Goal: Information Seeking & Learning: Learn about a topic

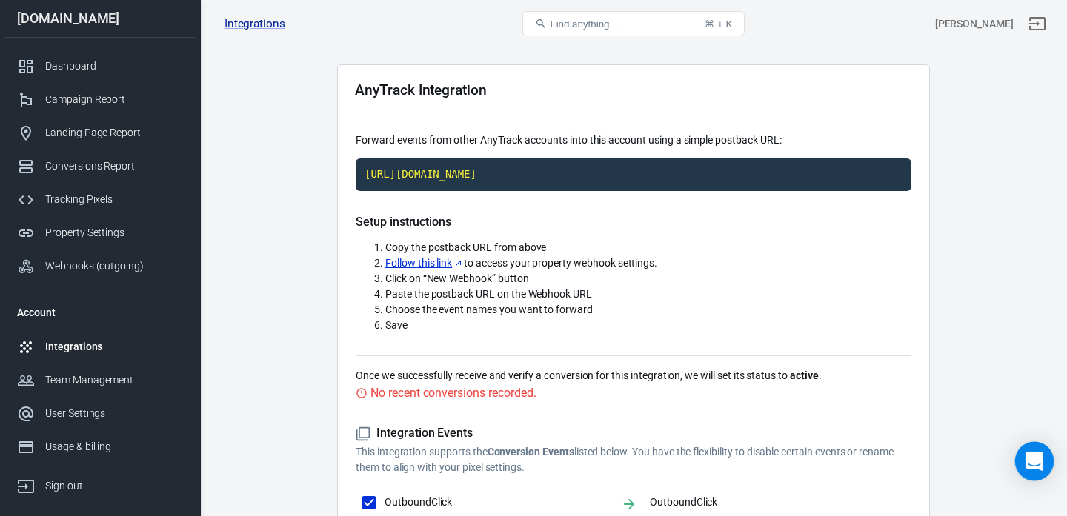
click at [1027, 449] on div "Open Intercom Messenger" at bounding box center [1034, 461] width 39 height 39
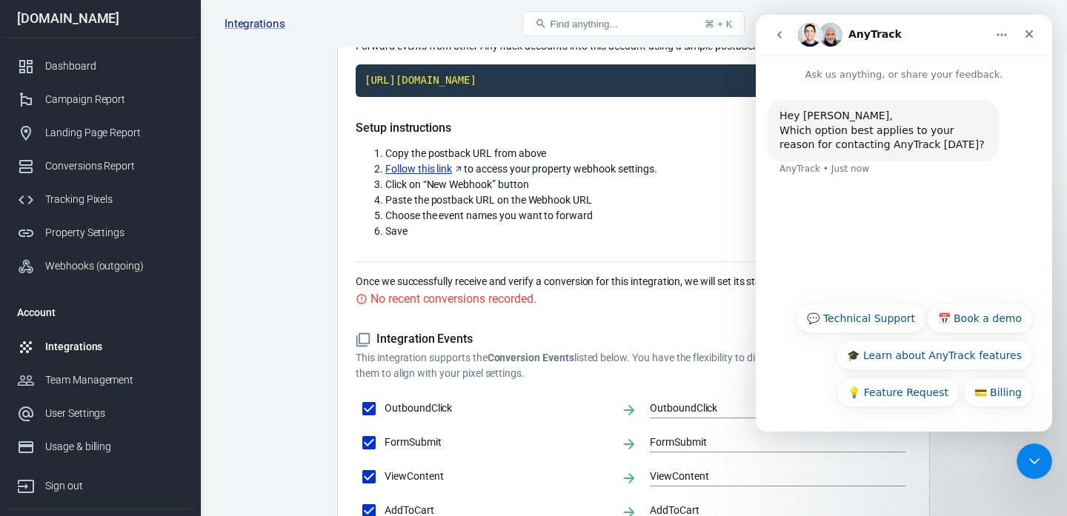
scroll to position [136, 0]
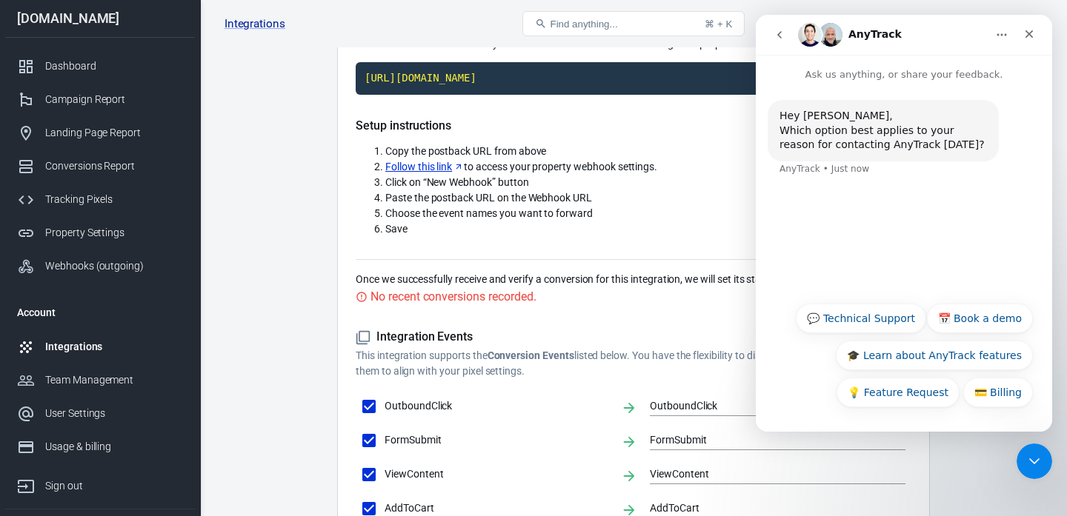
click at [854, 302] on div "💳 Billing 💬 Technical Support 📅 Book a demo 🎓 Learn about AnyTrack features 💡 F…" at bounding box center [904, 356] width 296 height 125
drag, startPoint x: 842, startPoint y: 319, endPoint x: 827, endPoint y: 305, distance: 19.9
click at [842, 319] on button "💬 Technical Support" at bounding box center [861, 319] width 130 height 30
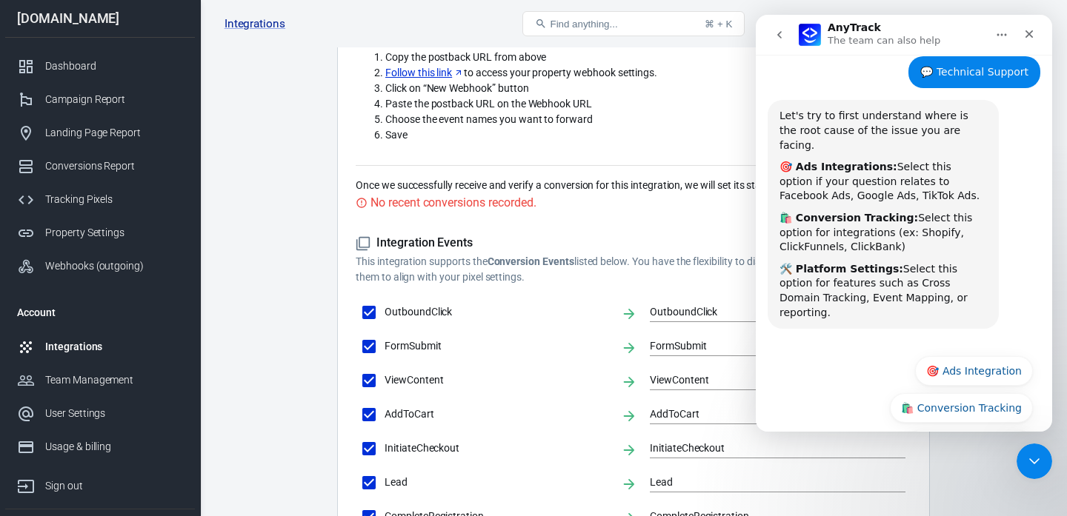
scroll to position [141, 0]
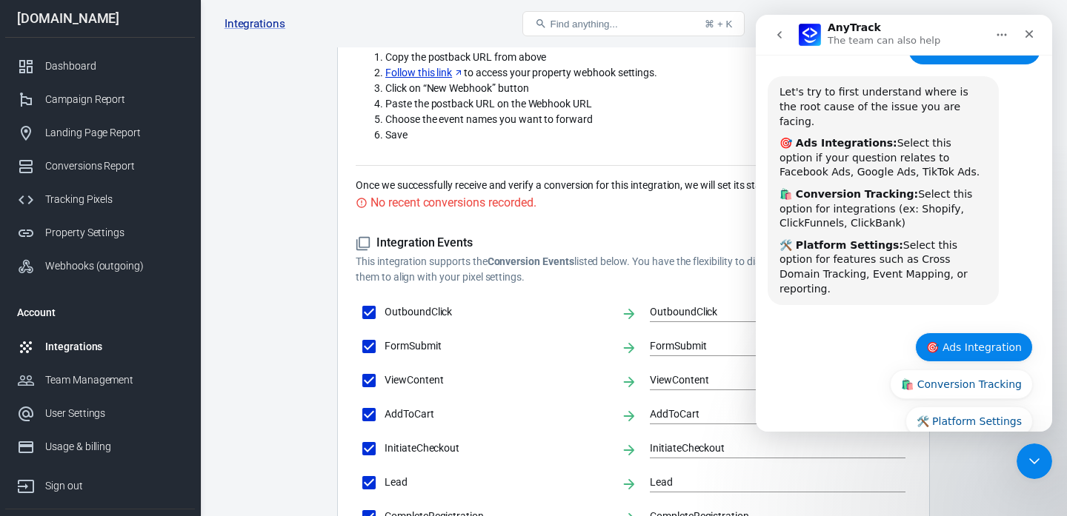
click at [950, 333] on button "🎯 Ads Integration" at bounding box center [974, 348] width 118 height 30
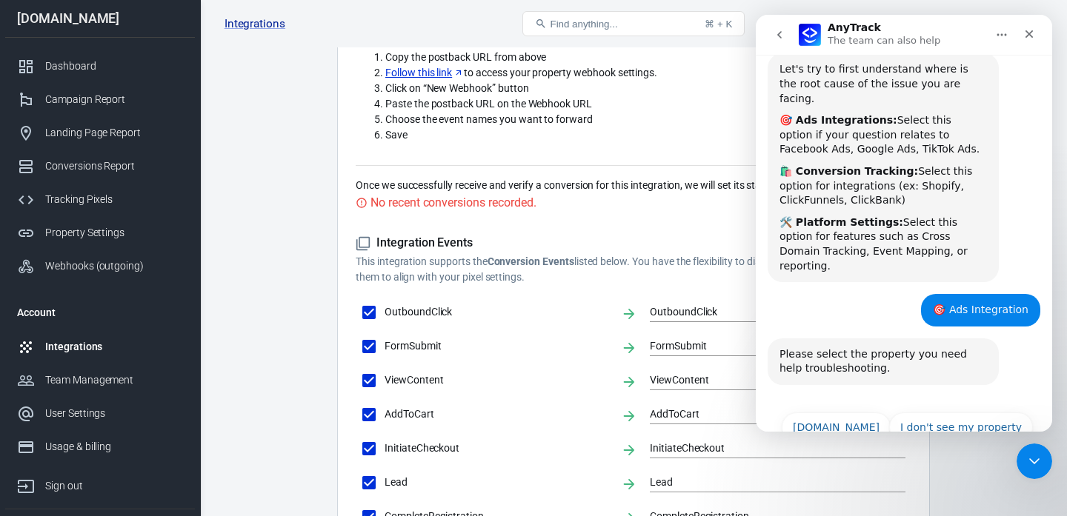
scroll to position [170, 0]
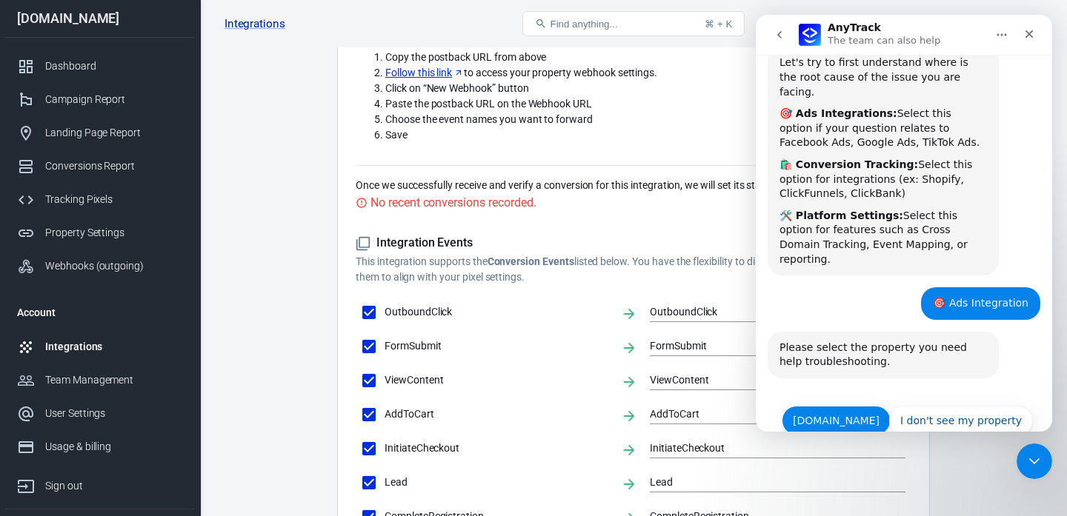
click at [853, 406] on button "[DOMAIN_NAME]" at bounding box center [836, 421] width 109 height 30
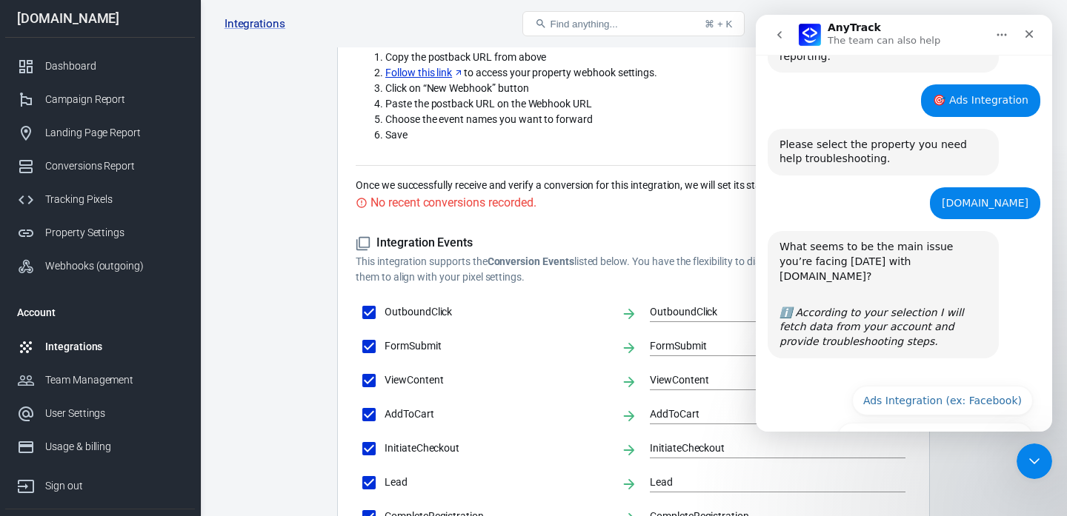
scroll to position [375, 0]
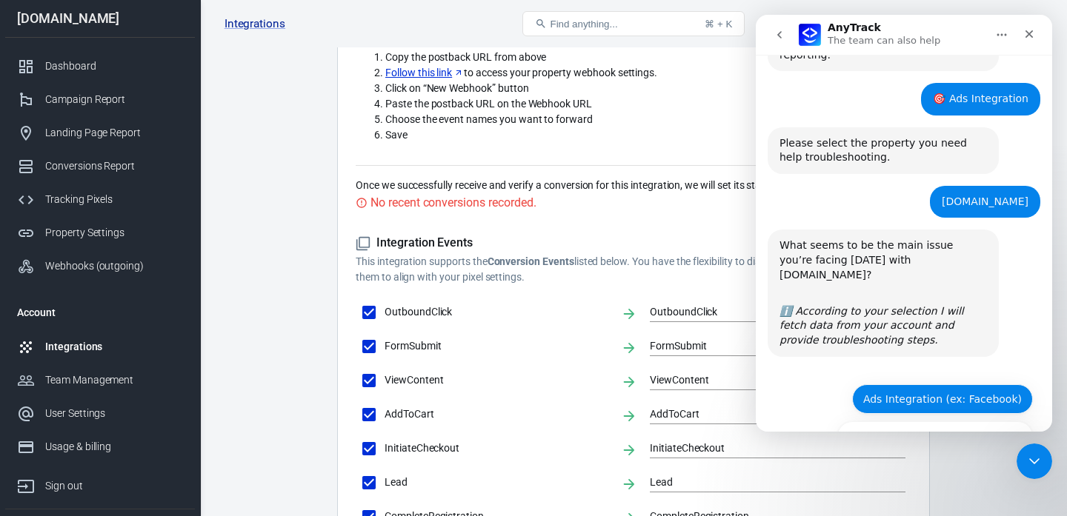
click at [901, 385] on button "Ads Integration (ex: Facebook)" at bounding box center [942, 400] width 181 height 30
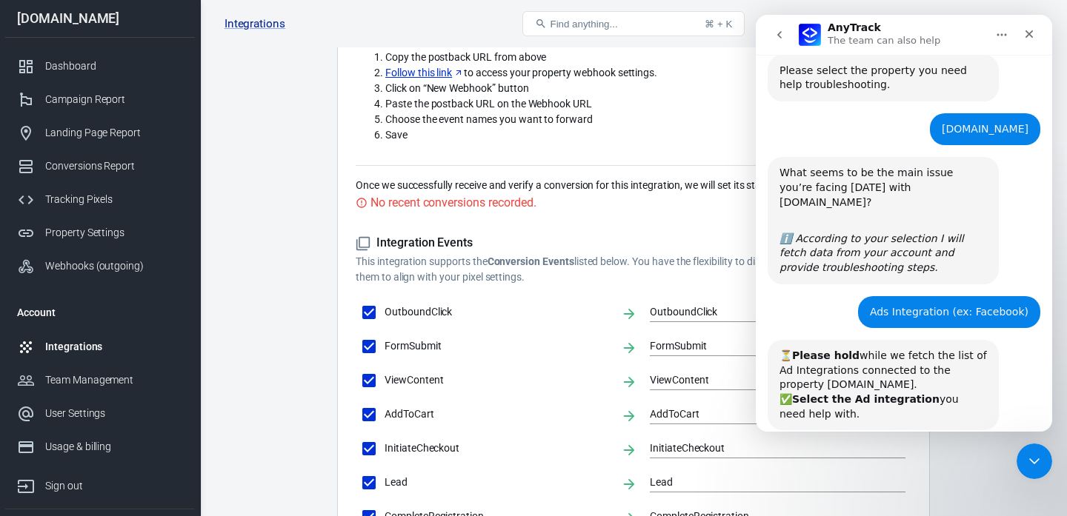
scroll to position [485, 0]
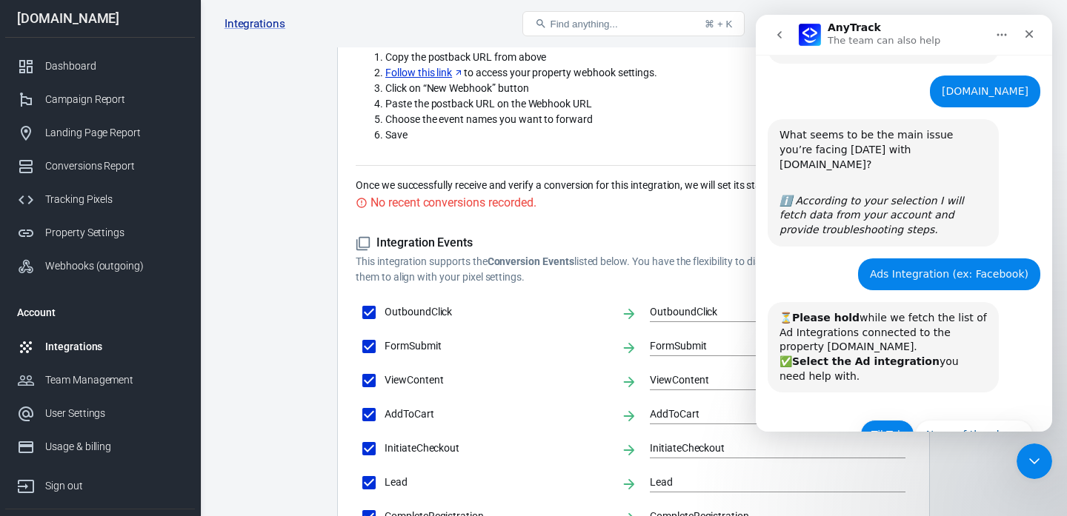
click at [873, 420] on button "TikTok" at bounding box center [887, 435] width 54 height 30
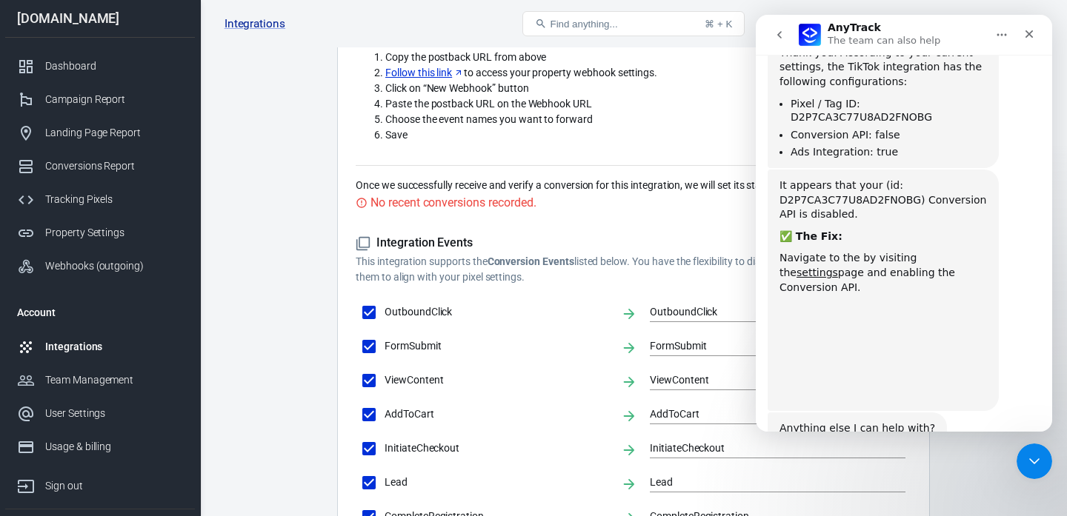
scroll to position [935, 0]
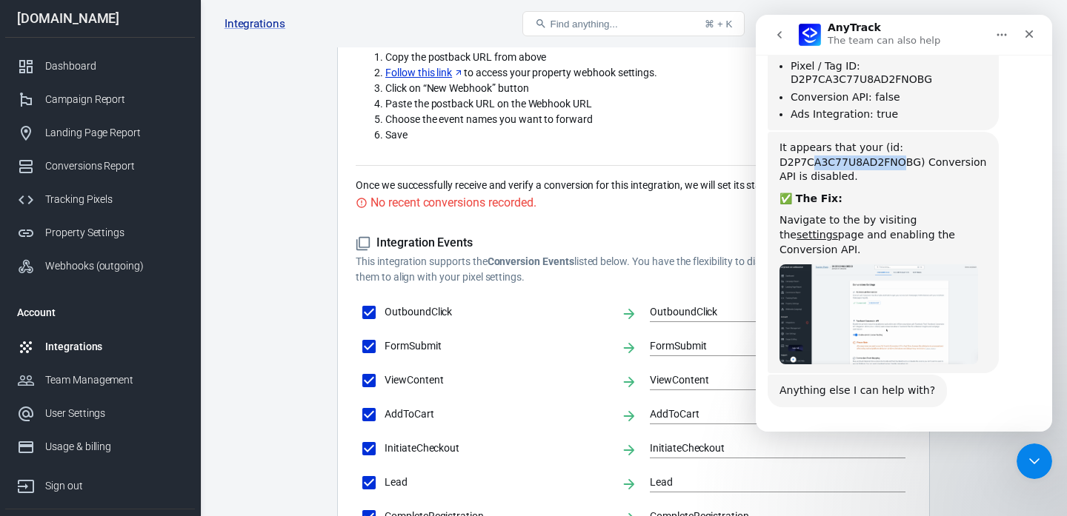
drag, startPoint x: 810, startPoint y: 119, endPoint x: 903, endPoint y: 119, distance: 93.4
click at [903, 141] on div "It appears that your (id: D2P7CA3C77U8AD2FNOBG) Conversion API is disabled." at bounding box center [883, 163] width 207 height 44
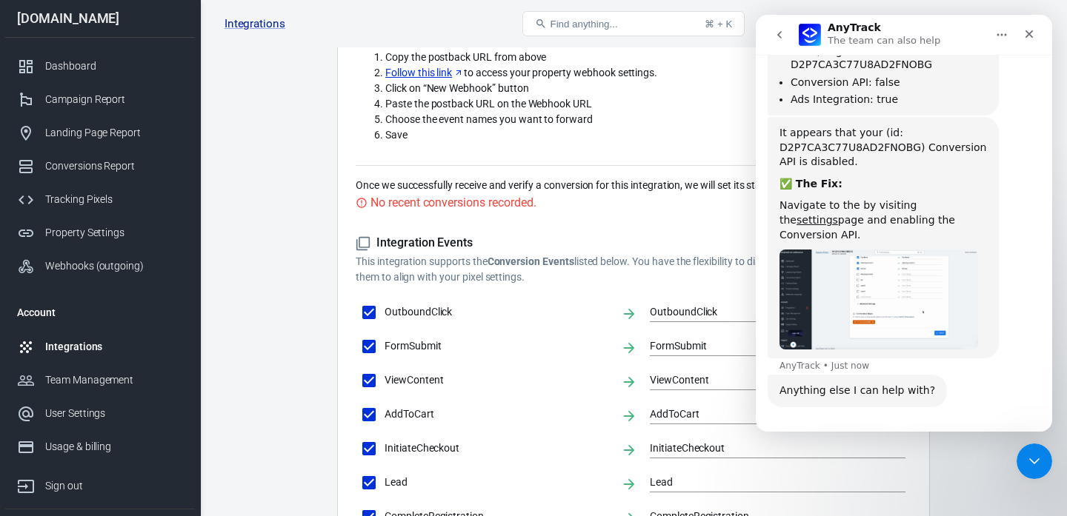
click at [898, 128] on div "It appears that your (id: D2P7CA3C77U8AD2FNOBG) Conversion API is disabled. ✅ T…" at bounding box center [883, 238] width 207 height 224
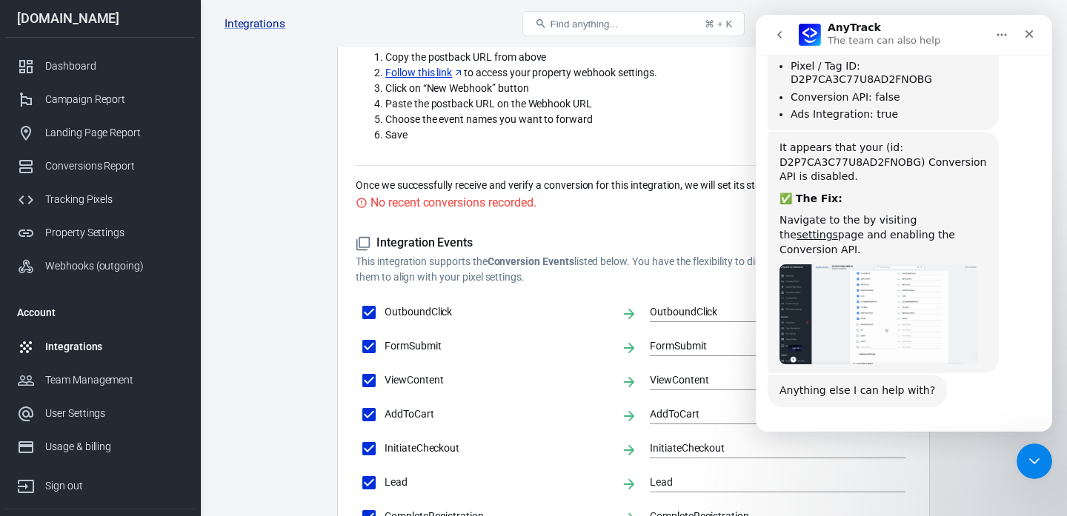
click at [843, 265] on img "AnyTrack says…" at bounding box center [879, 315] width 199 height 100
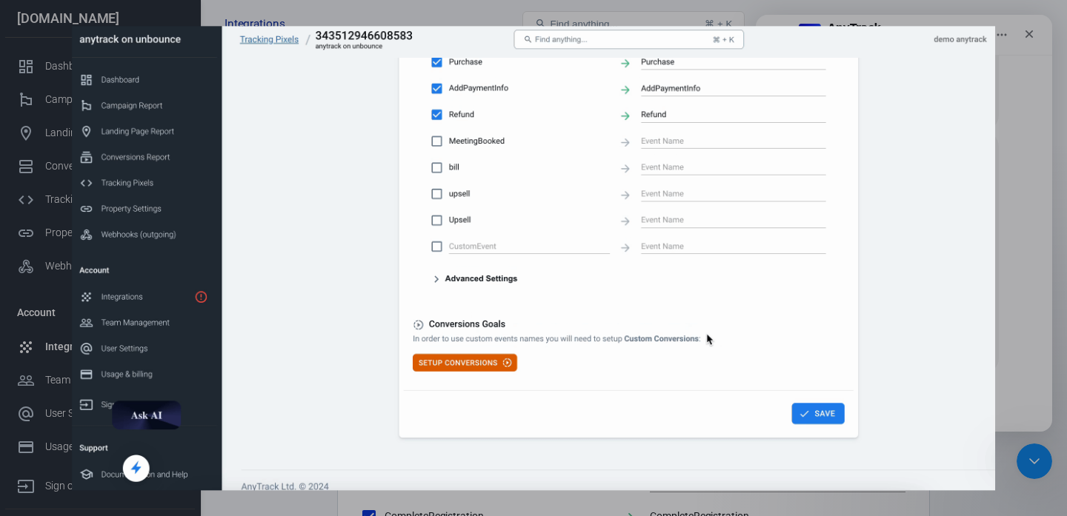
scroll to position [0, 0]
click at [1014, 219] on div "Intercom messenger" at bounding box center [533, 258] width 1067 height 516
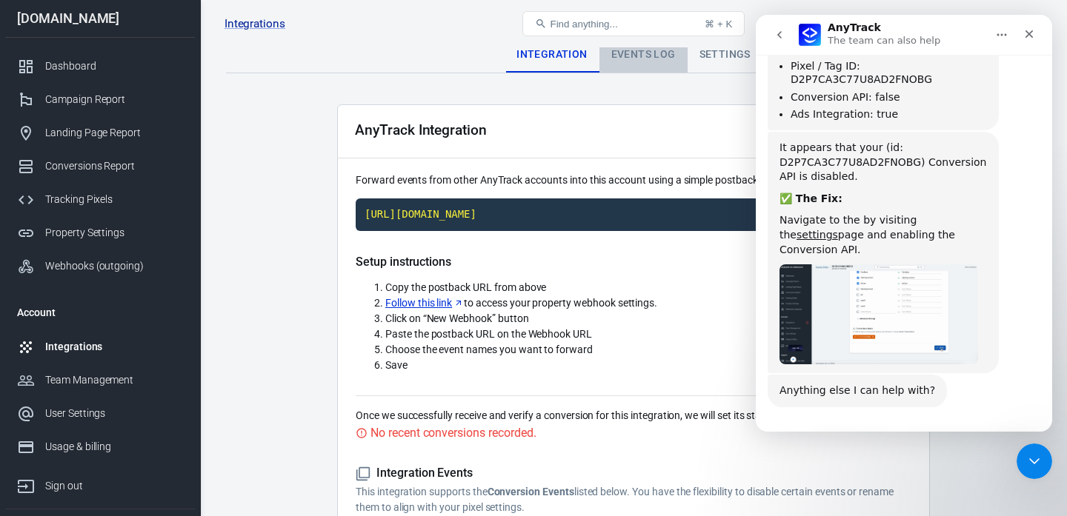
click at [628, 65] on div "Events Log" at bounding box center [643, 55] width 88 height 36
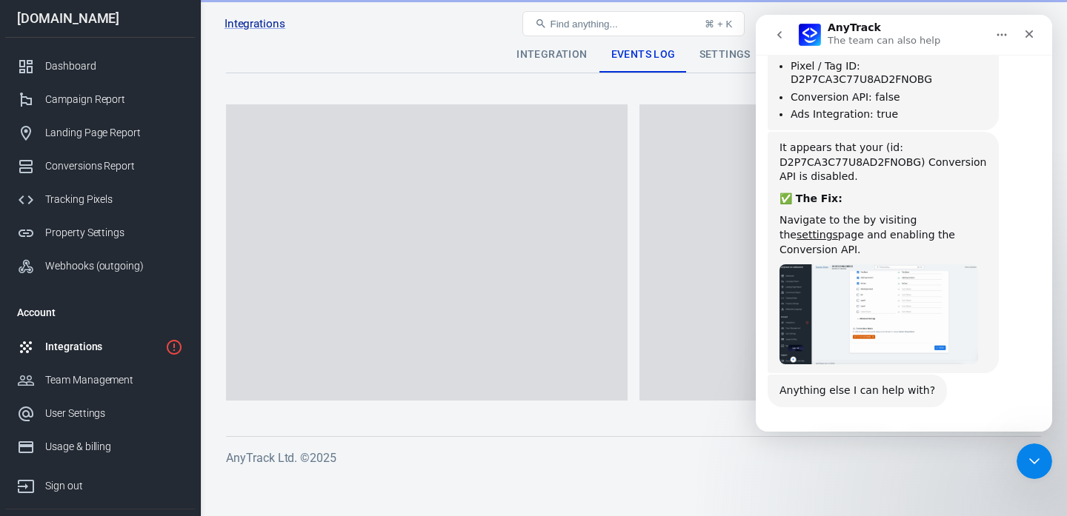
click at [505, 74] on main "Integration Events Log Settings" at bounding box center [633, 225] width 815 height 376
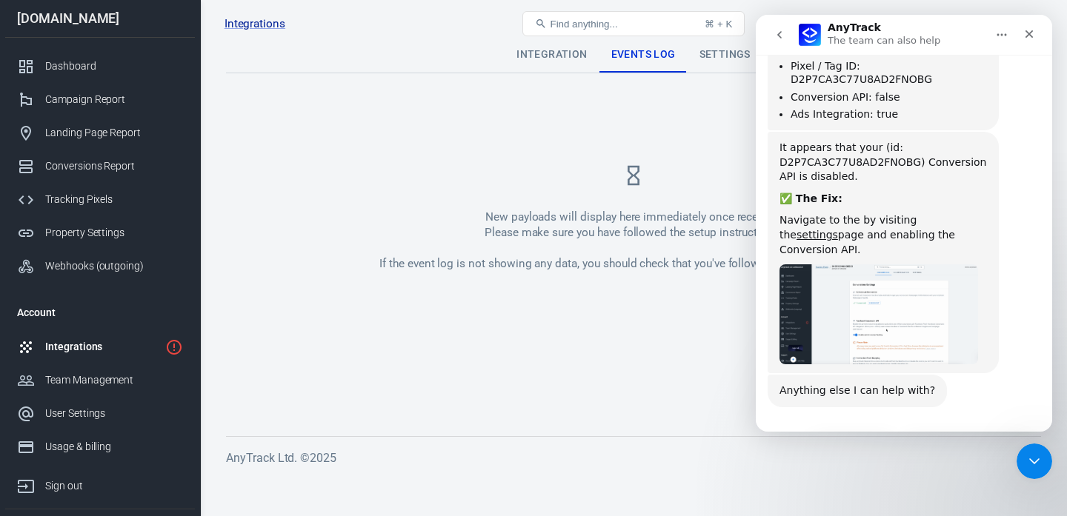
click at [105, 348] on div "Integrations" at bounding box center [102, 347] width 114 height 16
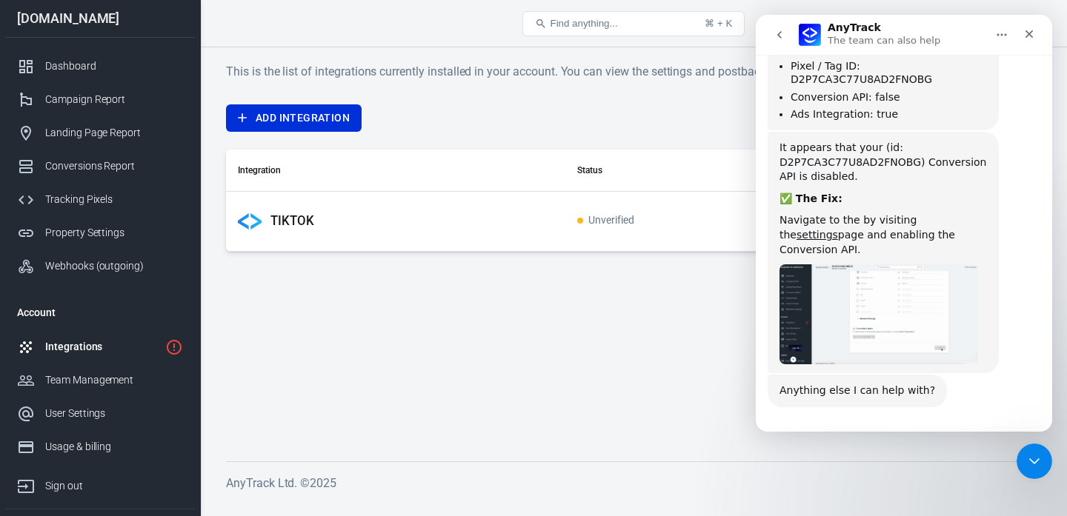
click at [291, 225] on p "TIKTOK" at bounding box center [292, 221] width 44 height 16
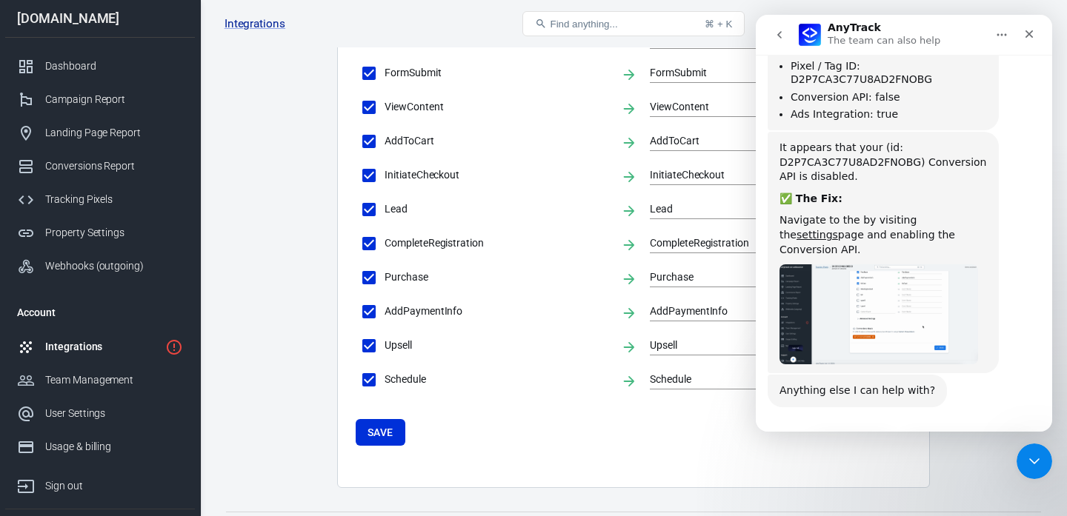
scroll to position [540, 0]
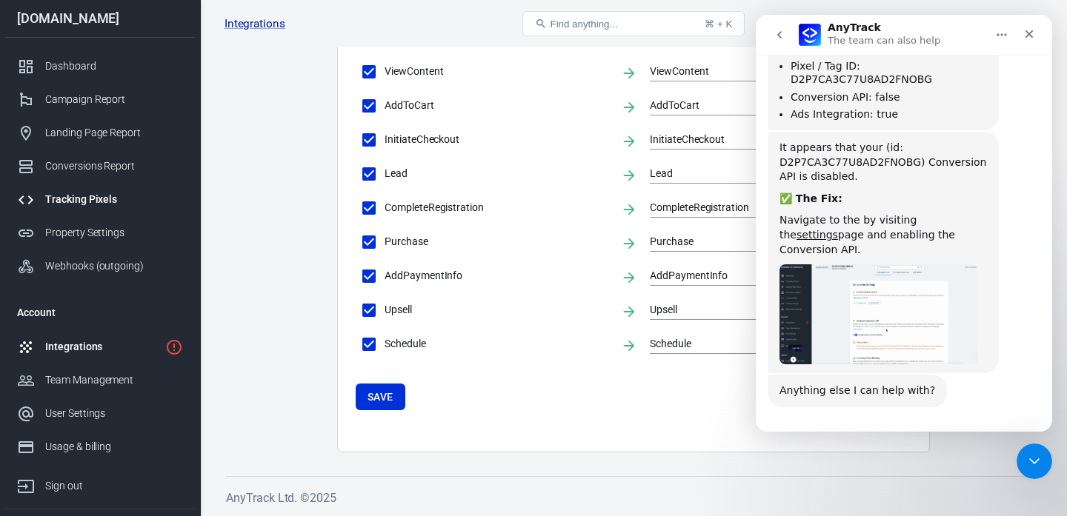
click at [77, 205] on div "Tracking Pixels" at bounding box center [114, 200] width 138 height 16
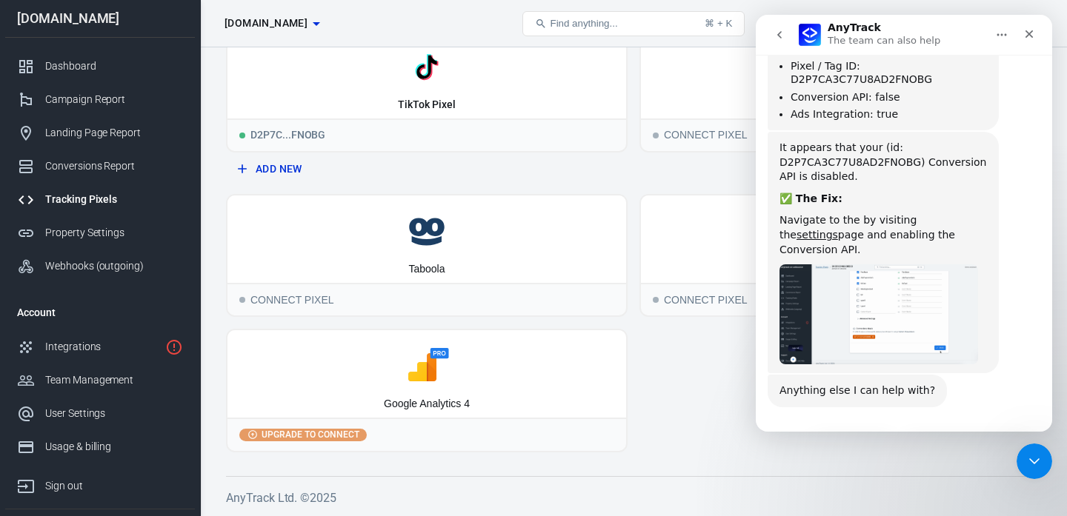
scroll to position [197, 0]
click at [317, 230] on icon at bounding box center [426, 232] width 387 height 37
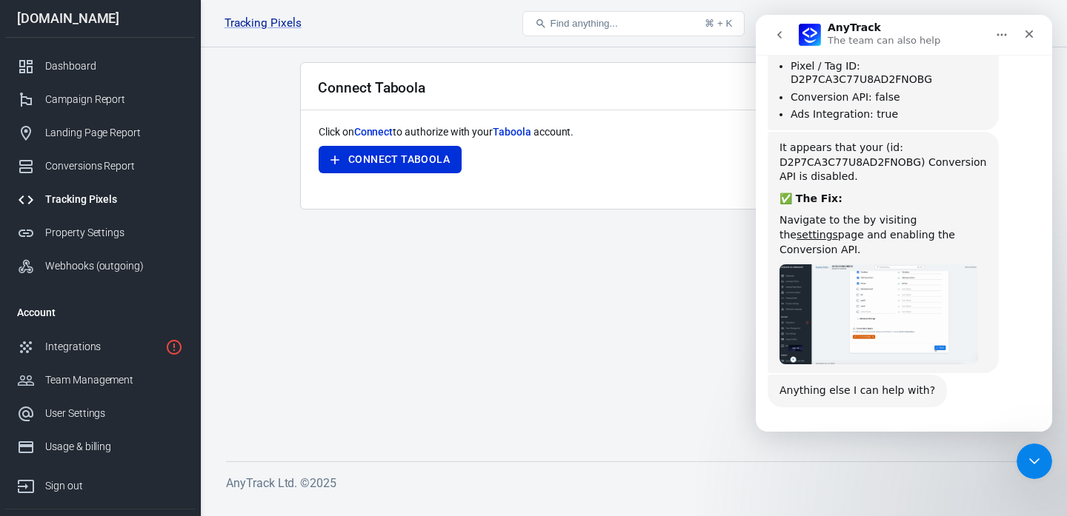
click at [96, 210] on link "Tracking Pixels" at bounding box center [100, 199] width 190 height 33
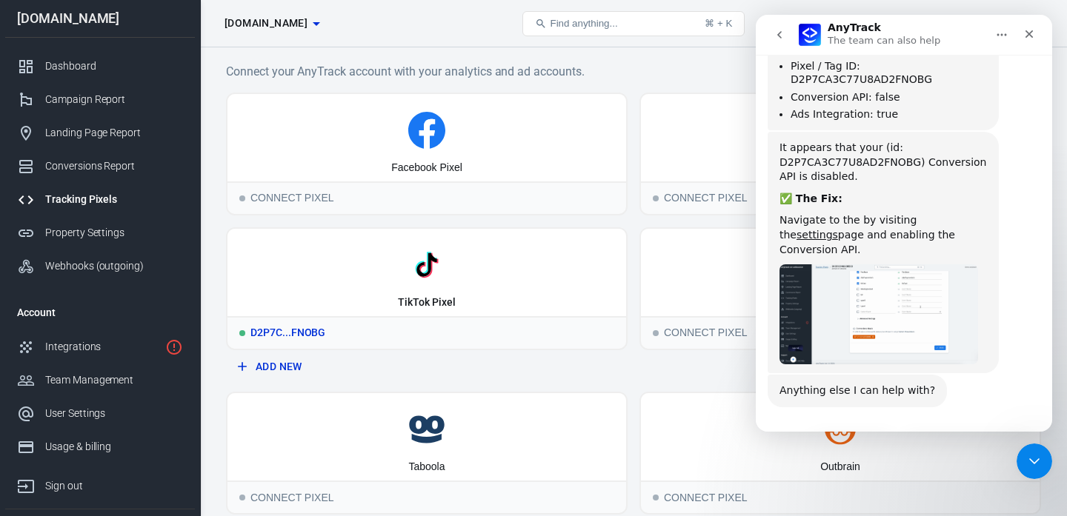
click at [352, 274] on icon at bounding box center [426, 265] width 387 height 37
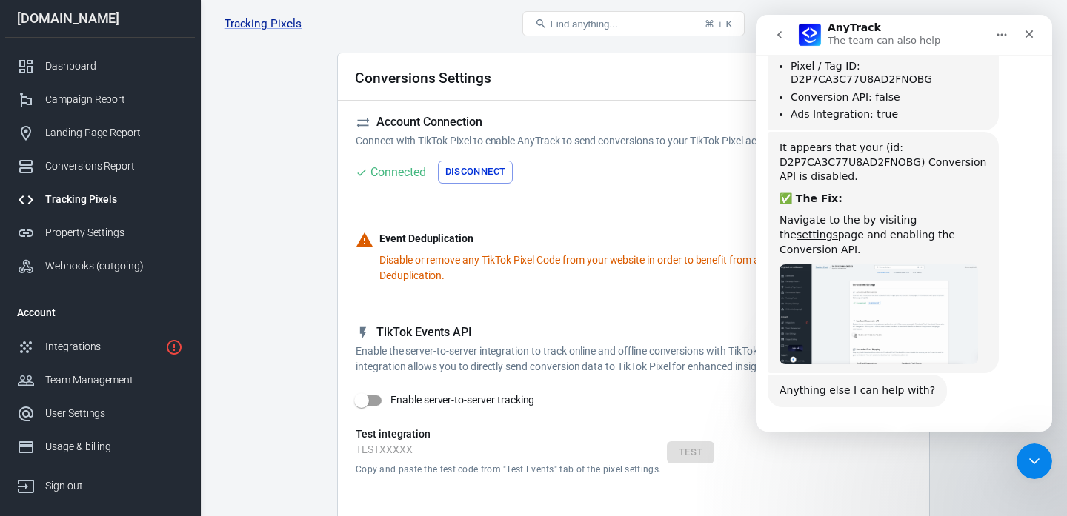
scroll to position [69, 0]
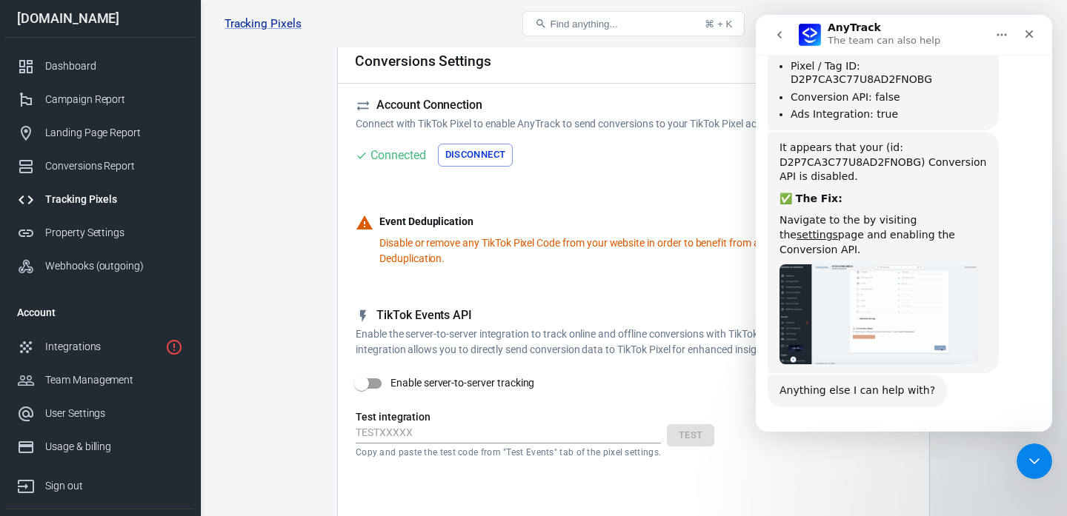
click at [388, 387] on input "Enable server-to-server tracking" at bounding box center [361, 384] width 84 height 28
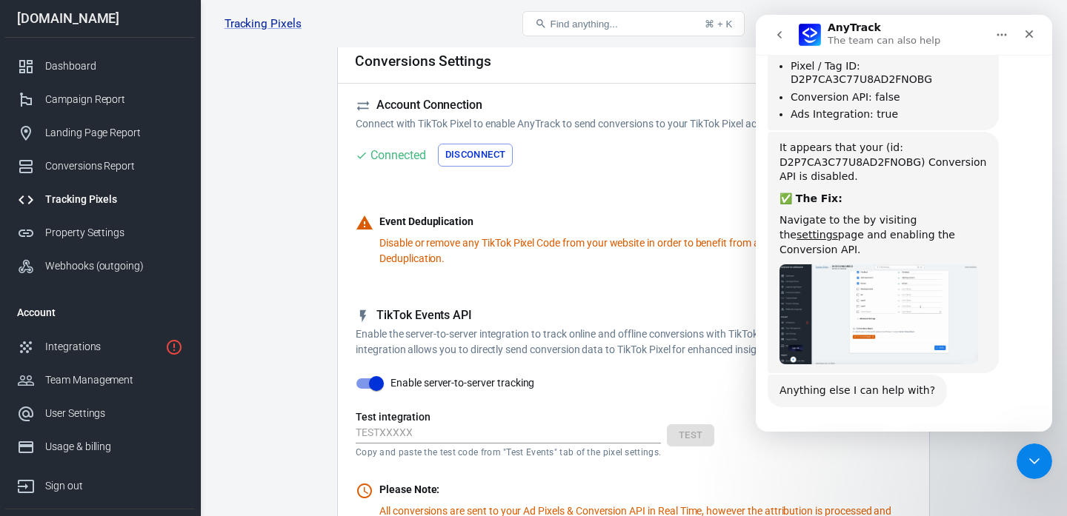
click at [388, 387] on input "Enable server-to-server tracking" at bounding box center [376, 384] width 84 height 28
click at [380, 387] on input "Enable server-to-server tracking" at bounding box center [361, 384] width 84 height 28
checkbox input "true"
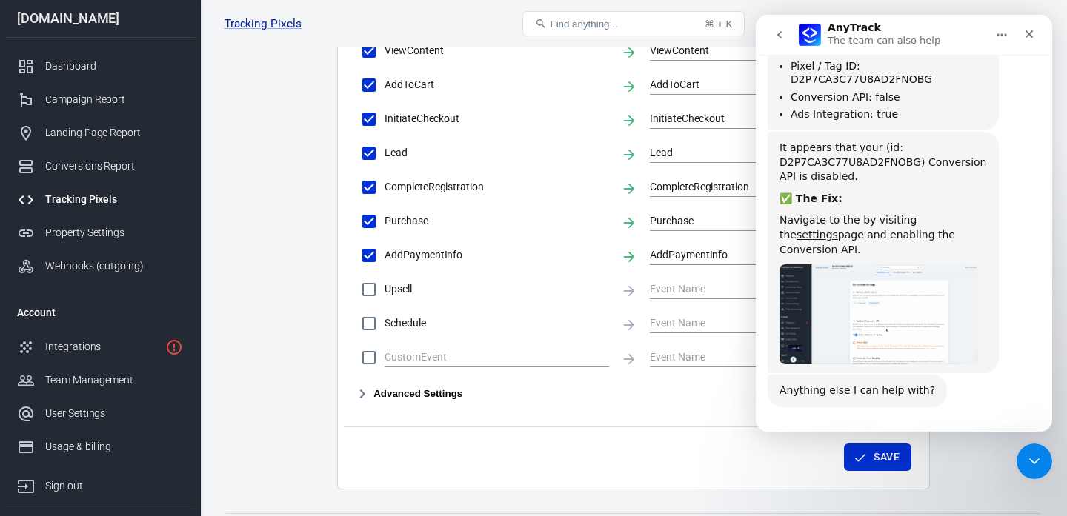
scroll to position [783, 0]
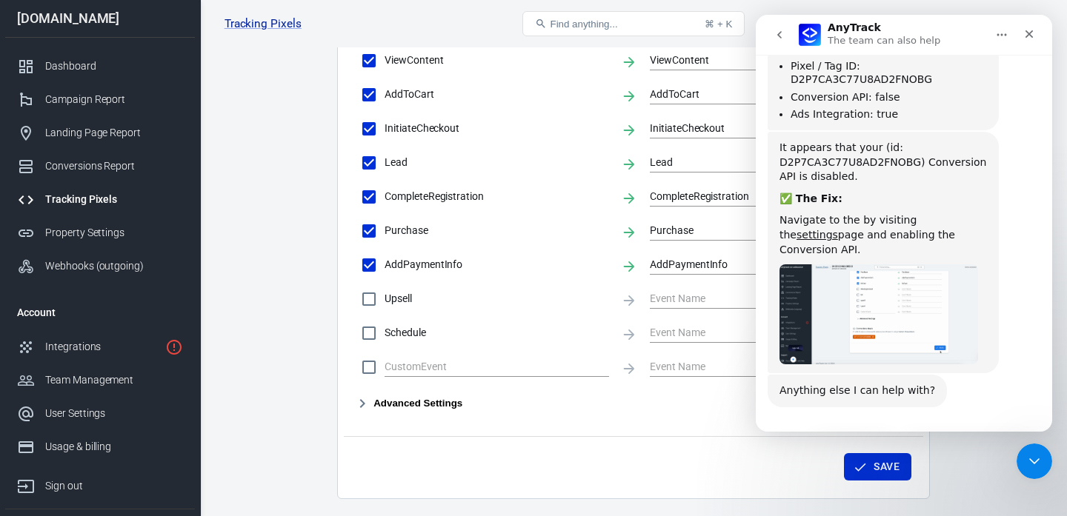
click at [876, 471] on button "Save" at bounding box center [877, 466] width 67 height 27
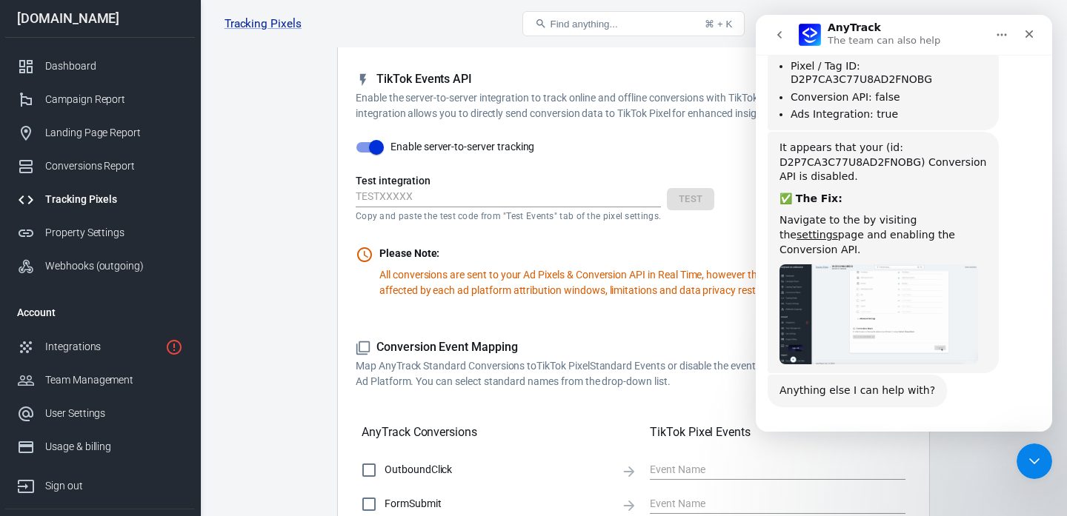
scroll to position [0, 0]
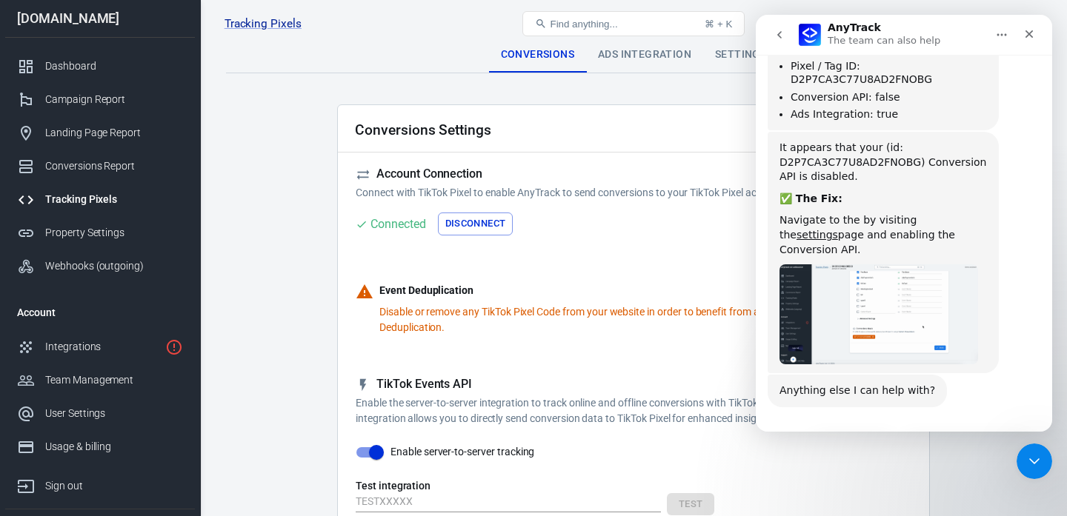
click at [964, 435] on button "Yes! I need more help" at bounding box center [965, 450] width 135 height 30
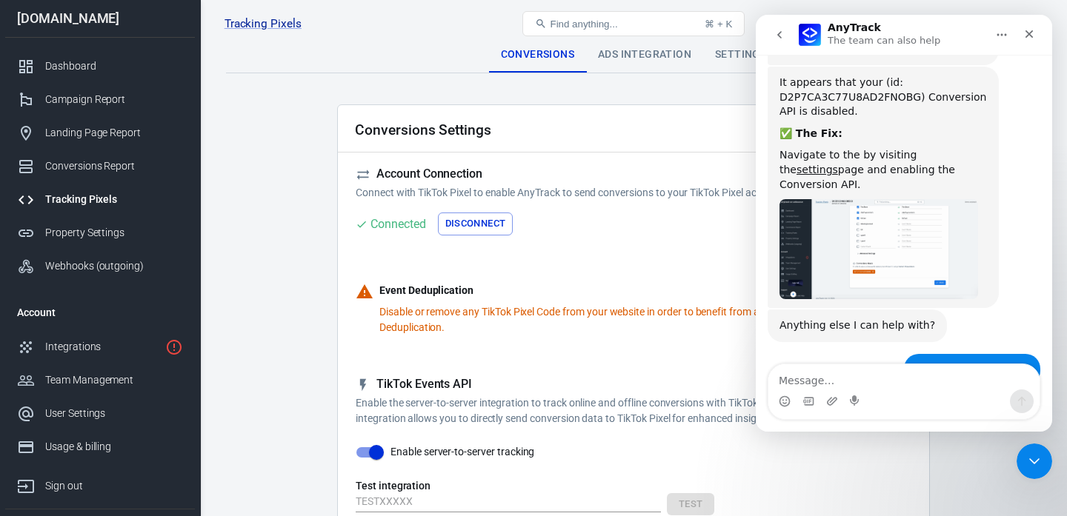
scroll to position [1054, 0]
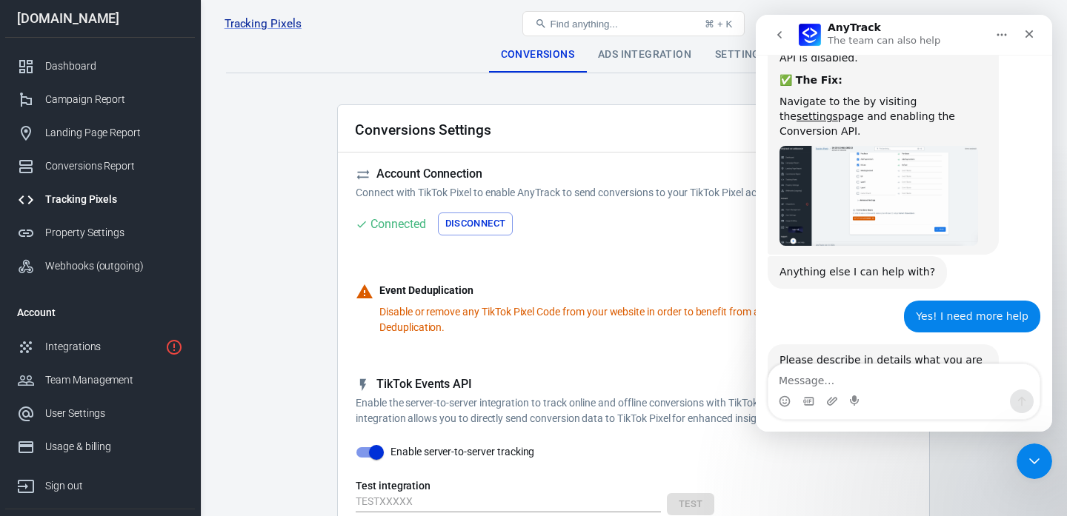
click at [867, 389] on textarea "Message…" at bounding box center [903, 377] width 271 height 25
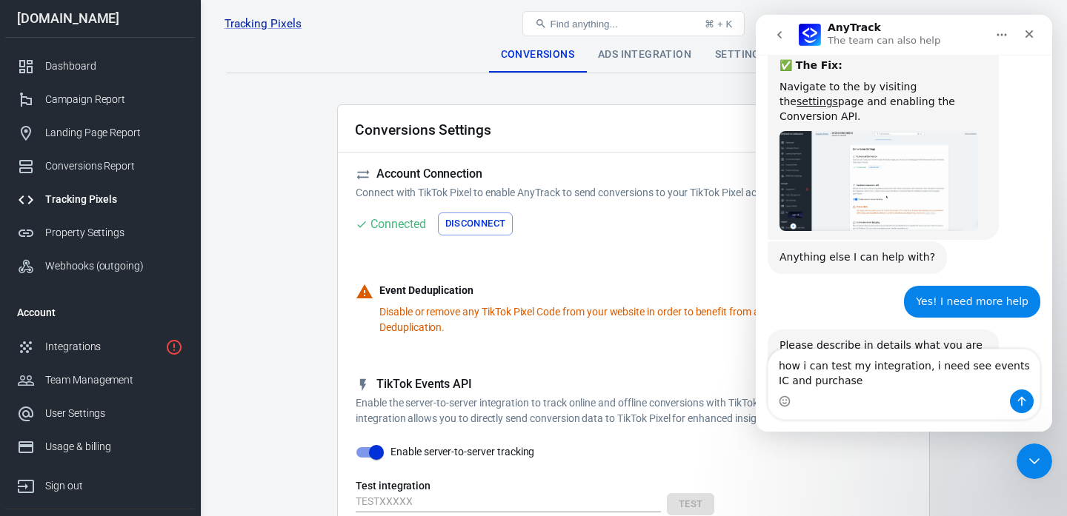
type textarea "how i can test my integration, i need see events IC and purchase"
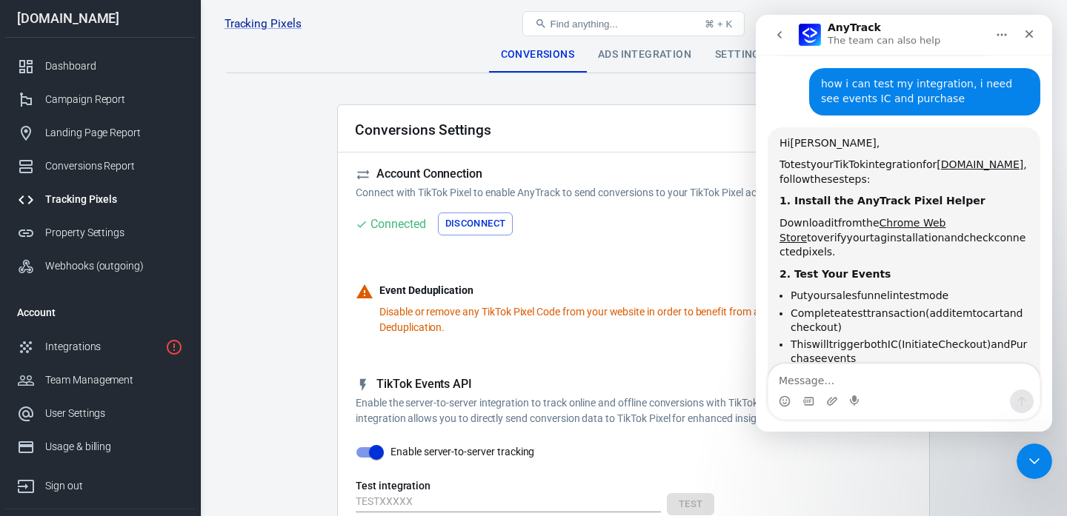
scroll to position [1393, 0]
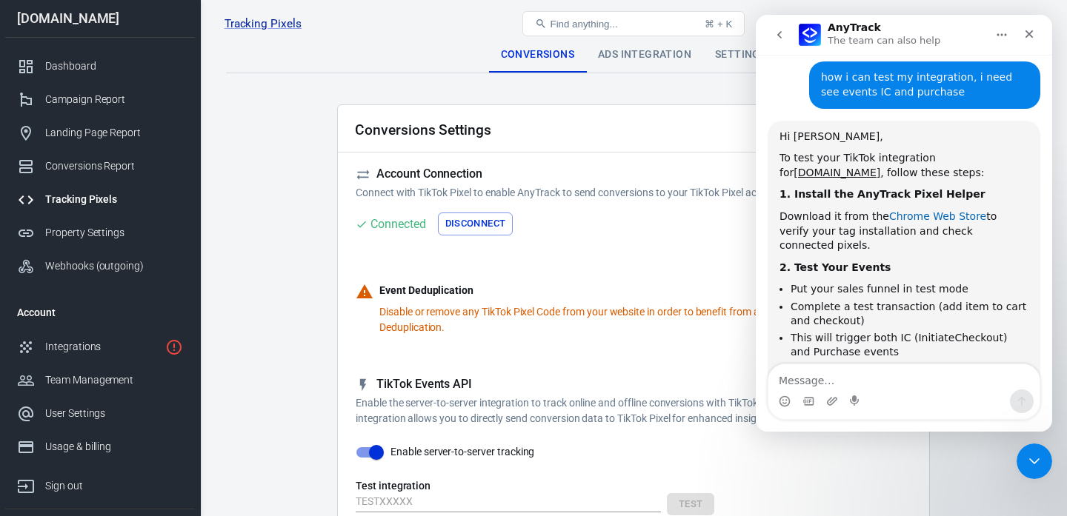
click at [916, 210] on link "Chrome Web Store" at bounding box center [937, 216] width 97 height 12
drag, startPoint x: 811, startPoint y: 216, endPoint x: 895, endPoint y: 217, distance: 84.5
click at [894, 282] on li "Put your sales funnel in test mode" at bounding box center [910, 289] width 238 height 14
click at [944, 282] on li "Put your sales funnel in test mode" at bounding box center [910, 289] width 238 height 14
drag, startPoint x: 818, startPoint y: 214, endPoint x: 923, endPoint y: 217, distance: 105.3
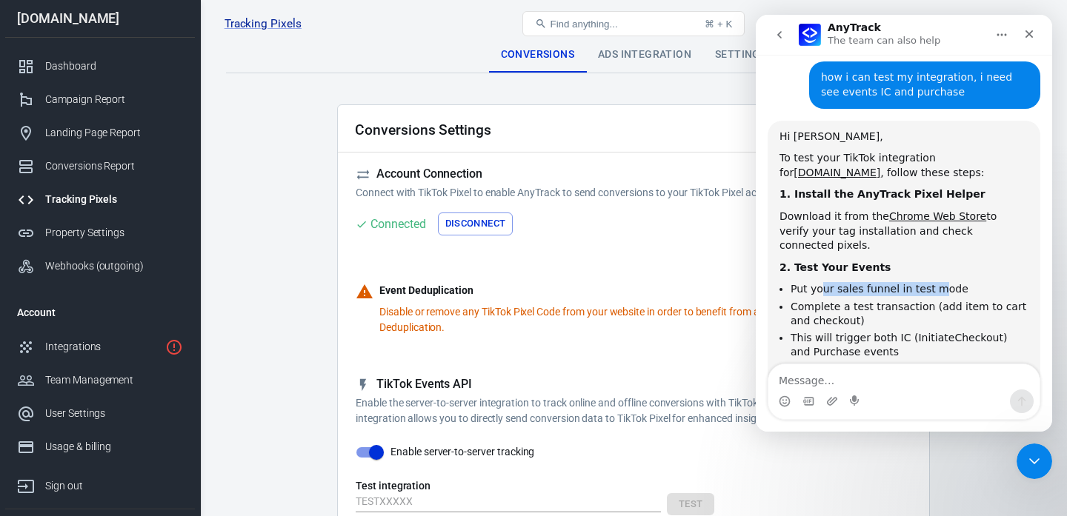
click at [927, 282] on li "Put your sales funnel in test mode" at bounding box center [910, 289] width 238 height 14
click at [862, 300] on li "Complete a test transaction (add item to cart and checkout)" at bounding box center [910, 313] width 238 height 27
drag, startPoint x: 843, startPoint y: 232, endPoint x: 929, endPoint y: 232, distance: 86.0
click at [929, 300] on li "Complete a test transaction (add item to cart and checkout)" at bounding box center [910, 313] width 238 height 27
click at [974, 300] on li "Complete a test transaction (add item to cart and checkout)" at bounding box center [910, 313] width 238 height 27
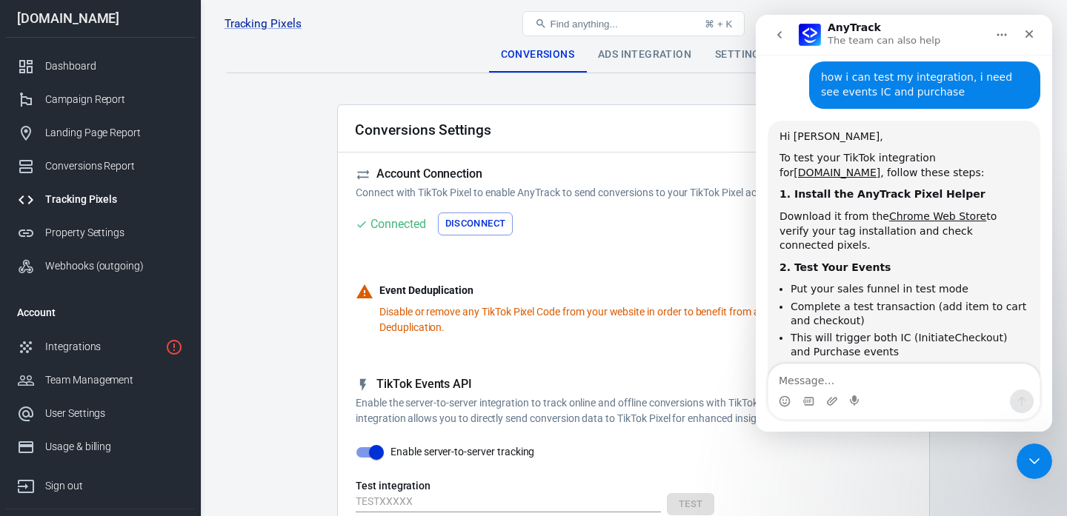
click at [899, 331] on li "This will trigger both IC (InitiateCheckout) and Purchase events" at bounding box center [910, 344] width 238 height 27
drag, startPoint x: 825, startPoint y: 267, endPoint x: 874, endPoint y: 267, distance: 49.6
click at [874, 331] on li "This will trigger both IC (InitiateCheckout) and Purchase events" at bounding box center [910, 344] width 238 height 27
click at [891, 331] on li "This will trigger both IC (InitiateCheckout) and Purchase events" at bounding box center [910, 344] width 238 height 27
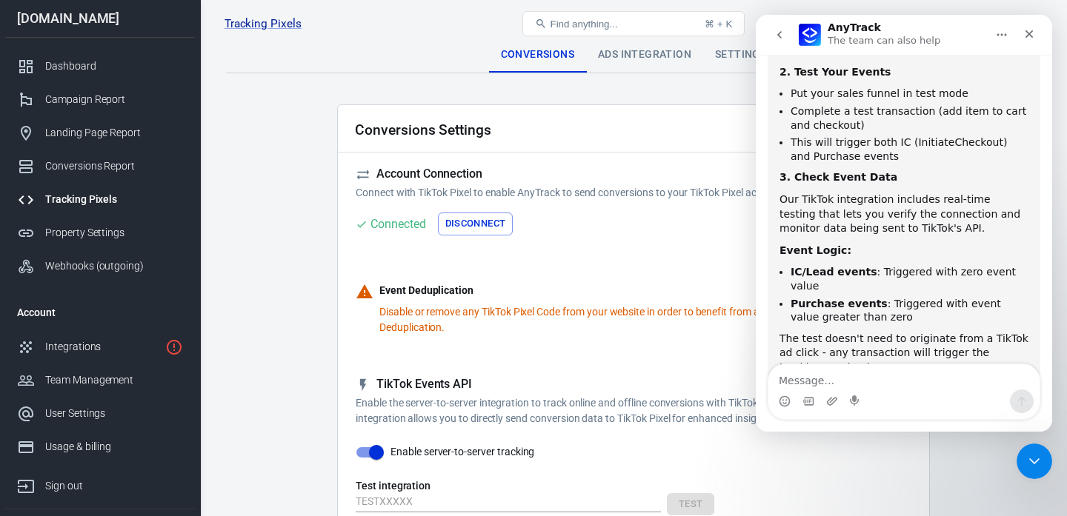
scroll to position [1586, 0]
click at [531, 147] on div "Conversions Settings" at bounding box center [633, 128] width 591 height 47
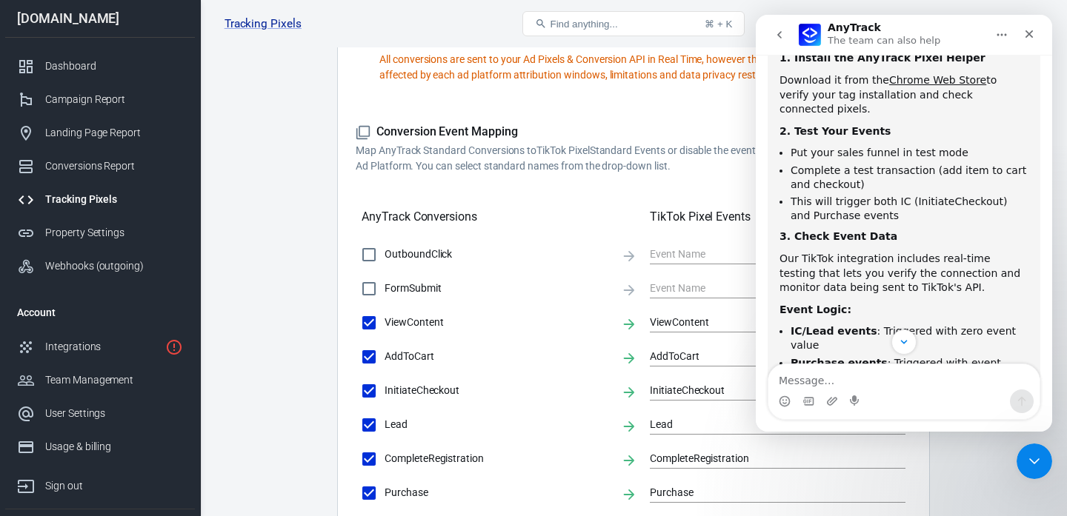
scroll to position [1569, 0]
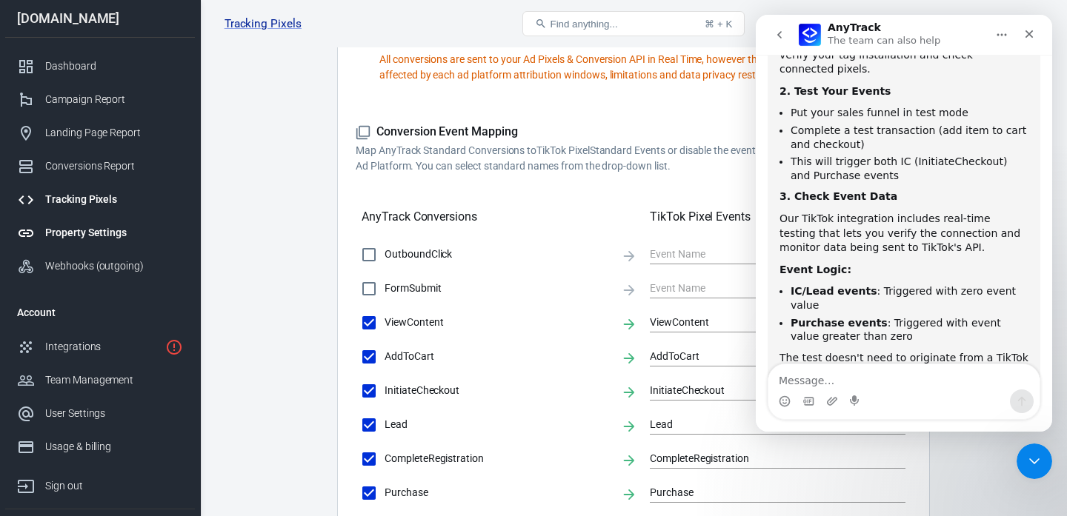
click at [99, 227] on div "Property Settings" at bounding box center [114, 233] width 138 height 16
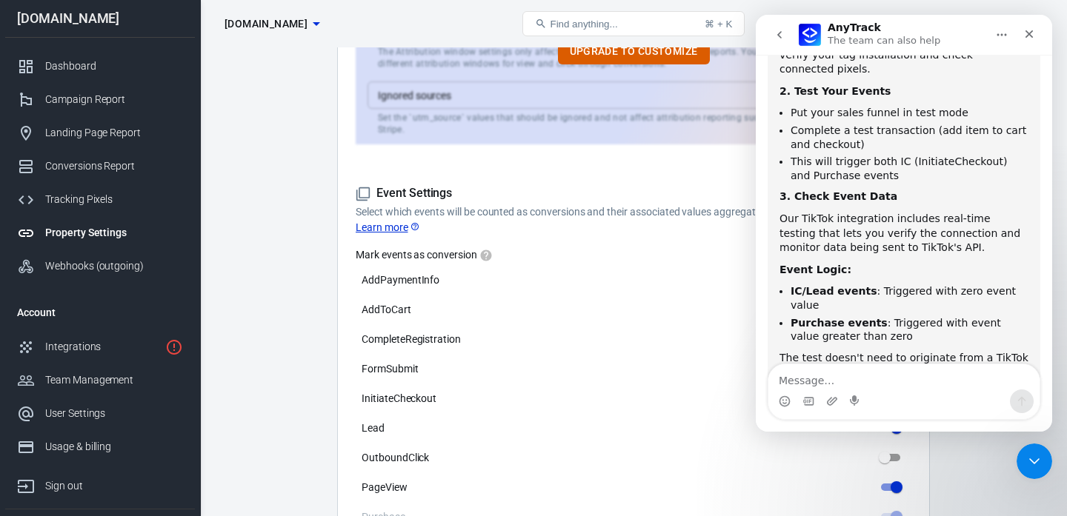
scroll to position [581, 0]
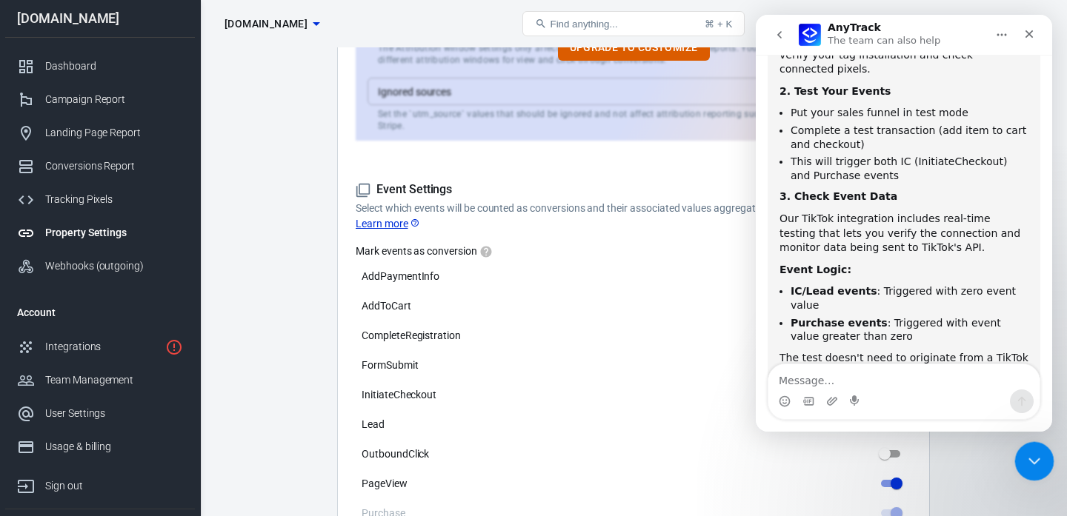
click at [1031, 465] on icon "Close Intercom Messenger" at bounding box center [1032, 460] width 18 height 18
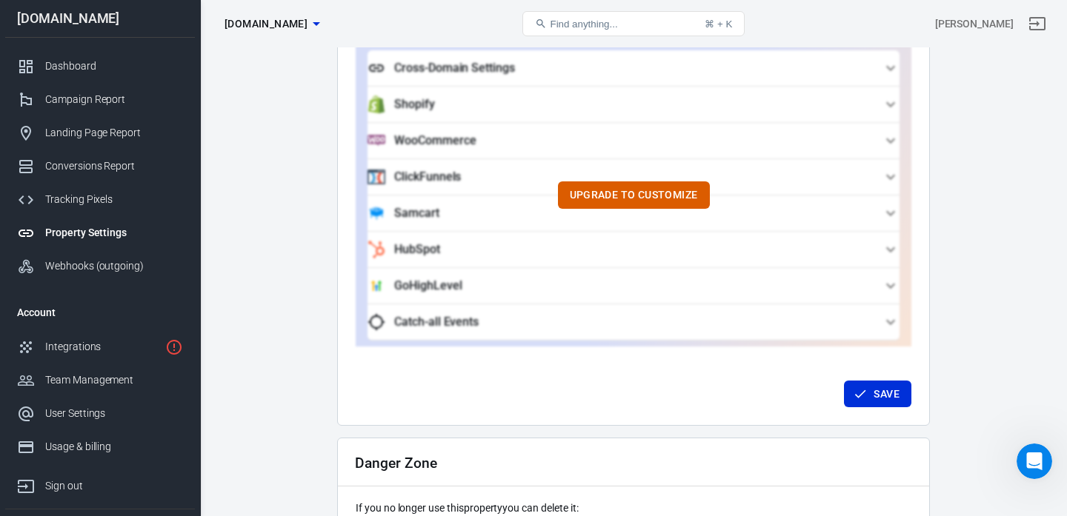
scroll to position [1496, 0]
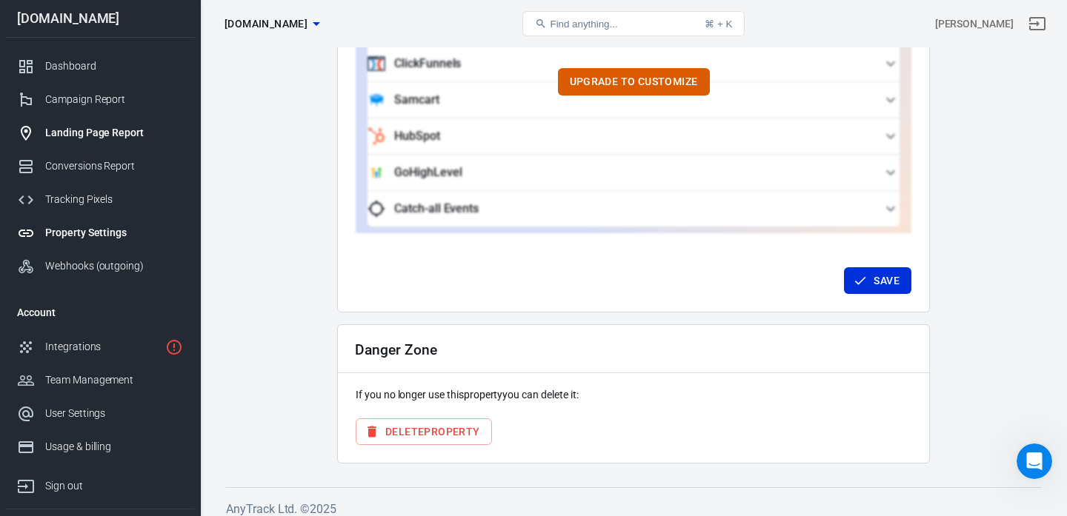
click at [96, 133] on div "Landing Page Report" at bounding box center [114, 133] width 138 height 16
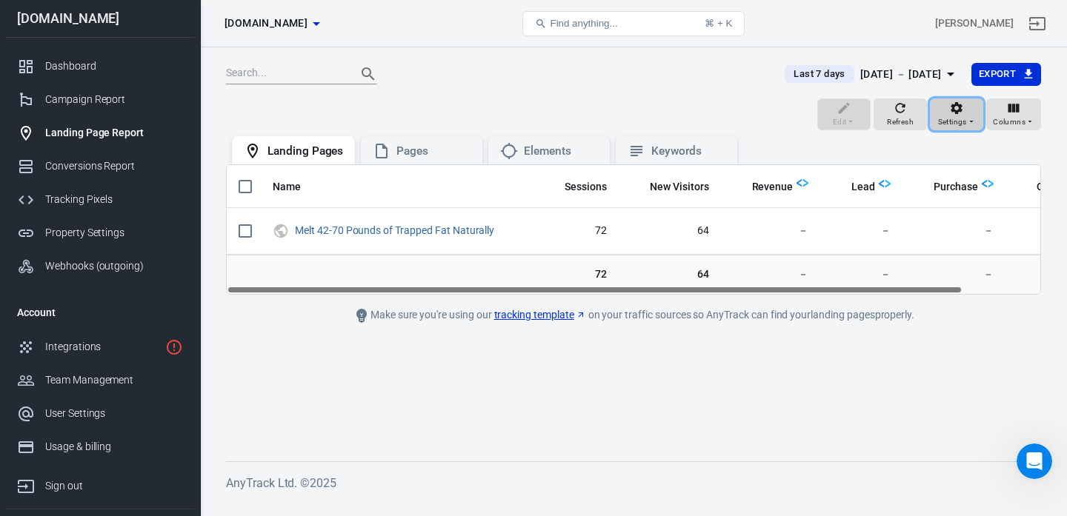
click at [951, 110] on icon "button" at bounding box center [956, 108] width 15 height 15
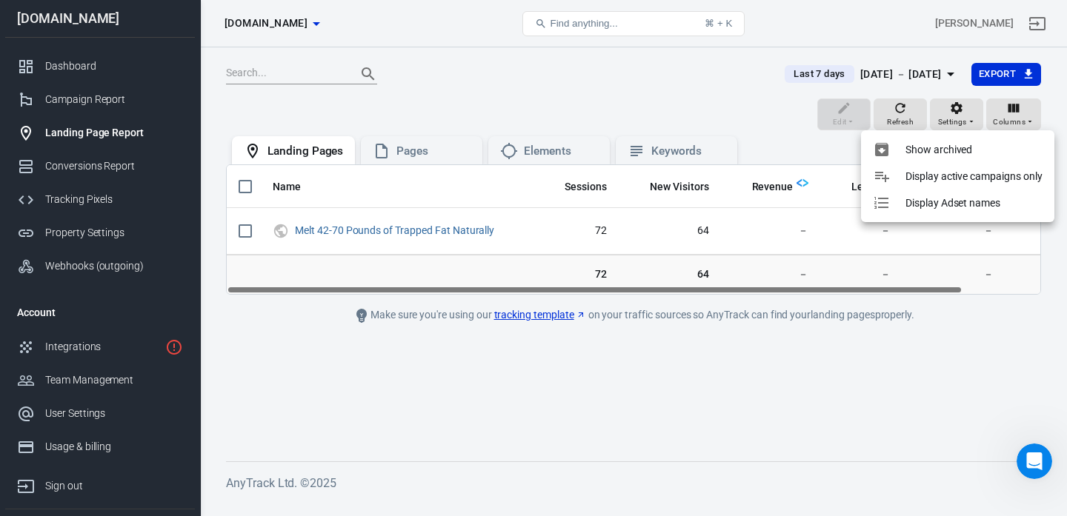
click at [735, 111] on div at bounding box center [533, 258] width 1067 height 516
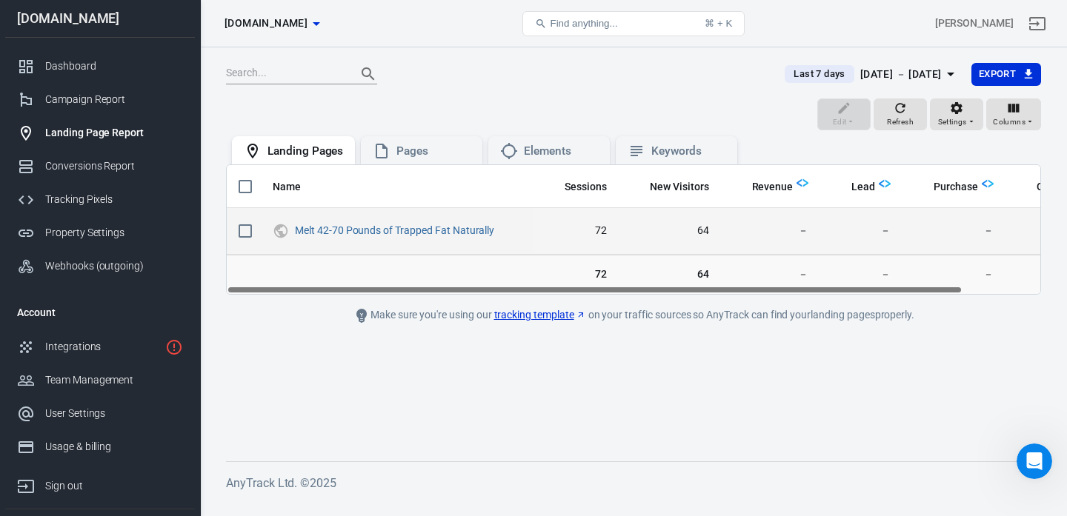
click at [288, 234] on icon "UTM & Web Traffic" at bounding box center [281, 231] width 16 height 18
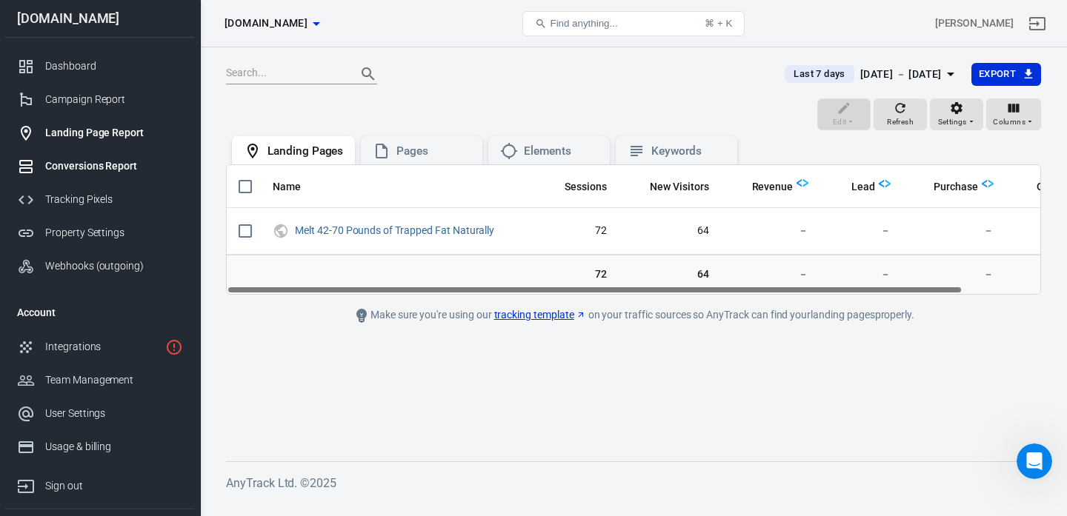
click at [113, 166] on div "Conversions Report" at bounding box center [114, 167] width 138 height 16
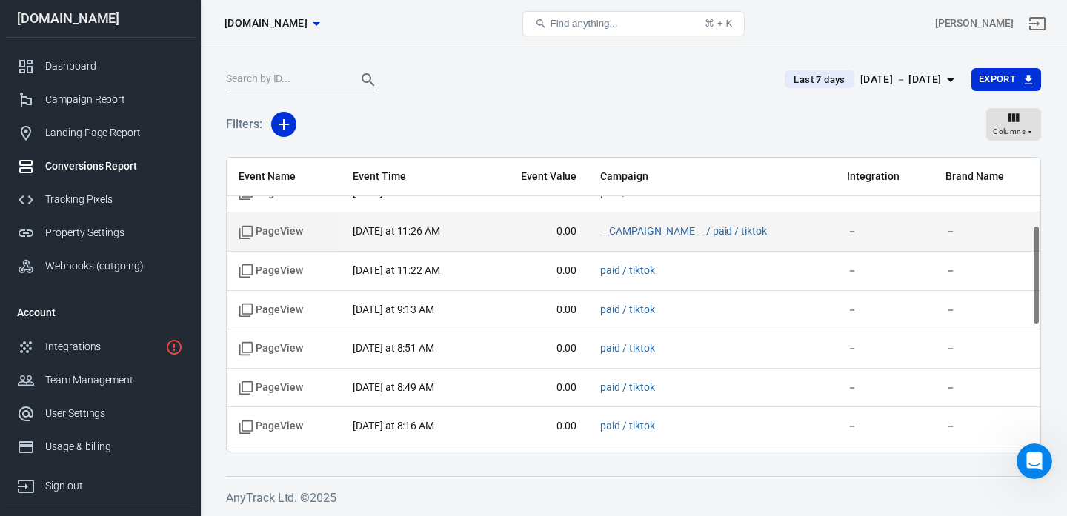
scroll to position [200, 0]
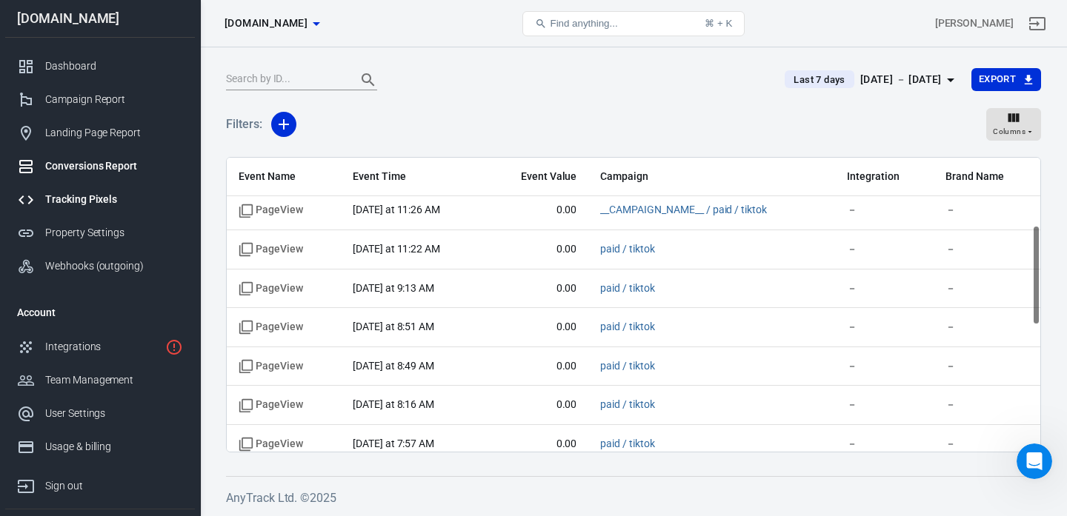
click at [73, 204] on div "Tracking Pixels" at bounding box center [114, 200] width 138 height 16
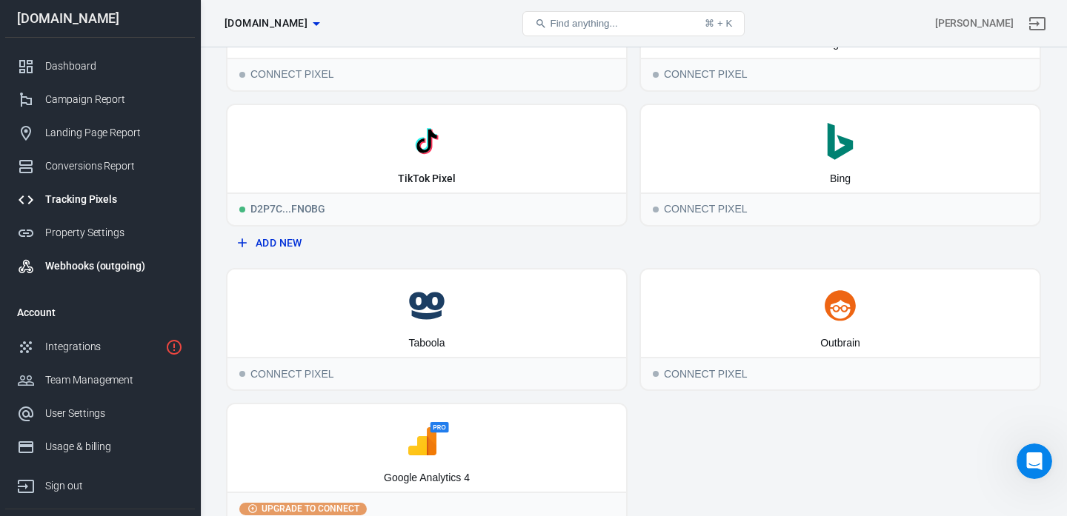
click at [76, 277] on link "Webhooks (outgoing)" at bounding box center [100, 266] width 190 height 33
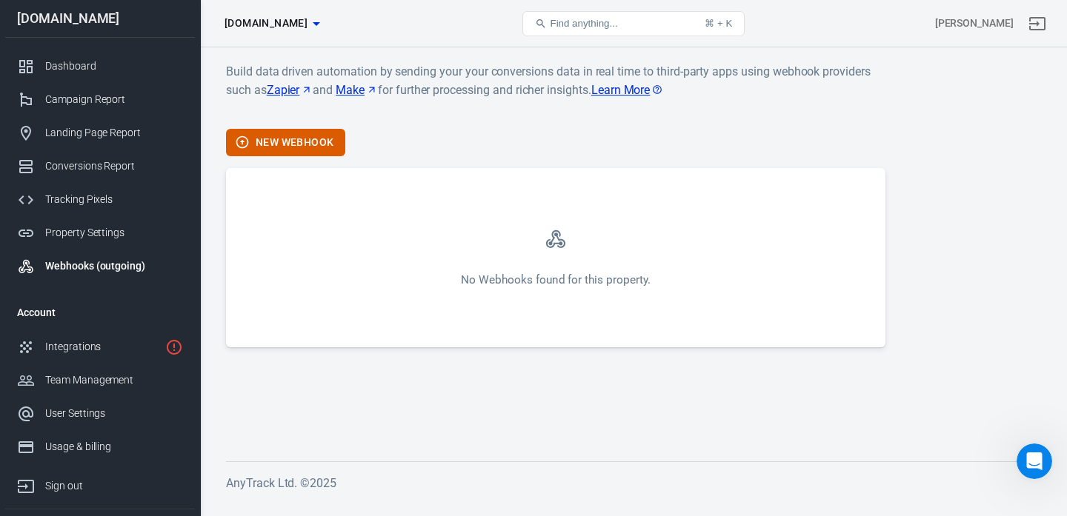
click at [77, 250] on link "Webhooks (outgoing)" at bounding box center [100, 266] width 190 height 33
click at [82, 238] on div "Property Settings" at bounding box center [114, 233] width 138 height 16
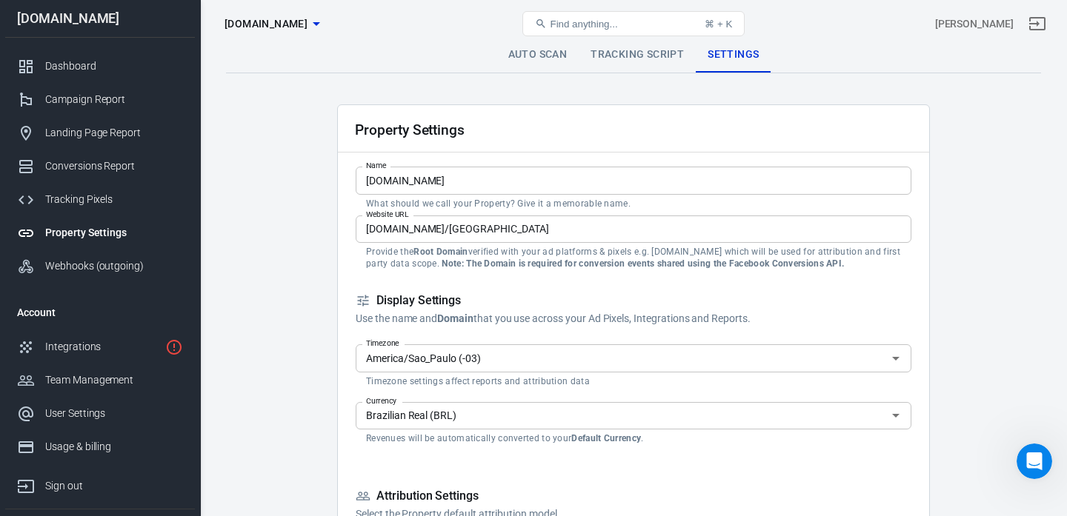
click at [590, 64] on link "Tracking Script" at bounding box center [637, 55] width 117 height 36
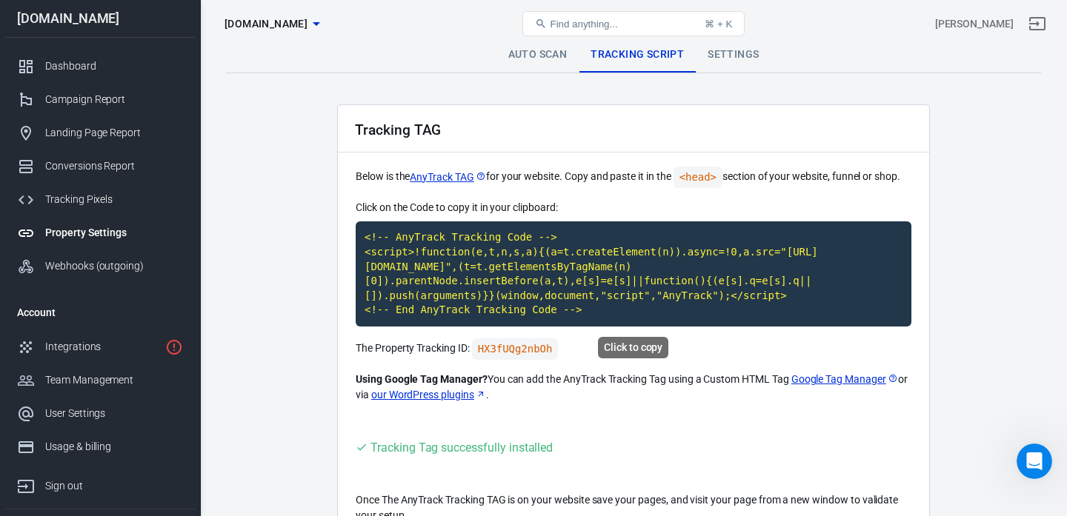
click at [536, 299] on code "<!-- AnyTrack Tracking Code --> <script>!function(e,t,n,s,a){(a=t.createElement…" at bounding box center [634, 274] width 556 height 105
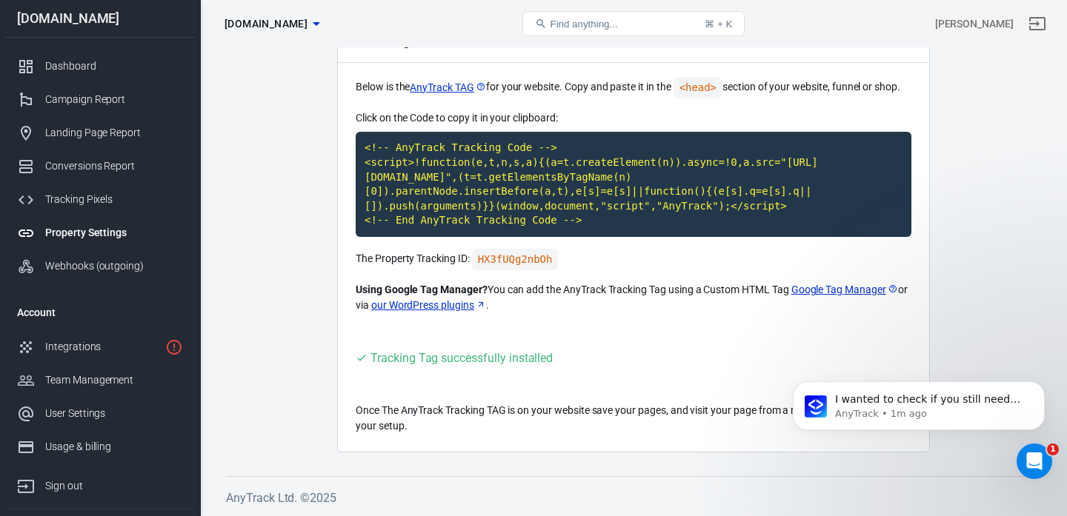
scroll to position [1724, 0]
click at [857, 404] on p "I wanted to check if you still need assistance with testing your TikTok integra…" at bounding box center [930, 400] width 191 height 15
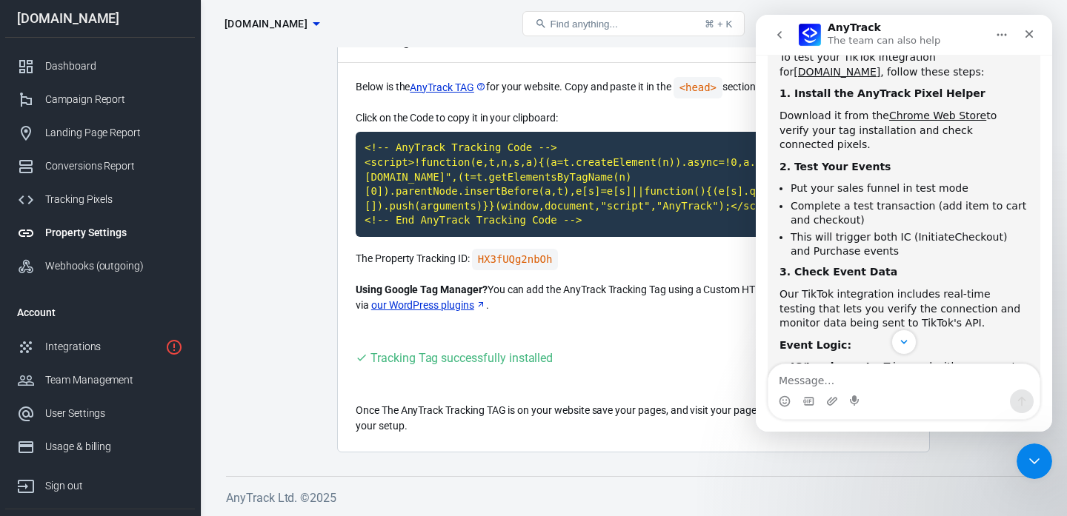
scroll to position [1498, 0]
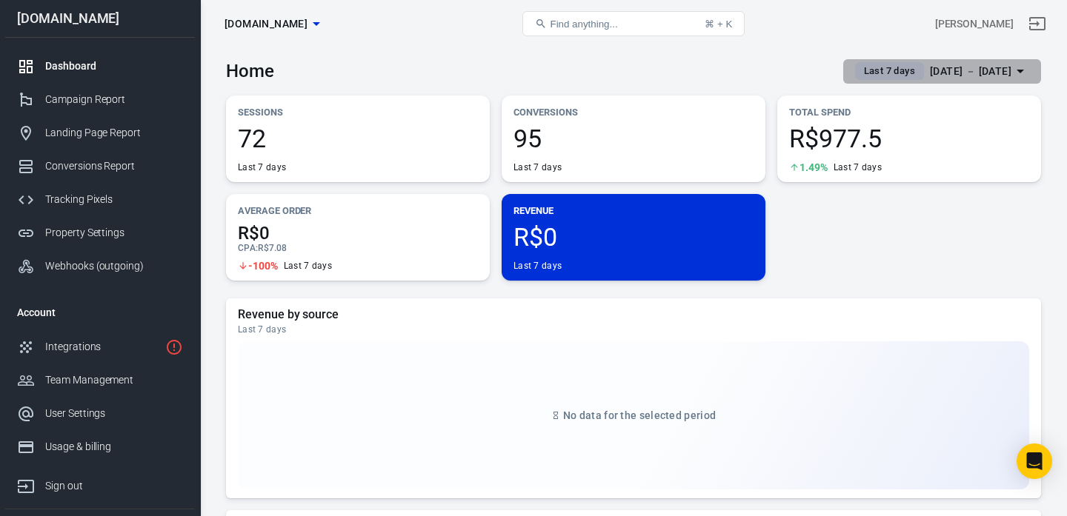
click at [930, 65] on div "Aug 23 － Aug 29, 2025" at bounding box center [971, 71] width 82 height 19
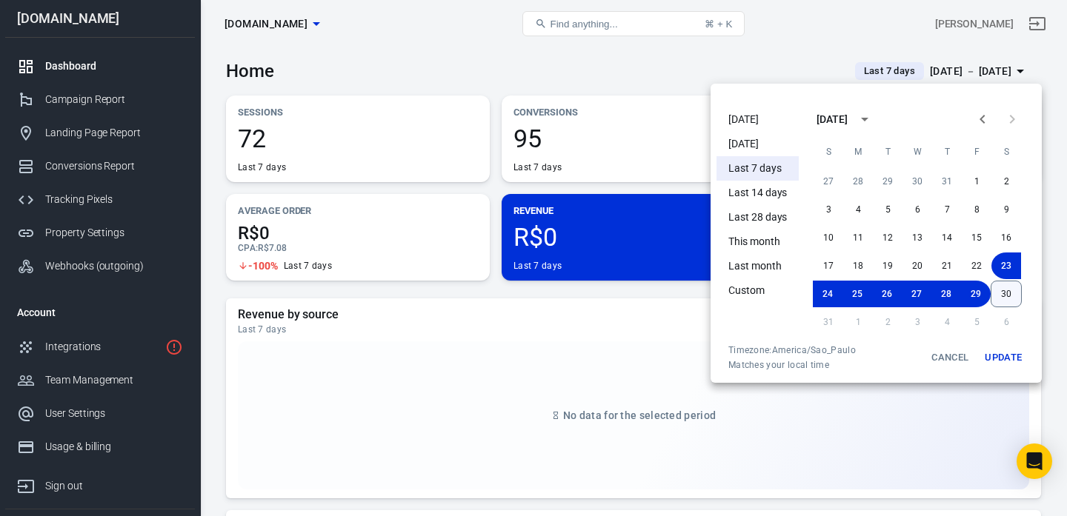
click at [1008, 293] on button "30" at bounding box center [1006, 294] width 31 height 27
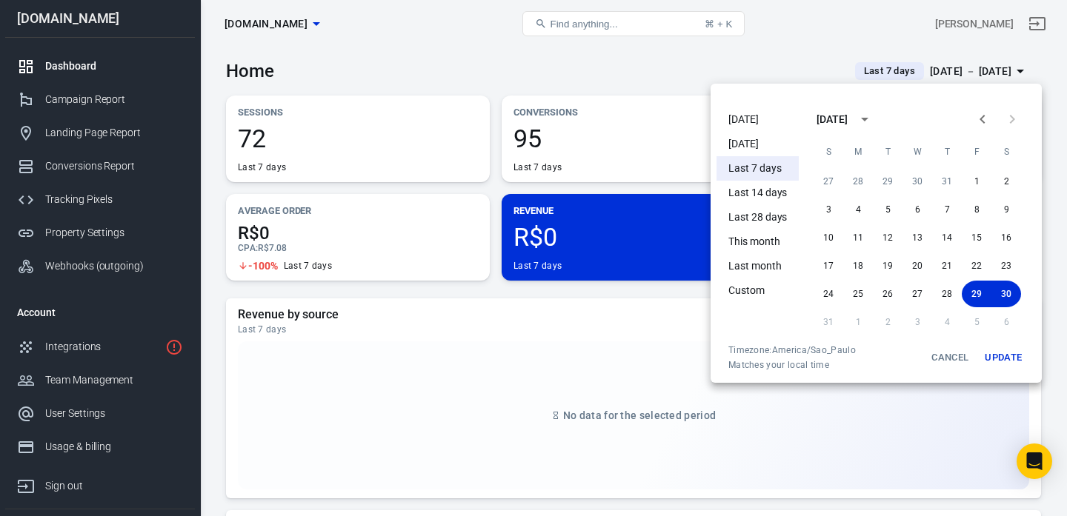
click at [740, 120] on li "[DATE]" at bounding box center [758, 119] width 82 height 24
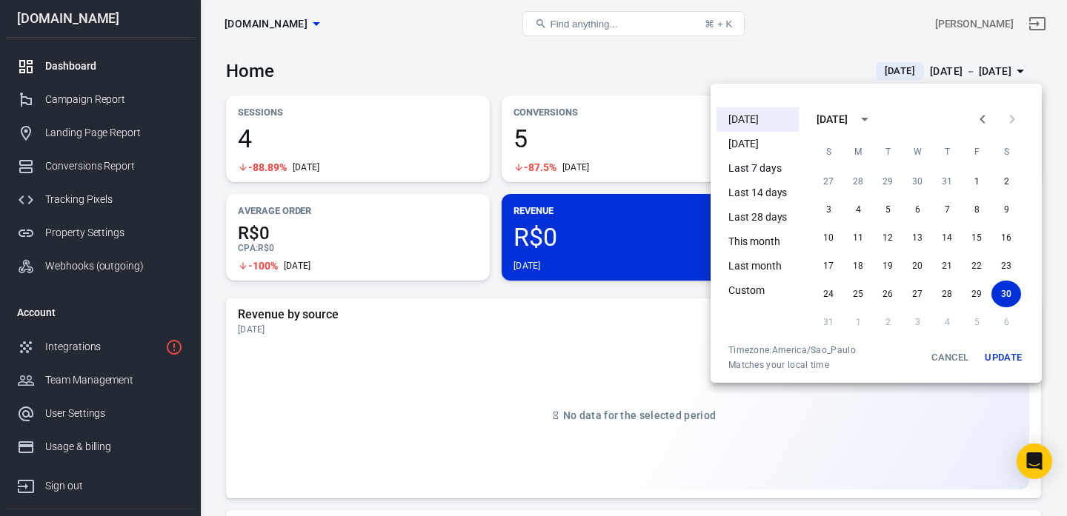
click at [495, 70] on div at bounding box center [533, 258] width 1067 height 516
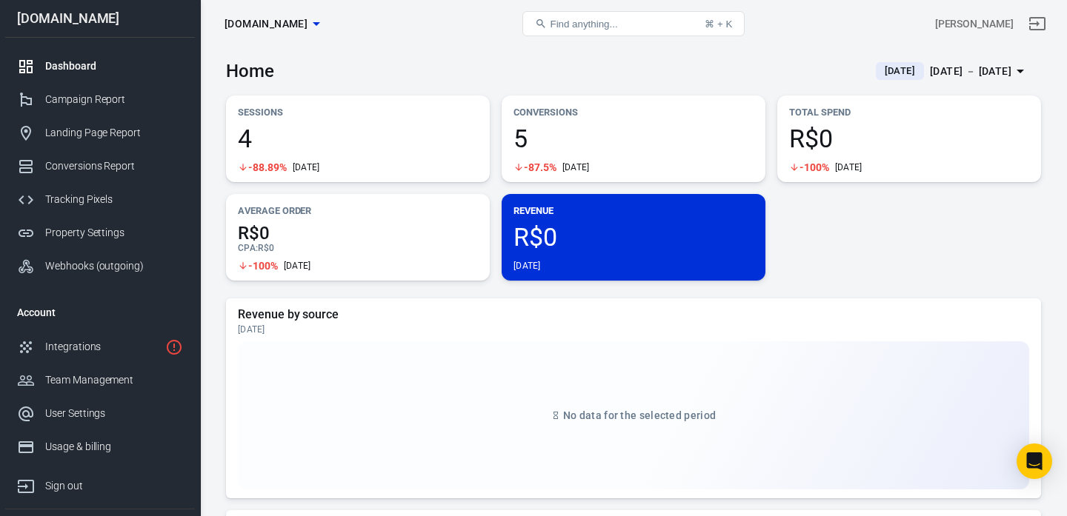
click at [593, 173] on div "Conversions 5 -87.5% Today" at bounding box center [634, 139] width 264 height 87
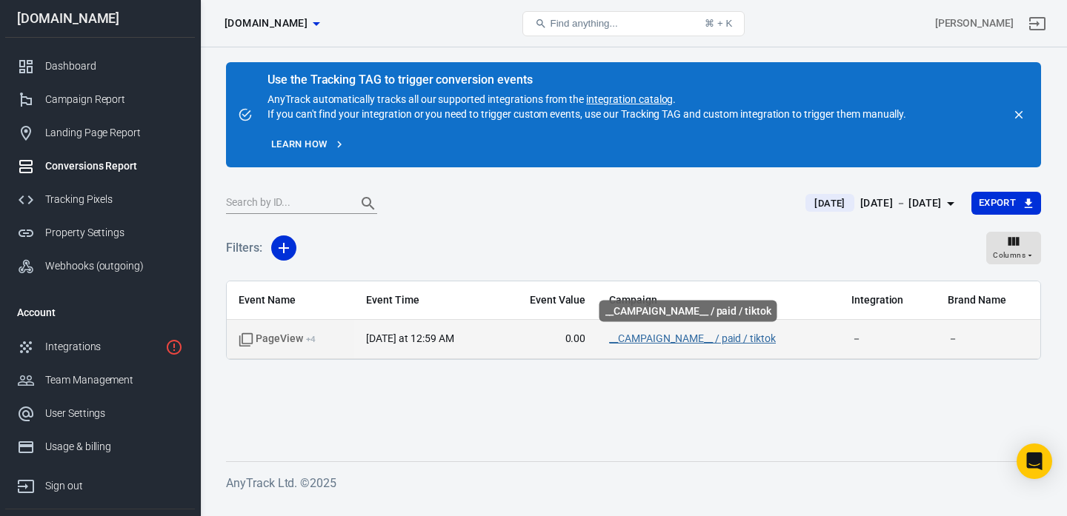
click at [677, 337] on link "__CAMPAIGN_NAME__ / paid / tiktok" at bounding box center [692, 339] width 167 height 12
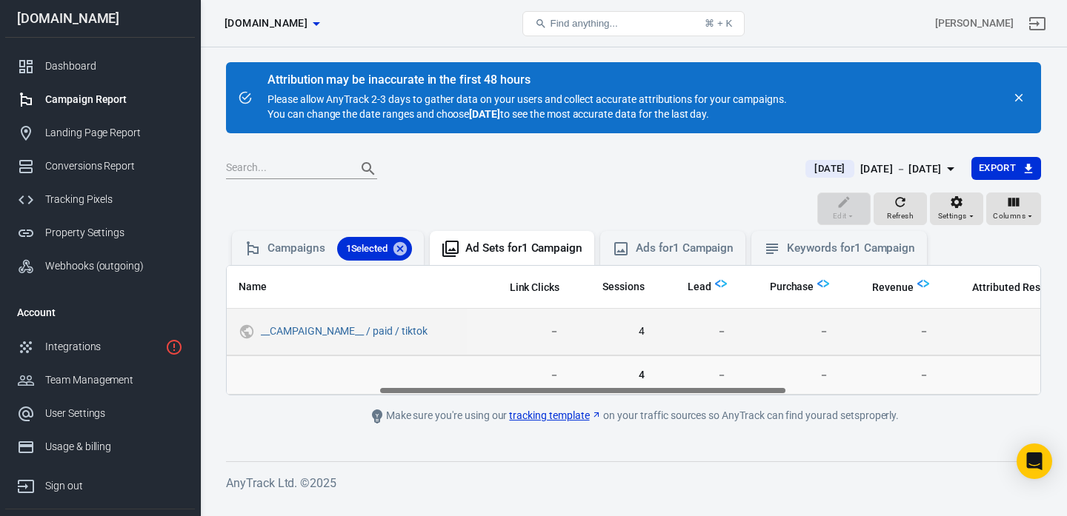
scroll to position [0, 301]
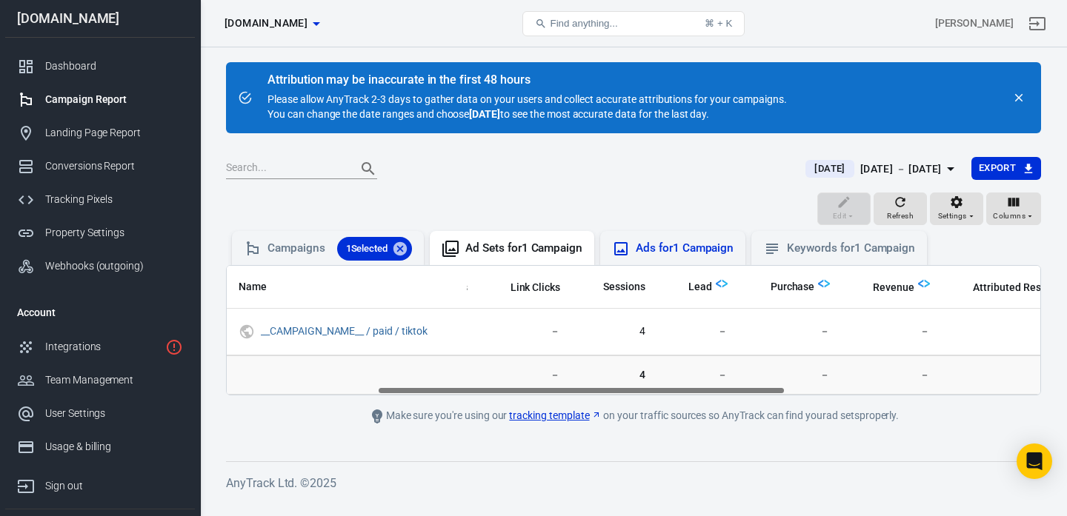
click at [638, 256] on div "Ads for 1 Campaign" at bounding box center [673, 249] width 122 height 18
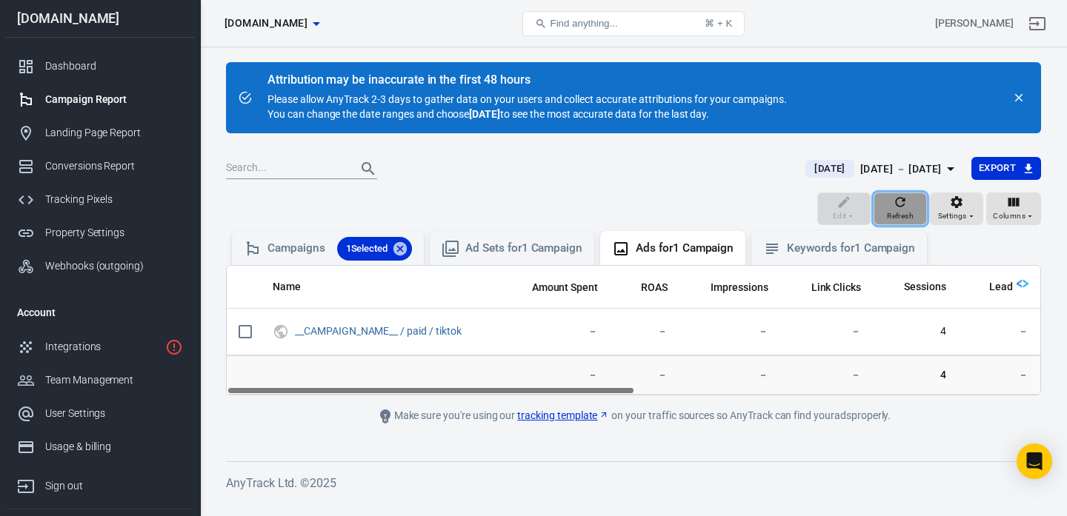
click at [911, 203] on div "Refresh" at bounding box center [900, 209] width 27 height 28
click at [895, 219] on span "Refresh" at bounding box center [900, 216] width 27 height 13
click at [898, 203] on icon "button" at bounding box center [900, 202] width 15 height 15
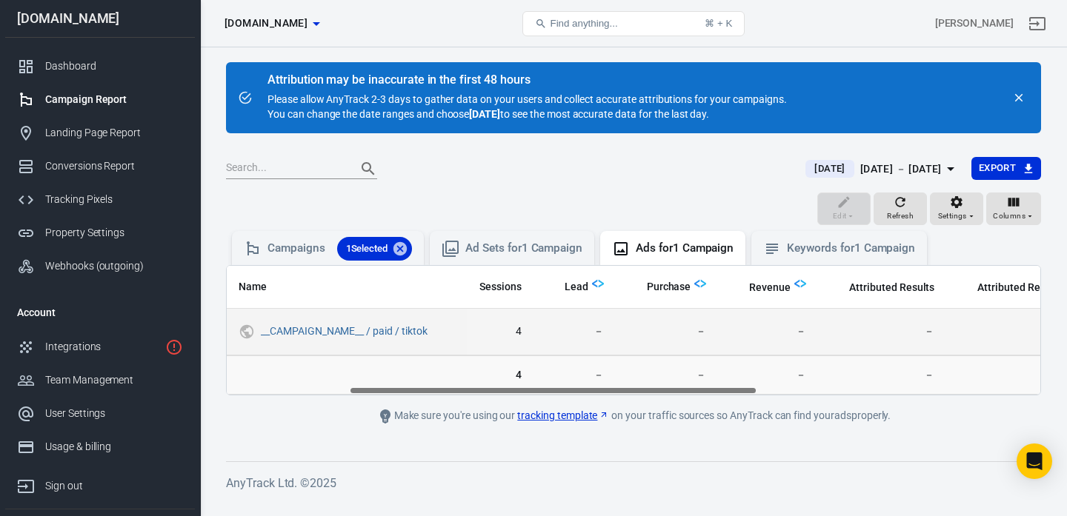
scroll to position [0, 190]
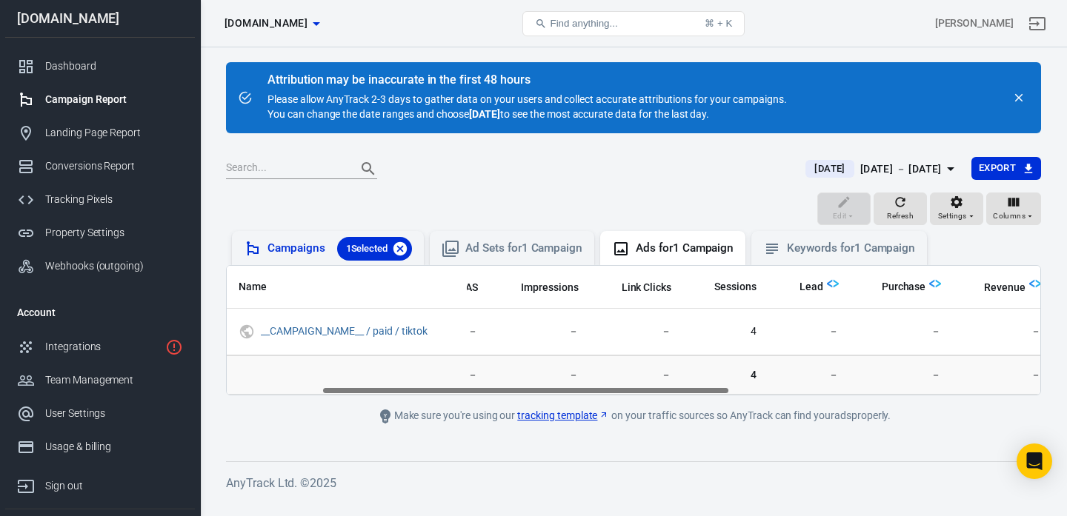
click at [405, 252] on icon at bounding box center [399, 248] width 13 height 13
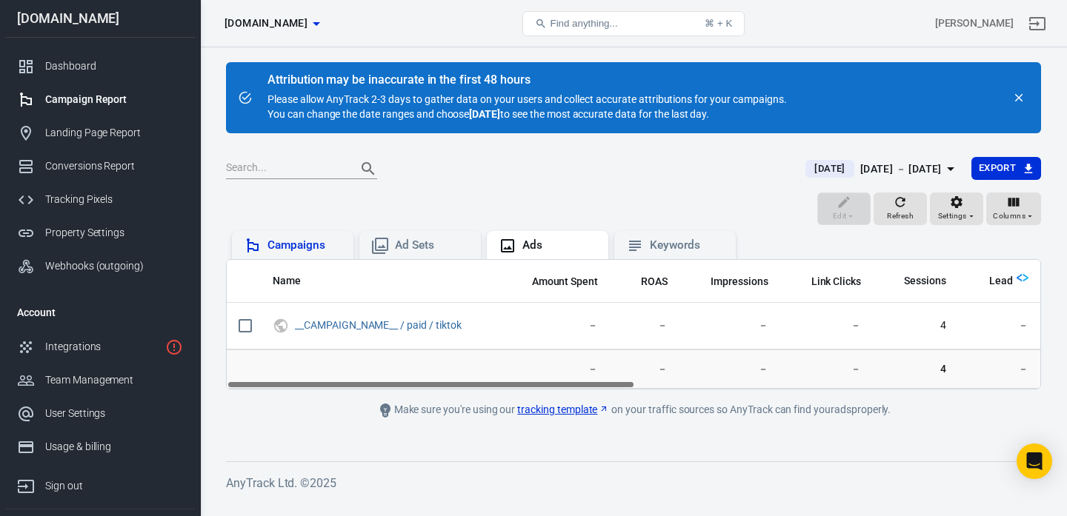
click at [286, 247] on div "Campaigns" at bounding box center [305, 246] width 74 height 16
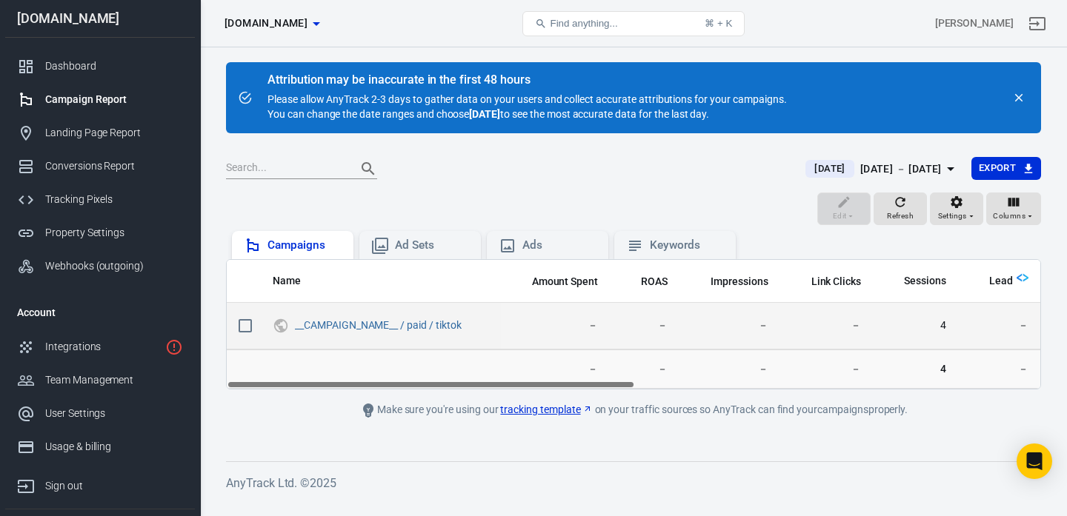
scroll to position [0, 373]
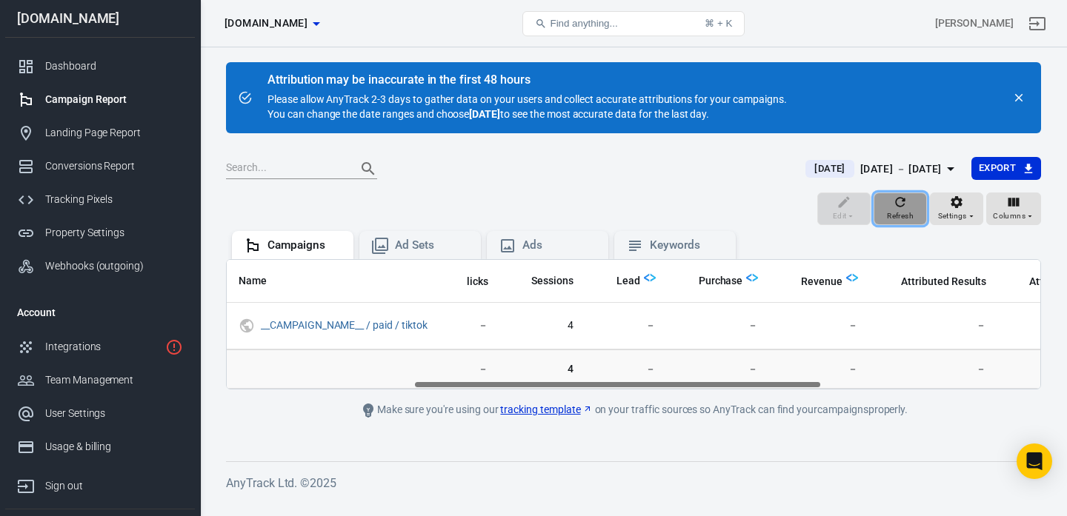
click at [907, 221] on span "Refresh" at bounding box center [900, 216] width 27 height 13
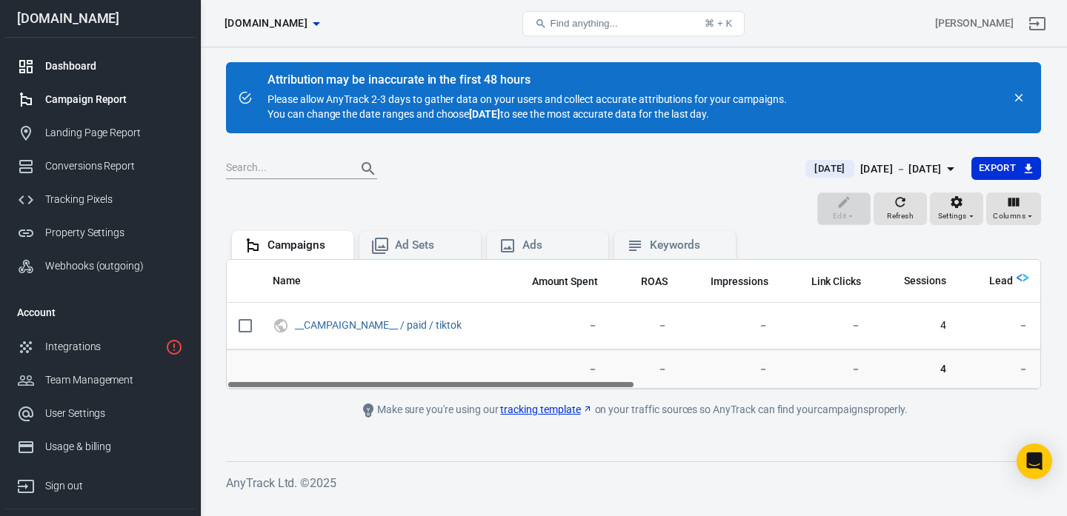
click at [76, 65] on div "Dashboard" at bounding box center [114, 67] width 138 height 16
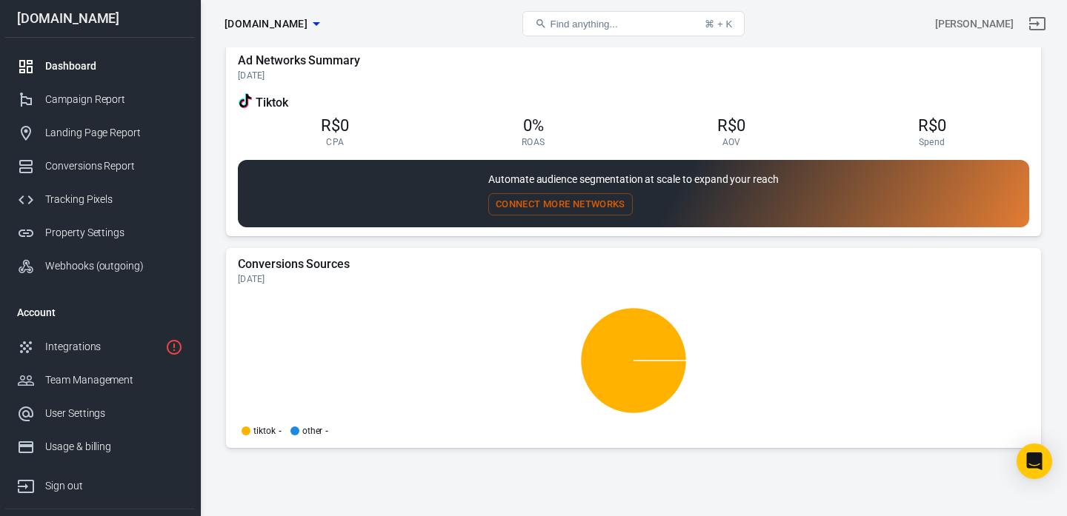
scroll to position [1428, 0]
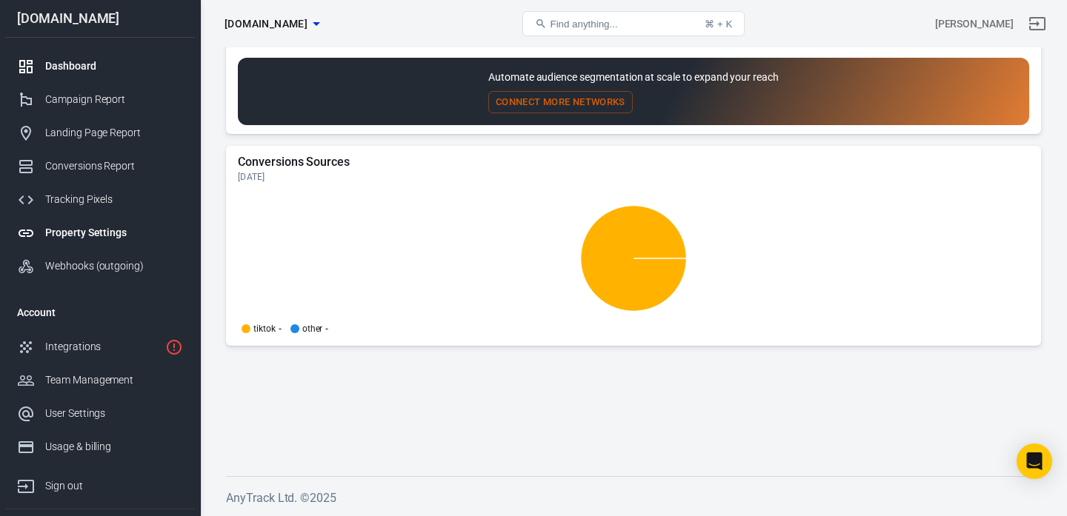
click at [88, 232] on div "Property Settings" at bounding box center [114, 233] width 138 height 16
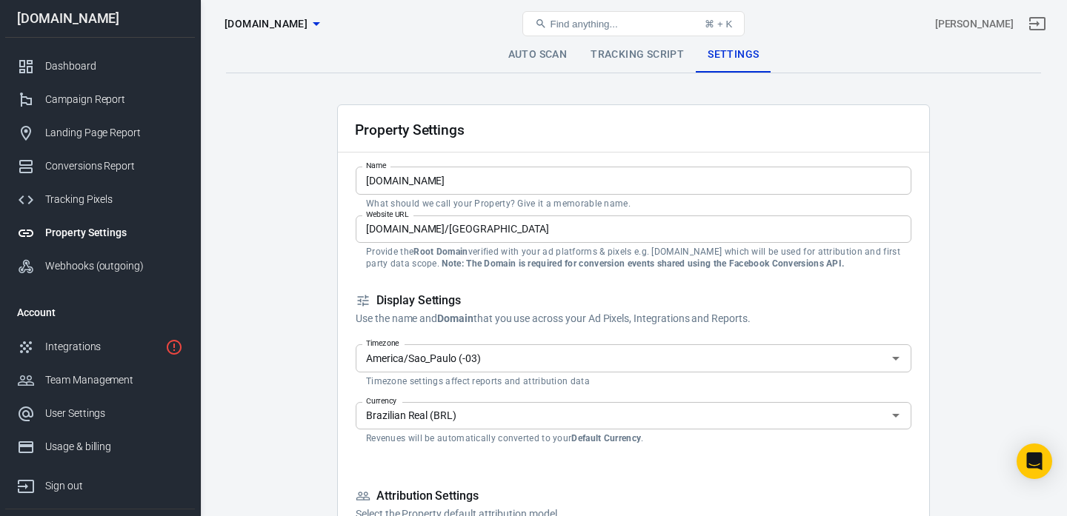
click at [639, 53] on link "Tracking Script" at bounding box center [637, 55] width 117 height 36
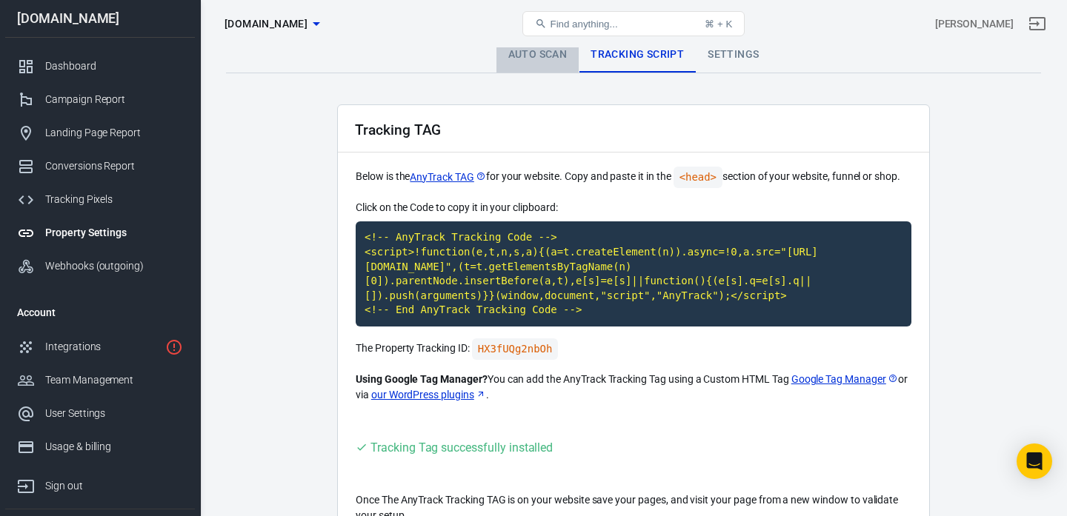
click at [531, 59] on link "Auto Scan" at bounding box center [537, 55] width 83 height 36
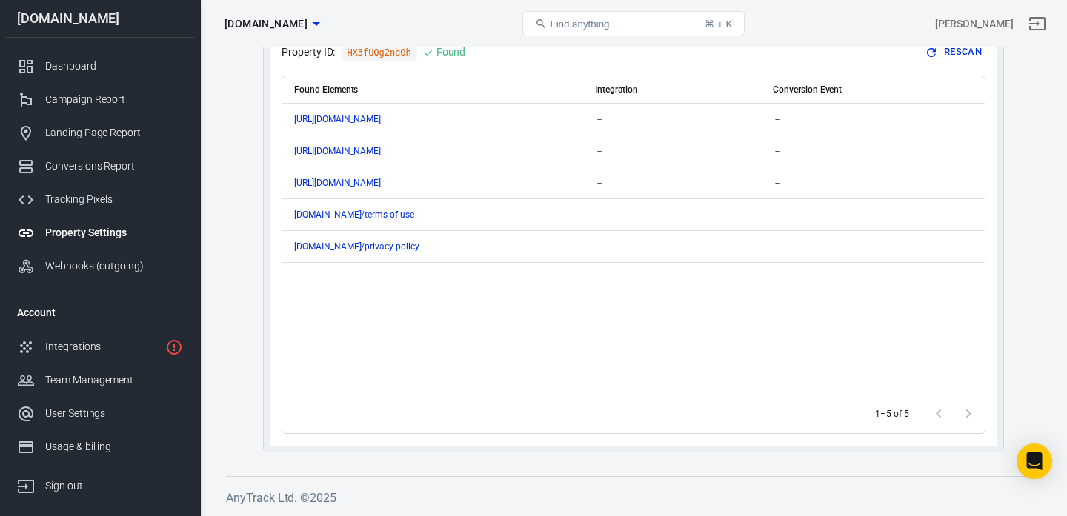
scroll to position [208, 0]
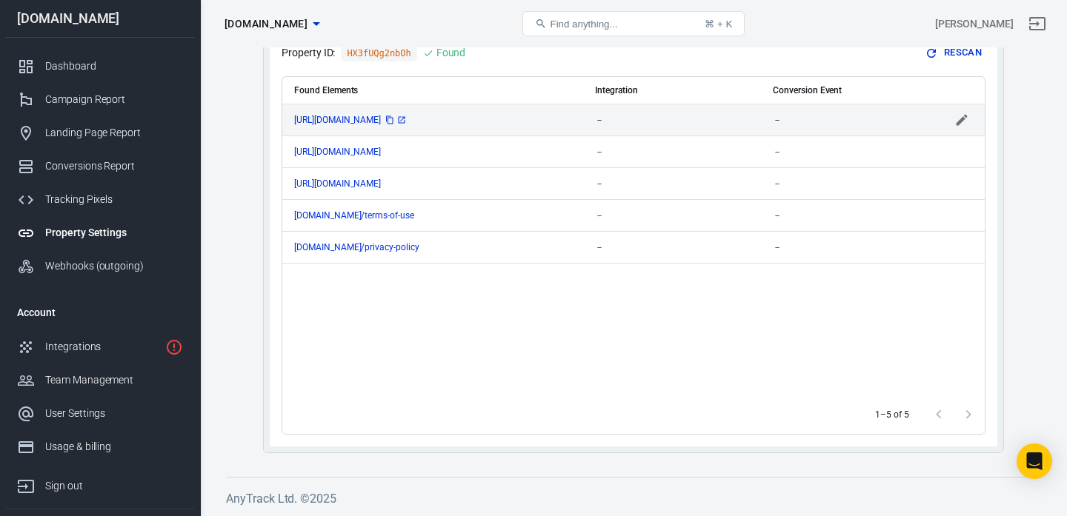
click at [408, 122] on span "[URL][DOMAIN_NAME]" at bounding box center [350, 120] width 113 height 9
click at [576, 415] on div "1–5 of 5" at bounding box center [633, 415] width 702 height 39
click at [785, 122] on div "－" at bounding box center [850, 120] width 154 height 10
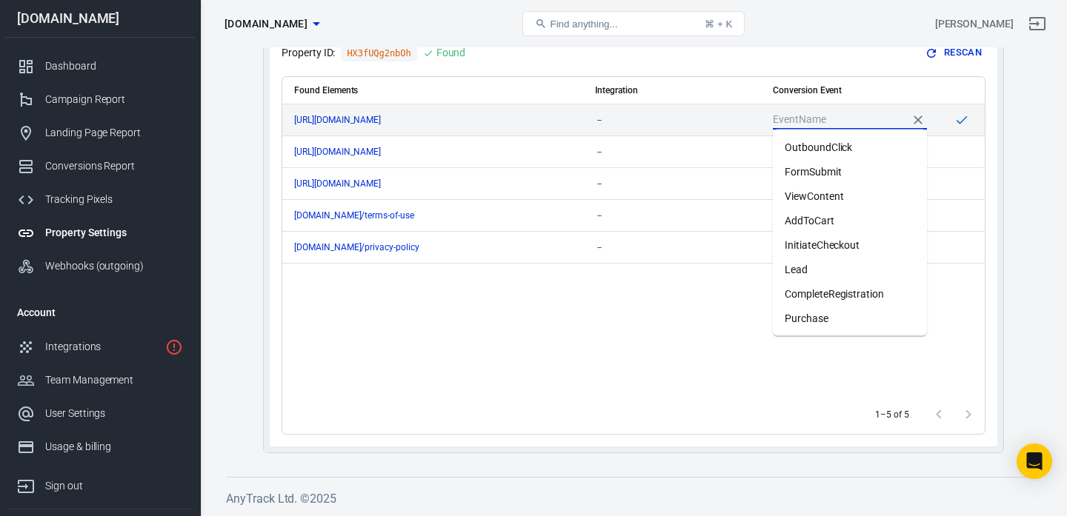
click at [797, 121] on input "scrollable content" at bounding box center [839, 119] width 132 height 19
click at [810, 242] on li "InitiateCheckout" at bounding box center [850, 245] width 154 height 24
type input "InitiateCheckout"
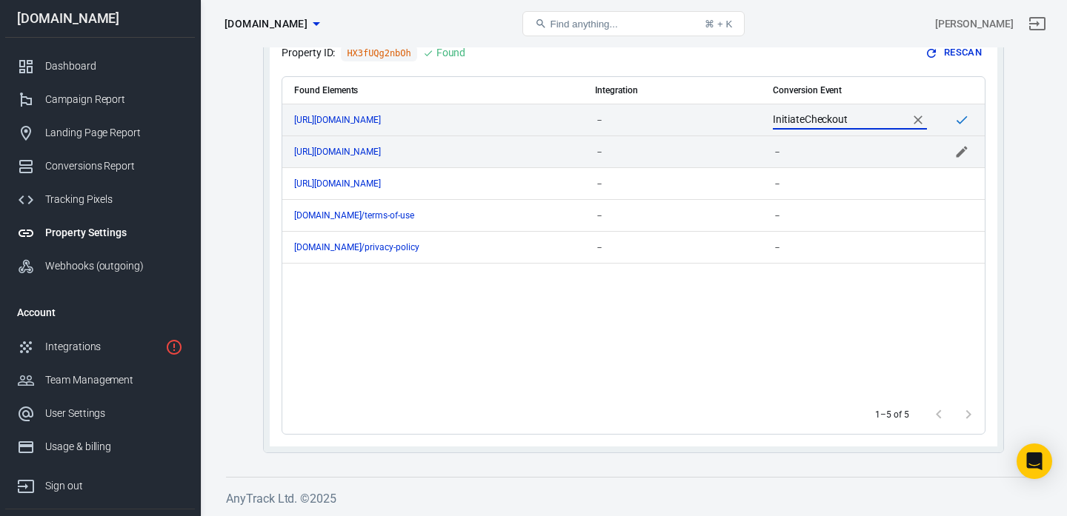
click at [807, 152] on div "－" at bounding box center [850, 152] width 154 height 10
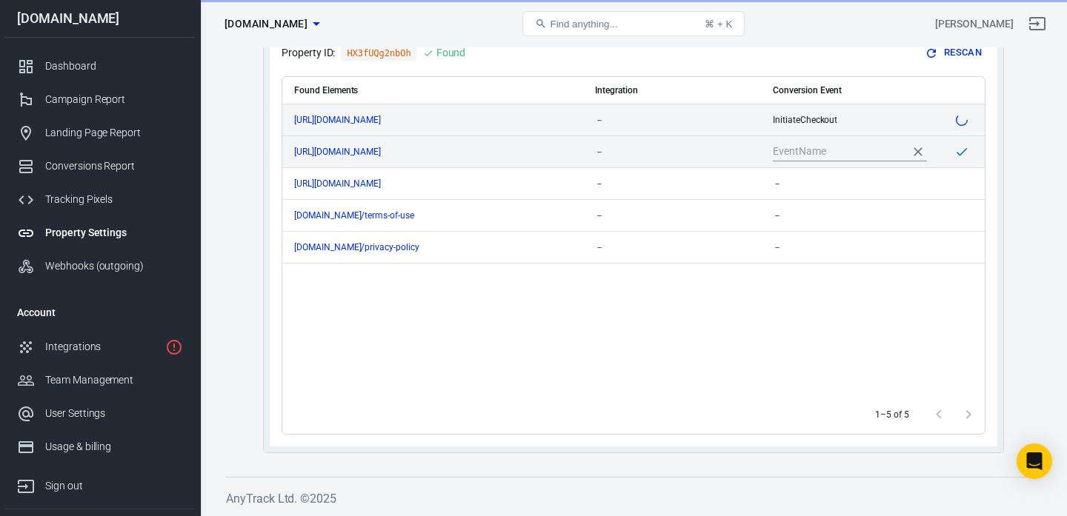
click at [807, 154] on input "scrollable content" at bounding box center [839, 151] width 132 height 19
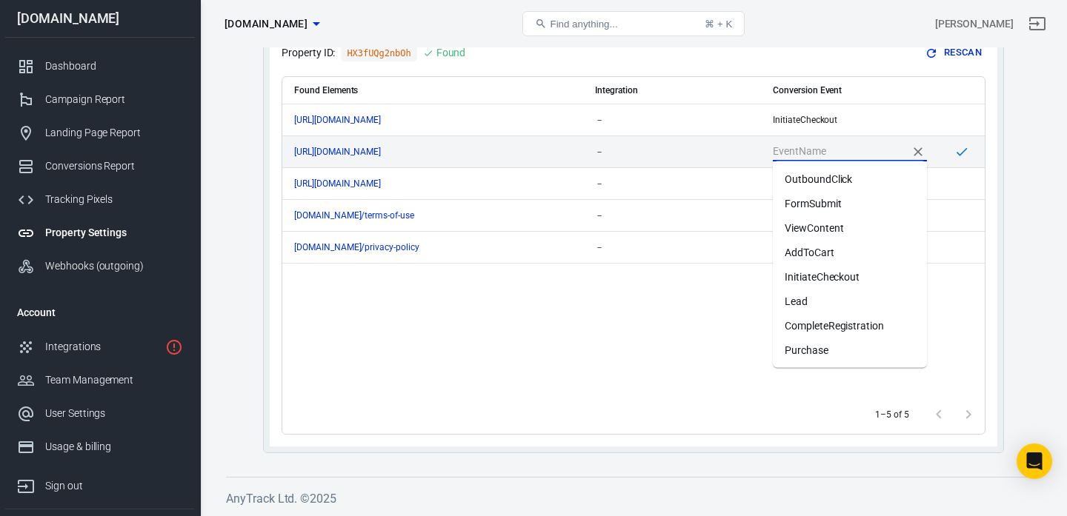
click at [811, 270] on li "InitiateCheckout" at bounding box center [850, 277] width 154 height 24
type input "InitiateCheckout"
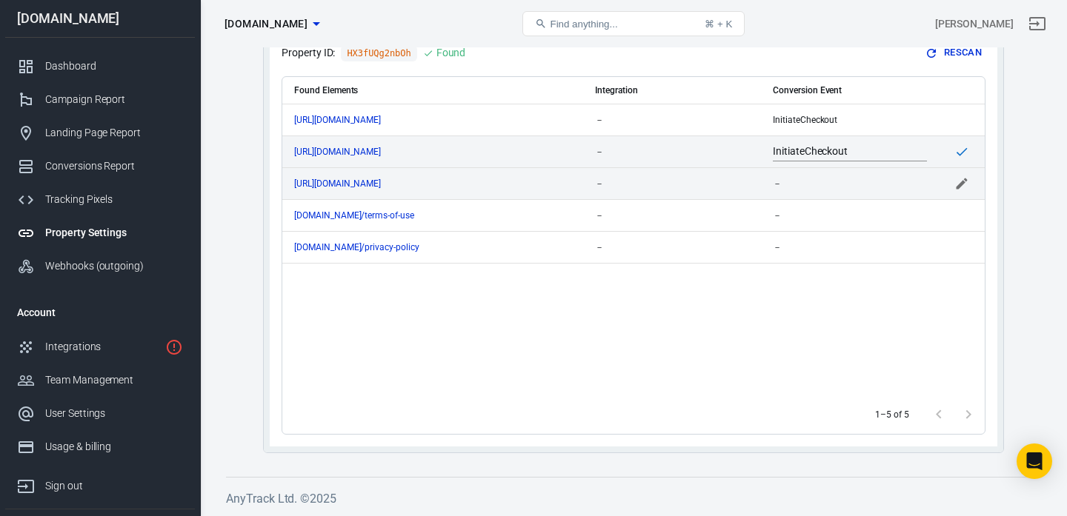
click at [803, 179] on div "－" at bounding box center [850, 184] width 154 height 10
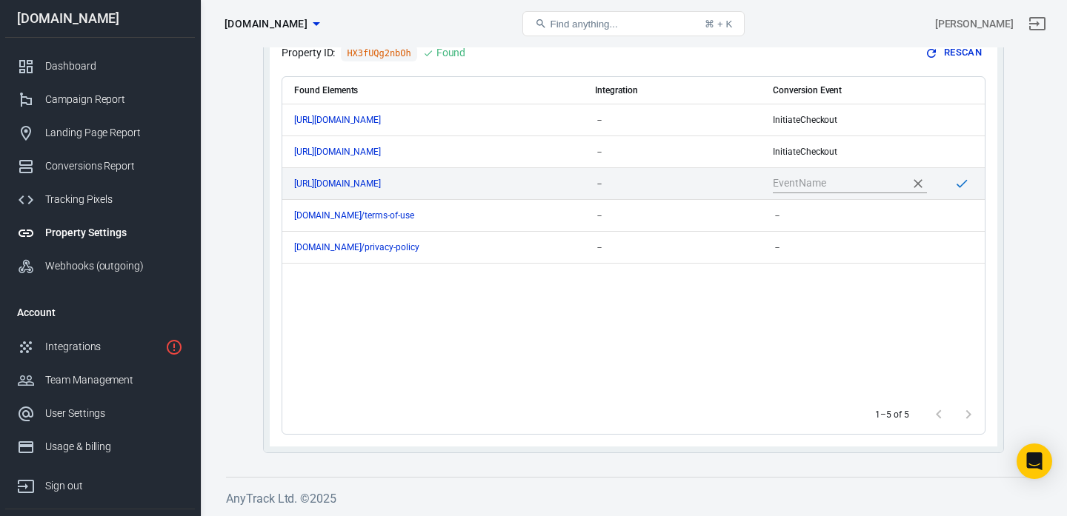
click at [803, 180] on input "scrollable content" at bounding box center [839, 183] width 132 height 19
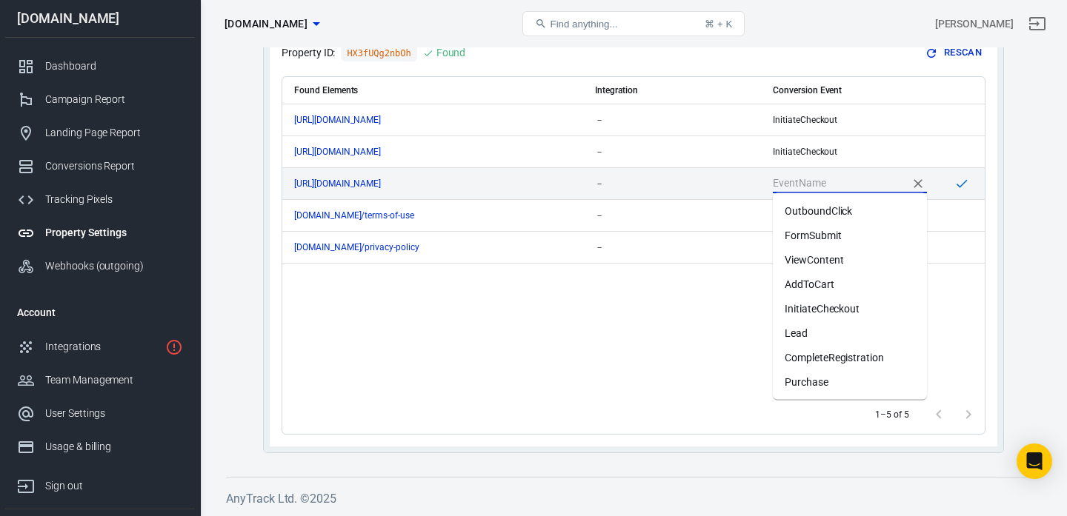
click at [821, 312] on li "InitiateCheckout" at bounding box center [850, 309] width 154 height 24
type input "InitiateCheckout"
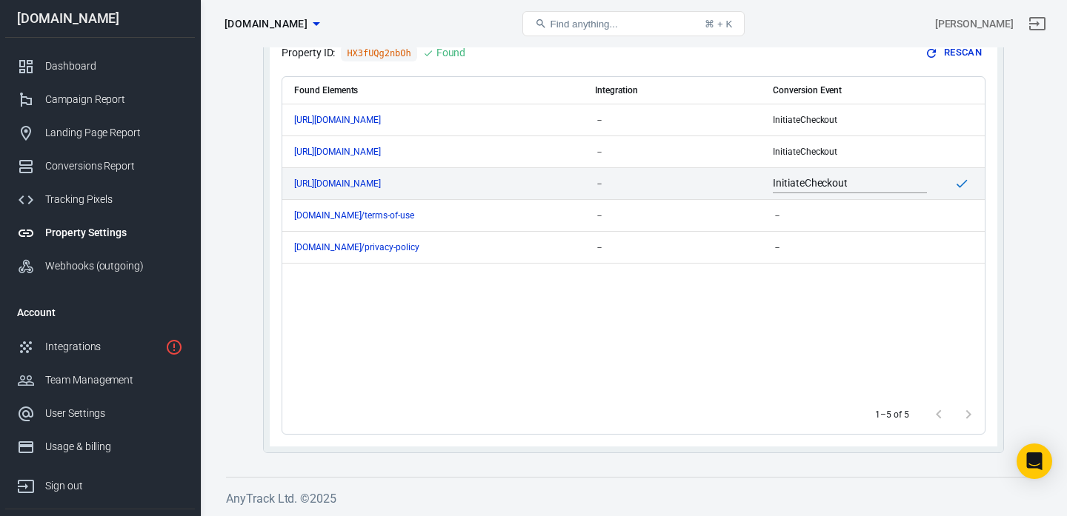
click at [874, 334] on div "Found Elements Integration Conversion Event [URL][DOMAIN_NAME] － InitiateChecko…" at bounding box center [633, 236] width 702 height 319
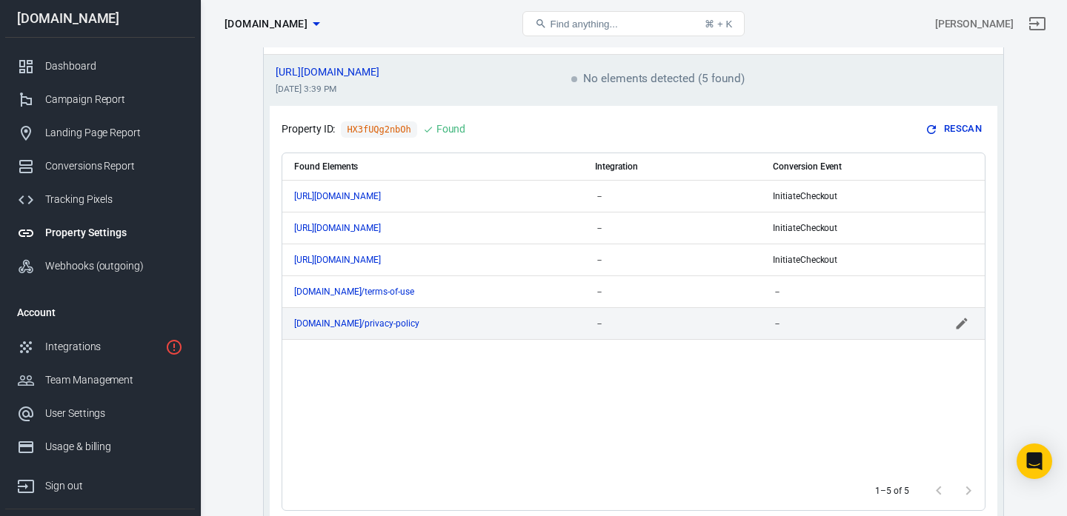
scroll to position [137, 0]
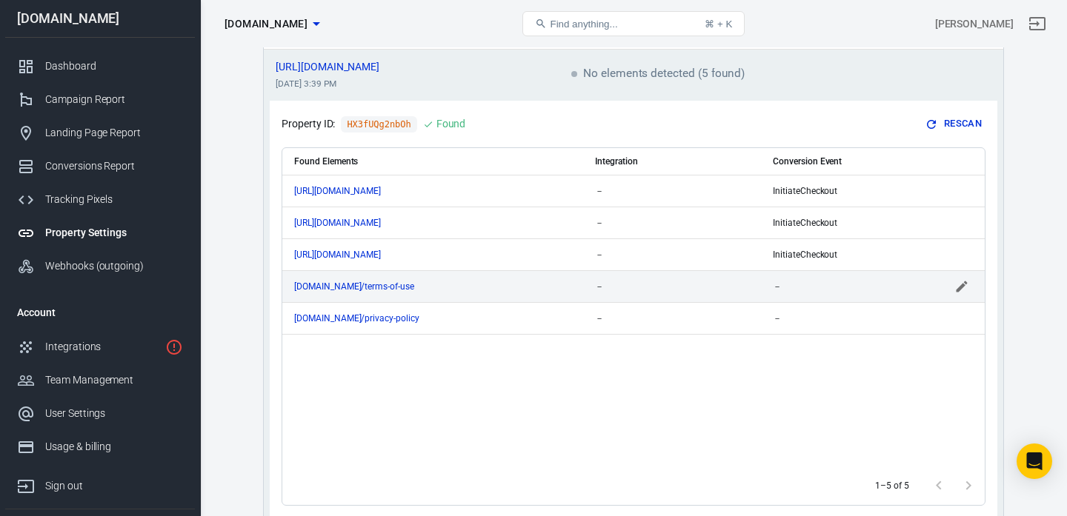
click at [960, 283] on icon "scrollable content" at bounding box center [961, 286] width 15 height 15
click at [692, 286] on input "scrollable content" at bounding box center [651, 286] width 113 height 19
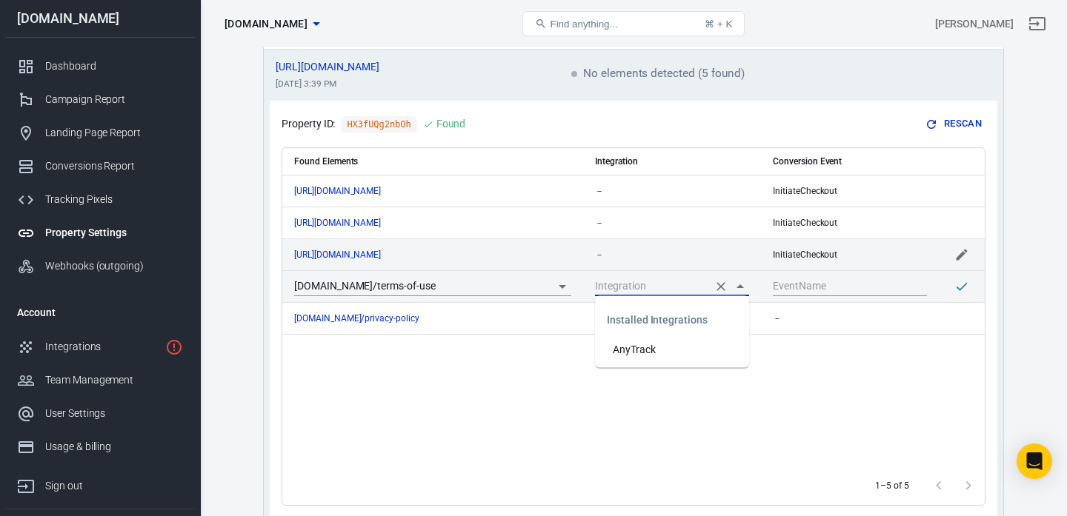
click at [679, 250] on div "－" at bounding box center [672, 255] width 154 height 10
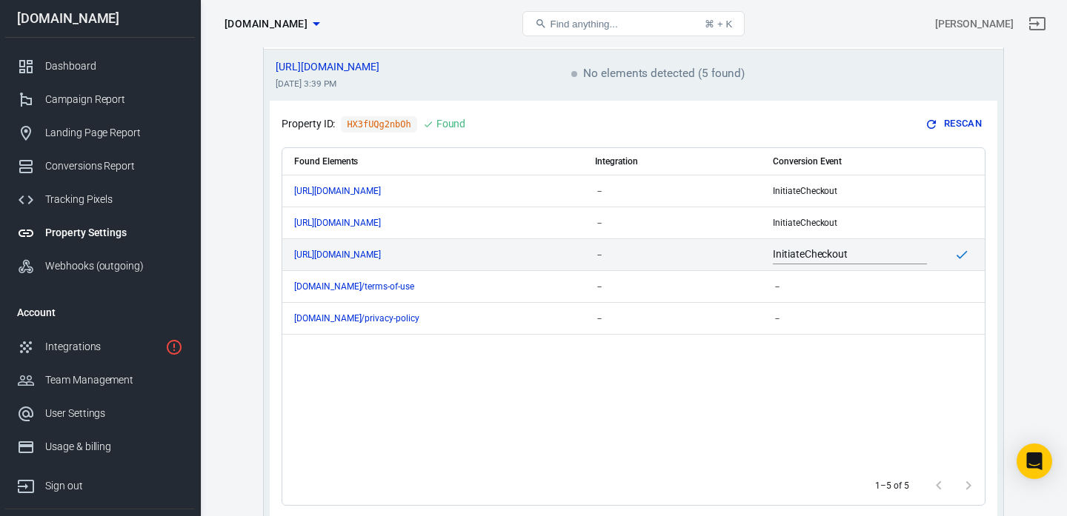
click at [679, 250] on div "－" at bounding box center [672, 255] width 154 height 10
click at [679, 251] on div "－" at bounding box center [672, 255] width 154 height 10
click at [622, 263] on td "－" at bounding box center [672, 255] width 178 height 32
click at [606, 257] on div "－" at bounding box center [672, 255] width 154 height 10
click at [727, 251] on div "－" at bounding box center [672, 255] width 154 height 10
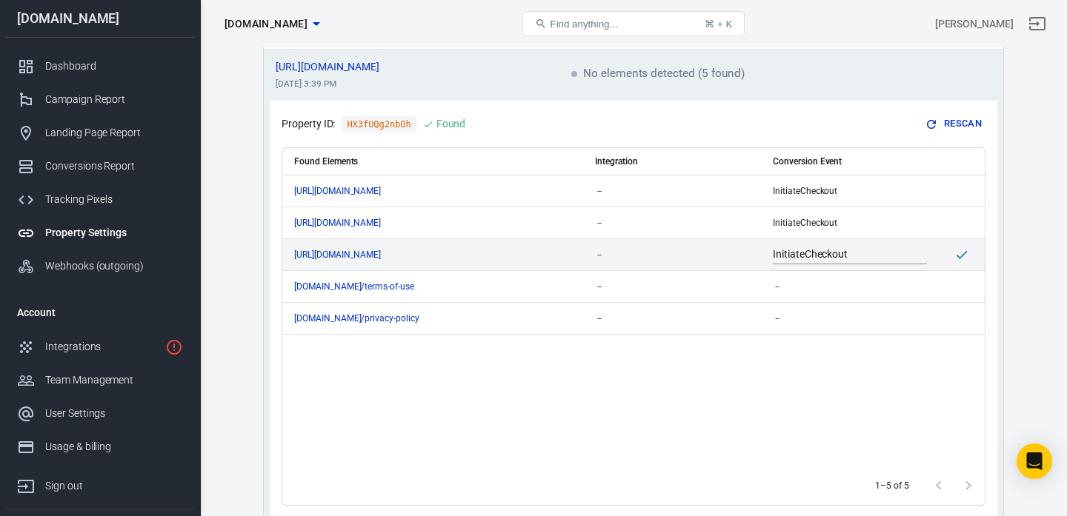
click at [608, 251] on div "－" at bounding box center [672, 255] width 154 height 10
click at [596, 251] on span "－" at bounding box center [599, 255] width 9 height 10
drag, startPoint x: 596, startPoint y: 251, endPoint x: 596, endPoint y: 270, distance: 18.5
click at [596, 254] on span "－" at bounding box center [599, 255] width 9 height 10
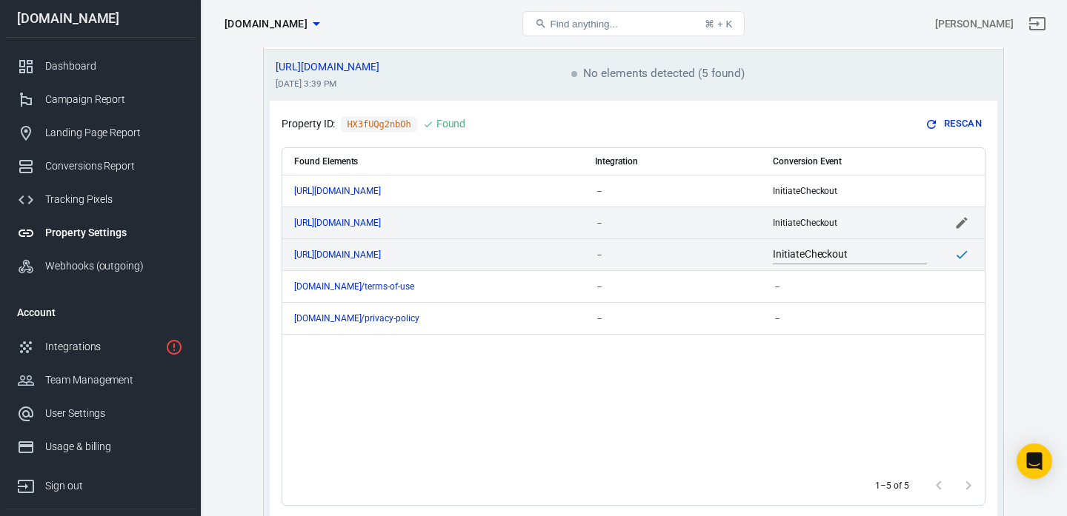
click at [952, 213] on td "scrollable content" at bounding box center [962, 223] width 46 height 32
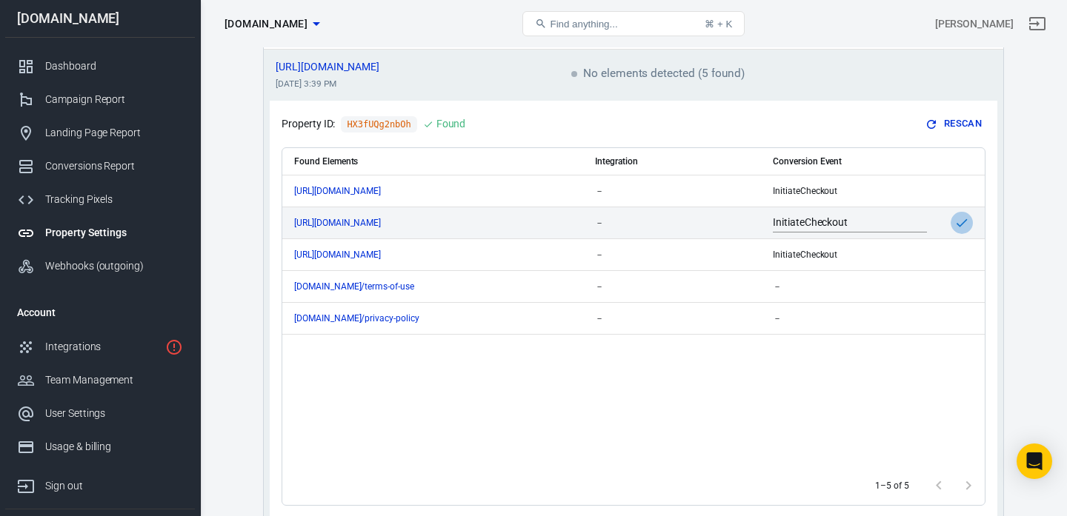
click at [963, 225] on icon "scrollable content" at bounding box center [961, 223] width 15 height 15
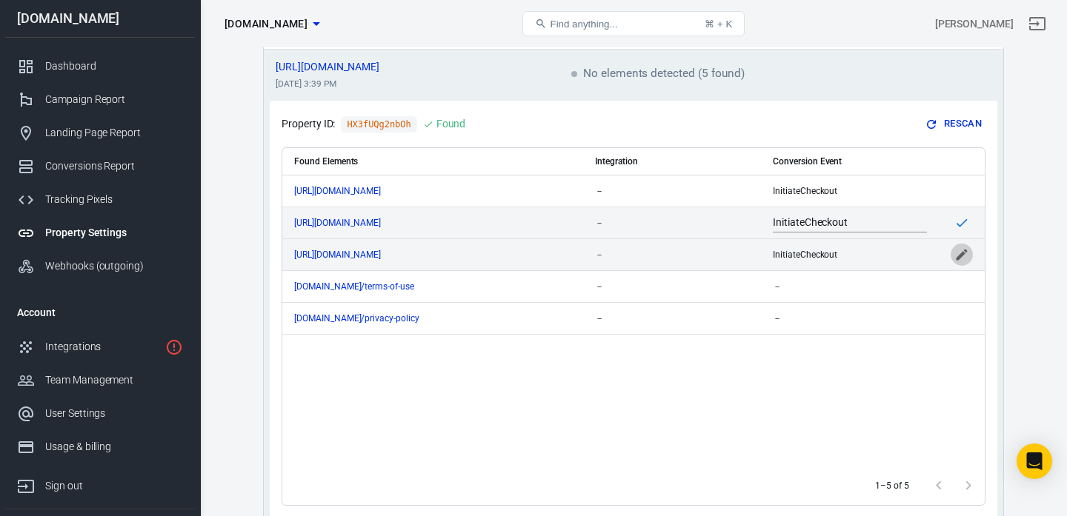
click at [957, 253] on icon "scrollable content" at bounding box center [961, 254] width 15 height 15
click at [612, 244] on td "－" at bounding box center [672, 255] width 178 height 32
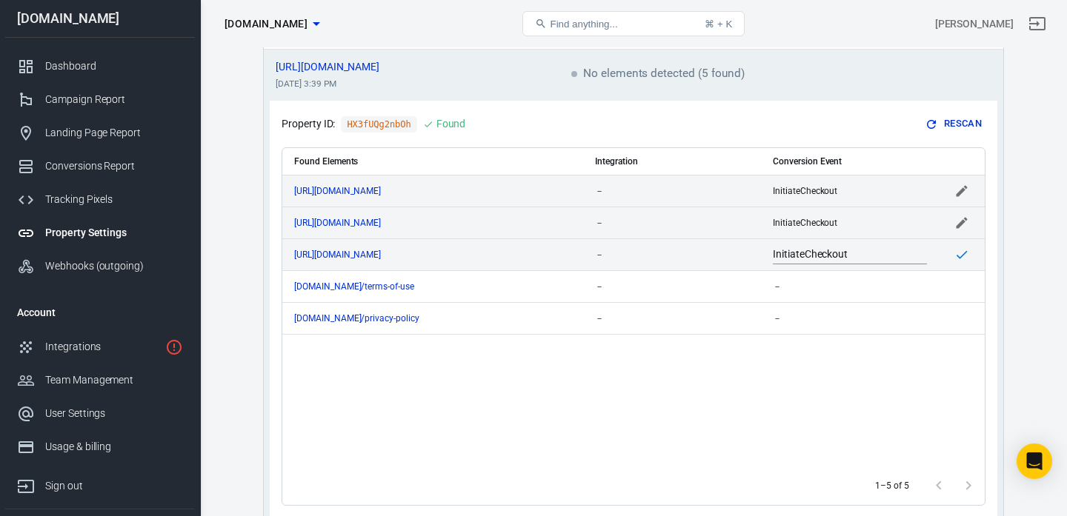
click at [634, 176] on td "－" at bounding box center [672, 191] width 178 height 32
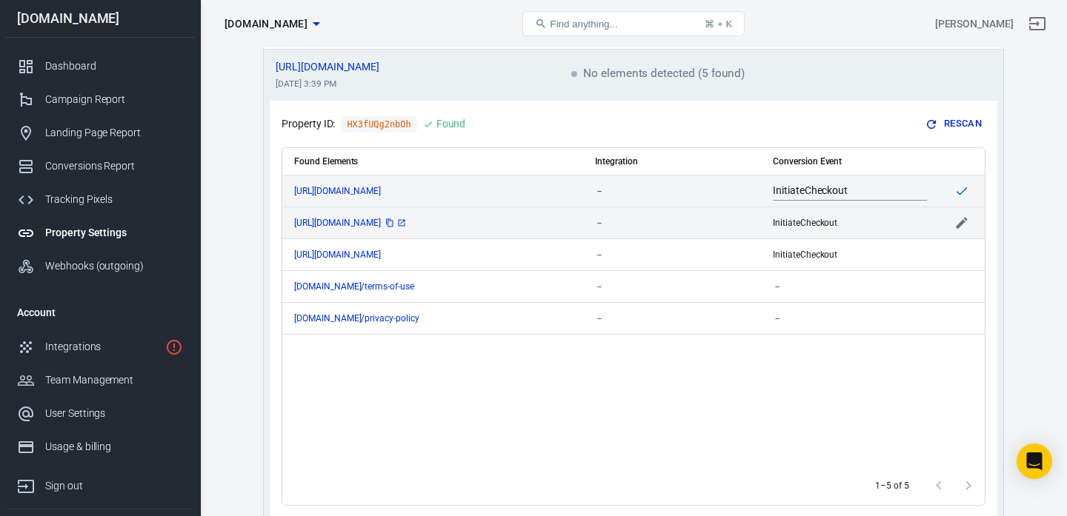
click at [406, 222] on icon "scrollable content" at bounding box center [401, 223] width 9 height 9
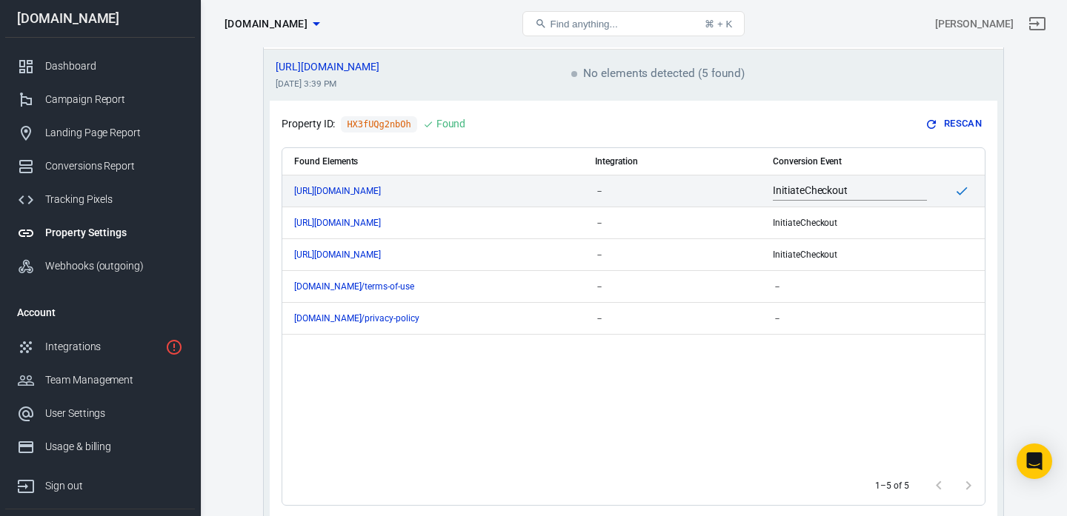
click at [956, 123] on button "Rescan" at bounding box center [954, 124] width 63 height 23
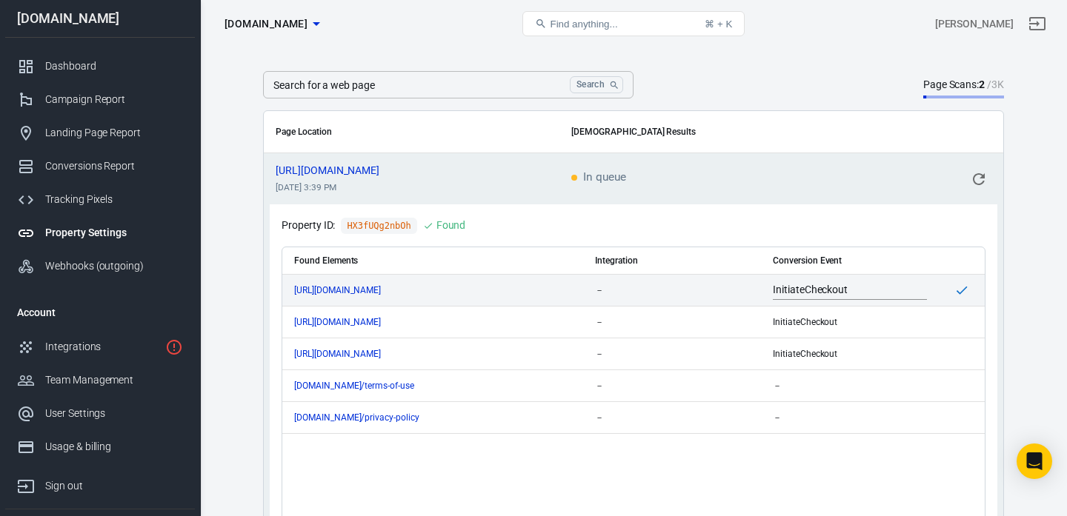
scroll to position [0, 0]
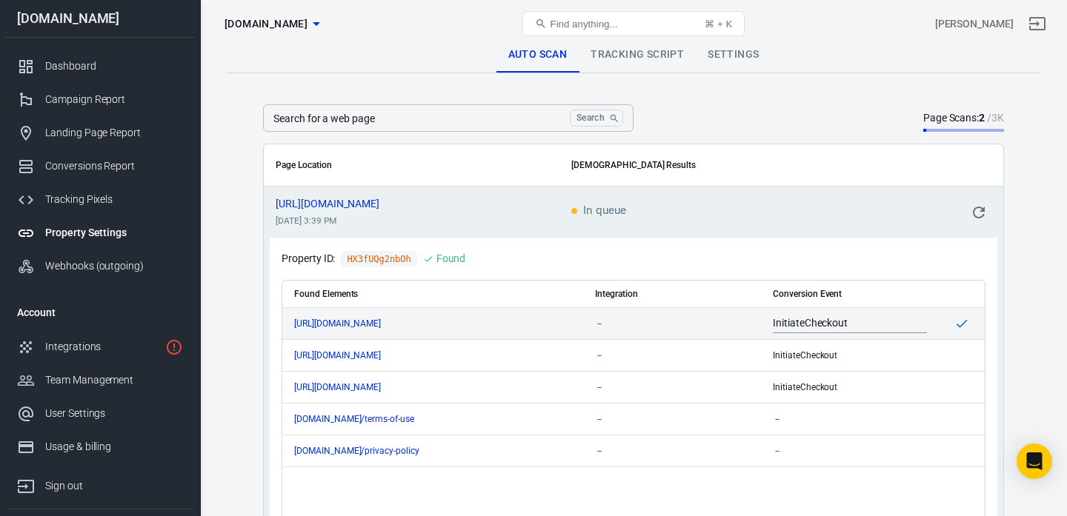
click at [619, 61] on link "Tracking Script" at bounding box center [637, 55] width 117 height 36
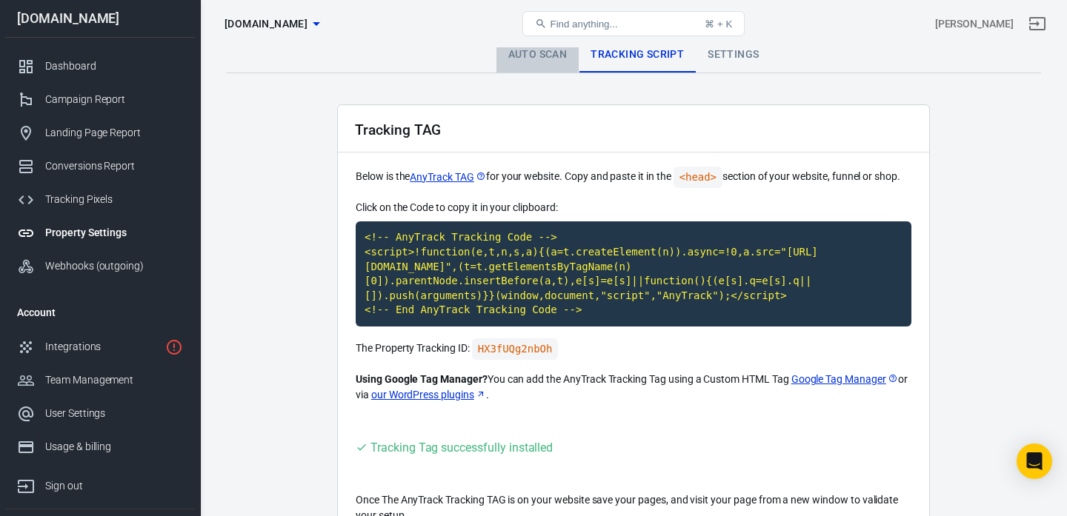
click at [548, 65] on link "Auto Scan" at bounding box center [537, 55] width 83 height 36
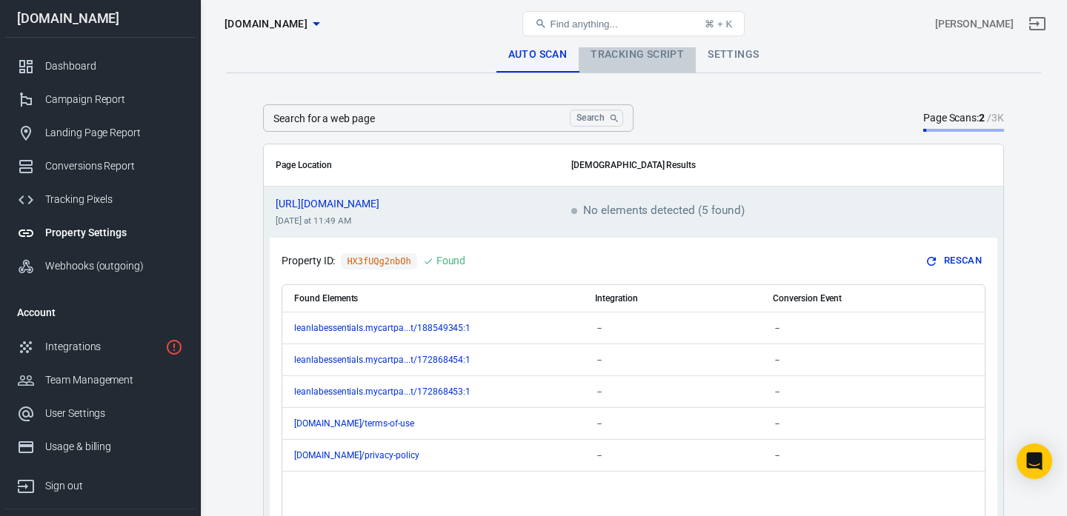
click at [610, 63] on link "Tracking Script" at bounding box center [637, 55] width 117 height 36
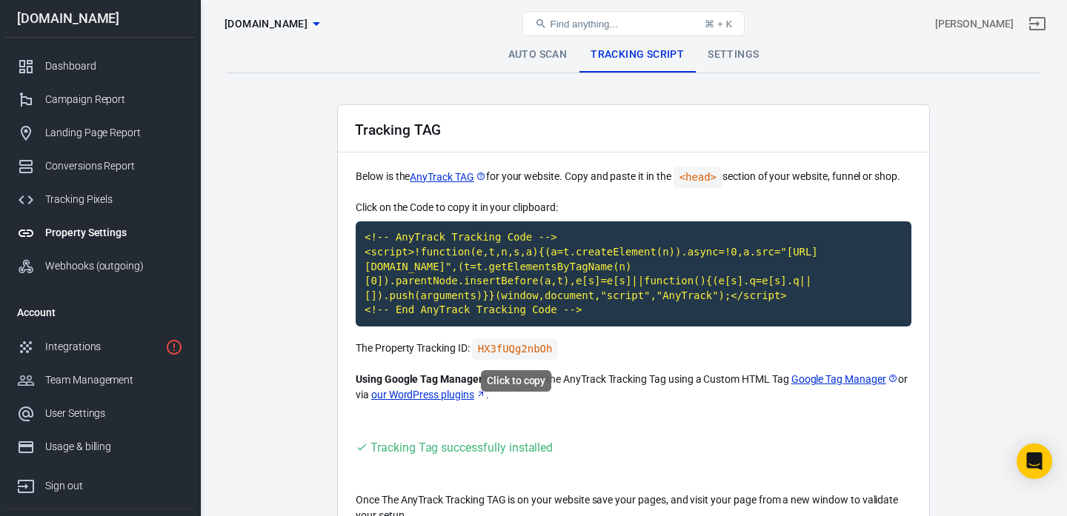
click at [523, 347] on code "HX3fUQg2nbOh" at bounding box center [515, 349] width 87 height 21
click at [717, 70] on link "Settings" at bounding box center [733, 55] width 75 height 36
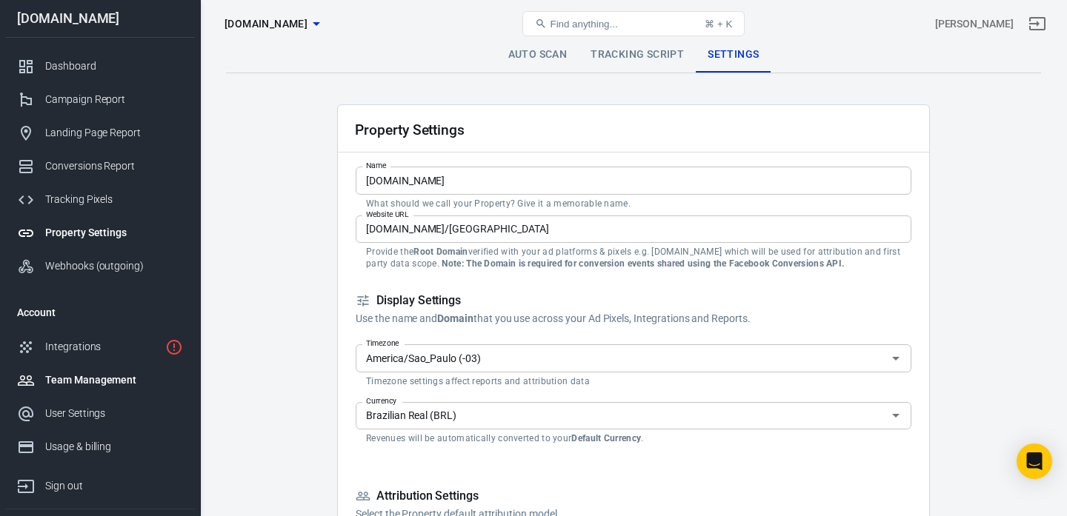
click at [82, 368] on link "Team Management" at bounding box center [100, 380] width 190 height 33
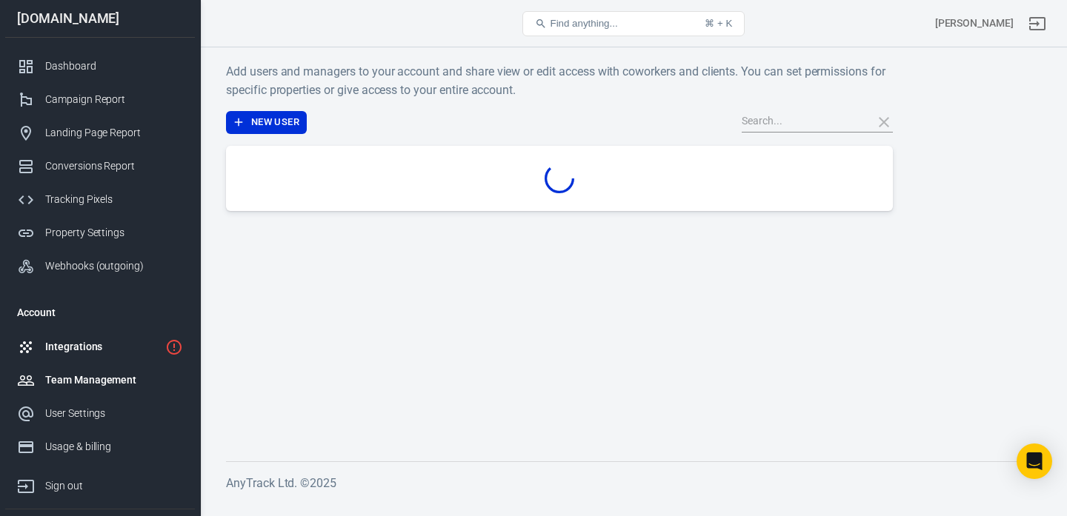
click at [86, 356] on link "Integrations" at bounding box center [100, 346] width 190 height 33
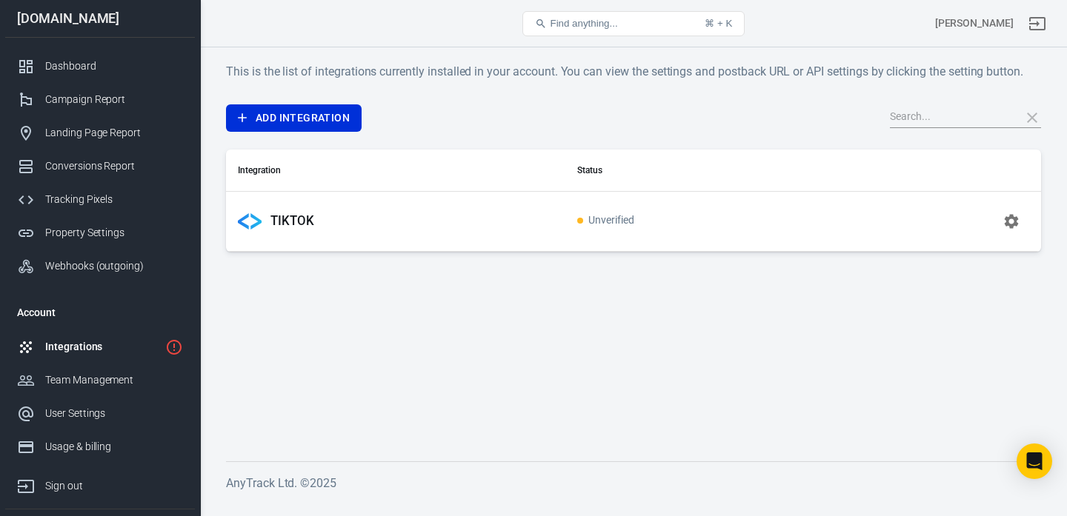
click at [508, 213] on div "TIKTOK" at bounding box center [396, 222] width 316 height 24
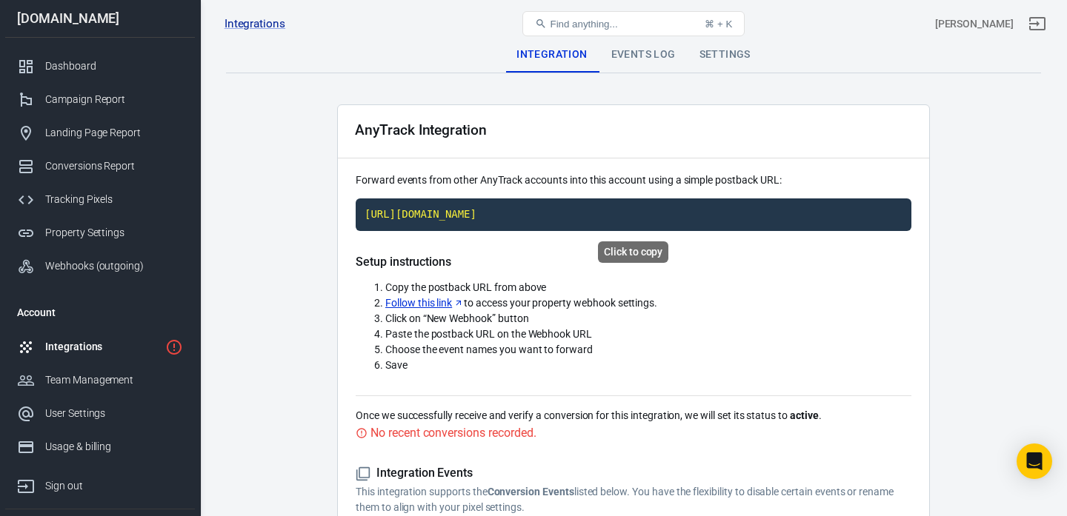
click at [527, 202] on code "[URL][DOMAIN_NAME]" at bounding box center [634, 215] width 556 height 33
drag, startPoint x: 397, startPoint y: 288, endPoint x: 558, endPoint y: 293, distance: 160.9
click at [557, 293] on li "Copy the postback URL from above" at bounding box center [648, 288] width 526 height 16
click at [594, 278] on div "Setup instructions Copy the postback URL from above Follow this link to access …" at bounding box center [634, 325] width 556 height 141
click at [579, 222] on code "[URL][DOMAIN_NAME]" at bounding box center [634, 215] width 556 height 33
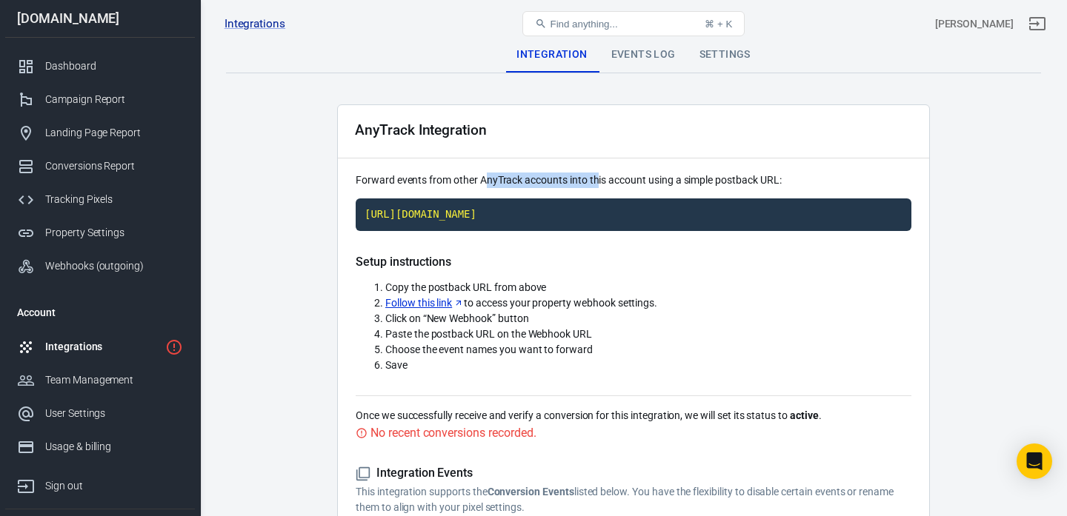
drag, startPoint x: 487, startPoint y: 183, endPoint x: 597, endPoint y: 184, distance: 110.4
click at [597, 184] on p "Forward events from other AnyTrack accounts into this account using a simple po…" at bounding box center [634, 181] width 556 height 16
click at [754, 123] on div "AnyTrack Integration" at bounding box center [633, 131] width 591 height 53
click at [774, 95] on main "Integration Events Log Settings AnyTrack Integration Forward events from other …" at bounding box center [633, 514] width 815 height 955
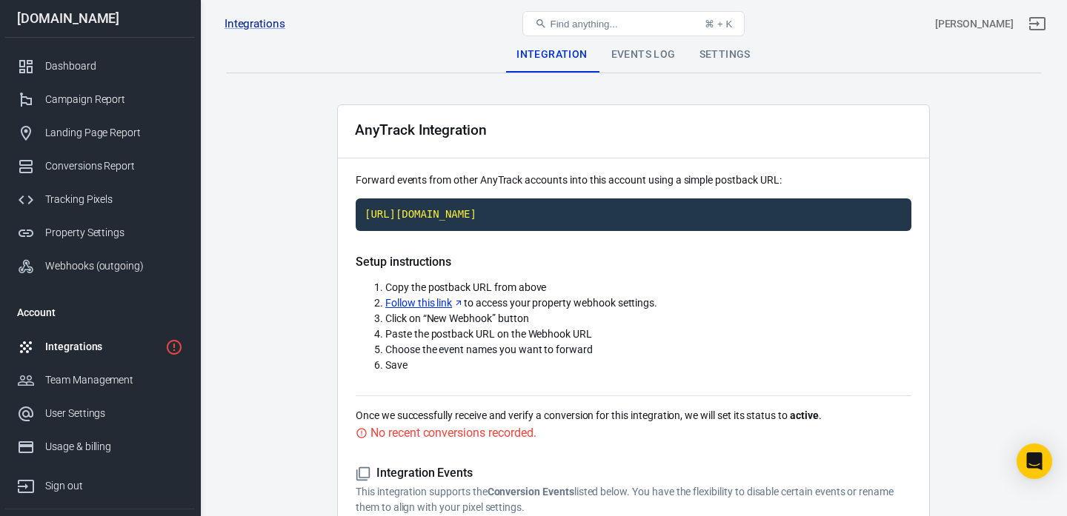
scroll to position [18, 0]
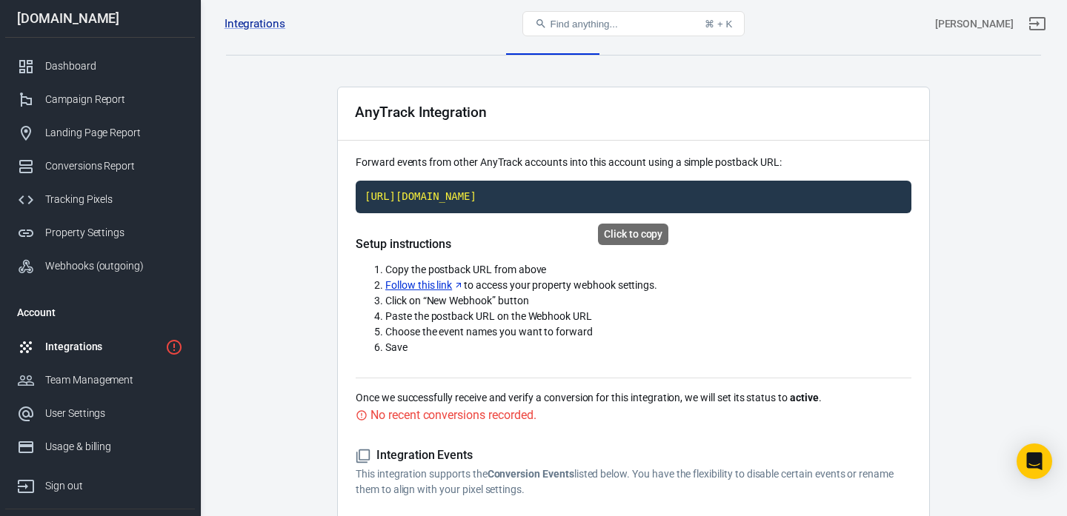
click at [687, 196] on code "[URL][DOMAIN_NAME]" at bounding box center [634, 197] width 556 height 33
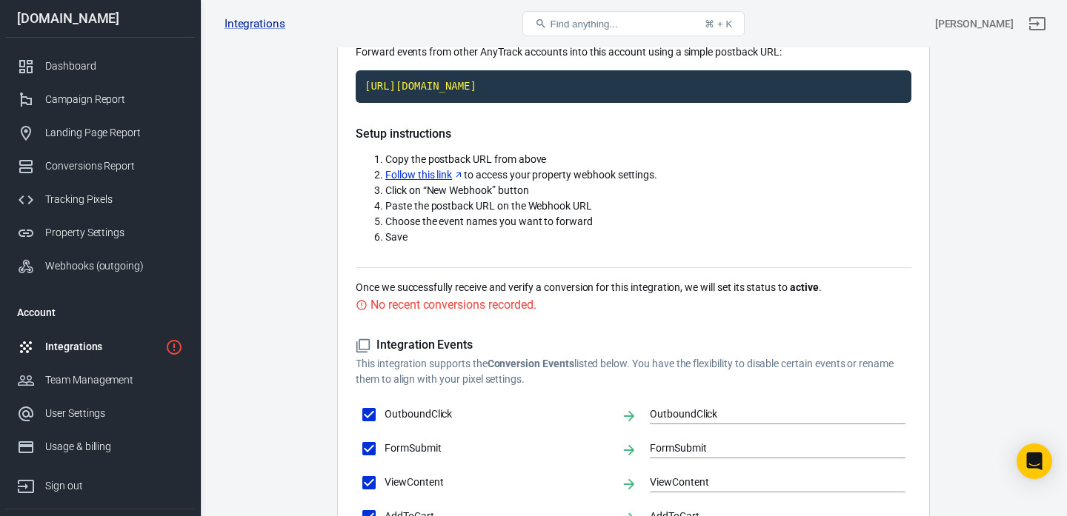
scroll to position [130, 0]
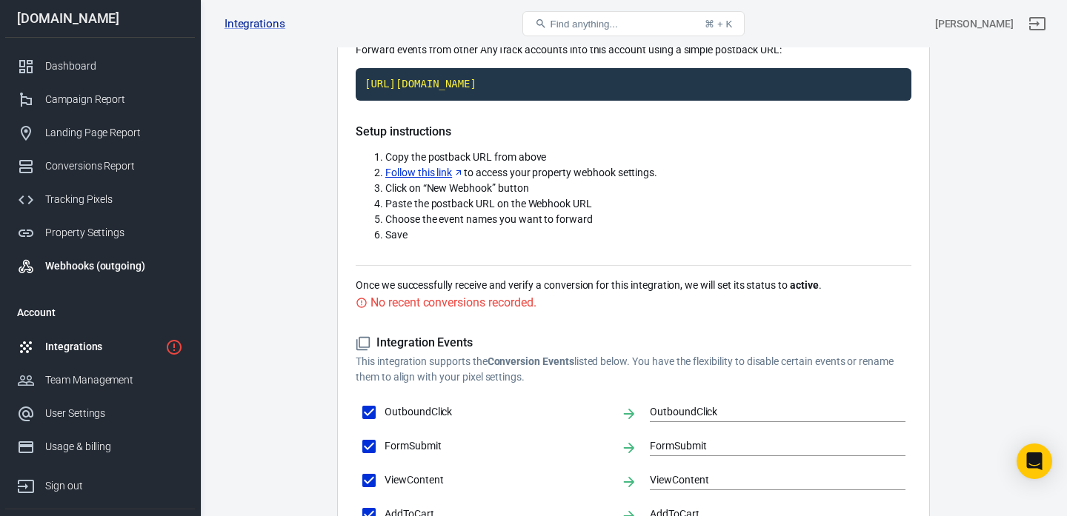
click at [79, 274] on link "Webhooks (outgoing)" at bounding box center [100, 266] width 190 height 33
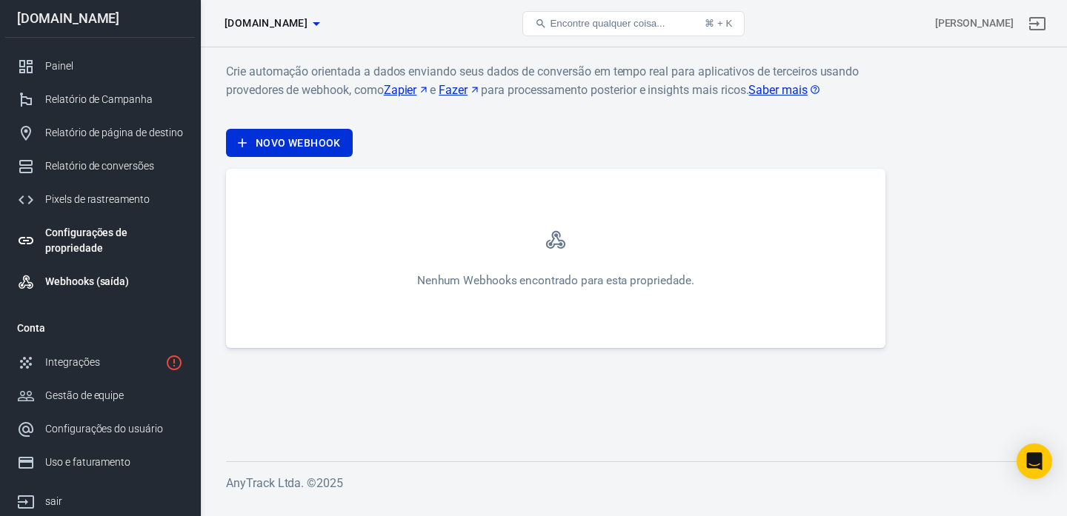
click at [122, 239] on div "Configurações de propriedade" at bounding box center [114, 240] width 138 height 31
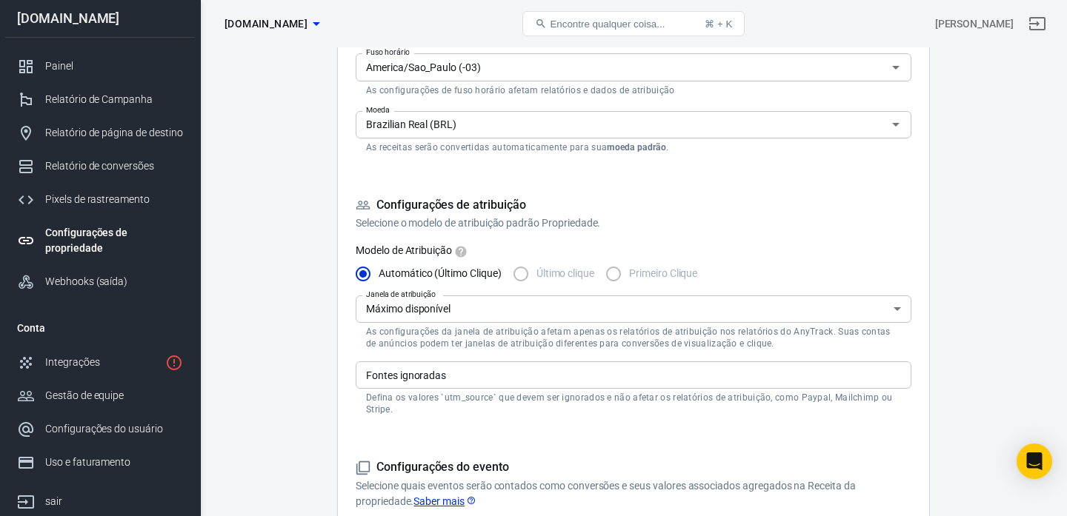
scroll to position [304, 0]
click at [112, 202] on font "Pixels de rastreamento" at bounding box center [99, 199] width 109 height 12
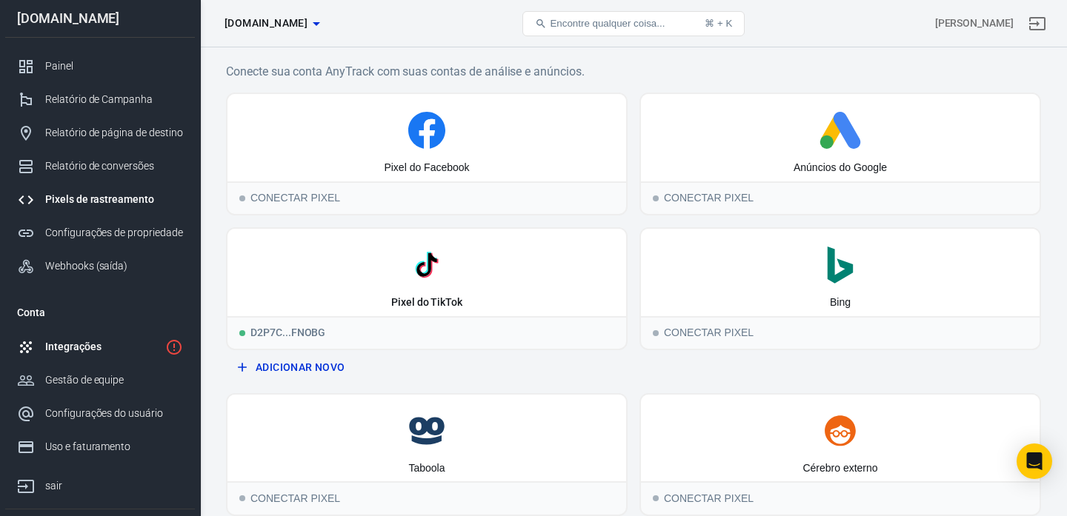
click at [70, 342] on font "Integrações" at bounding box center [73, 347] width 56 height 12
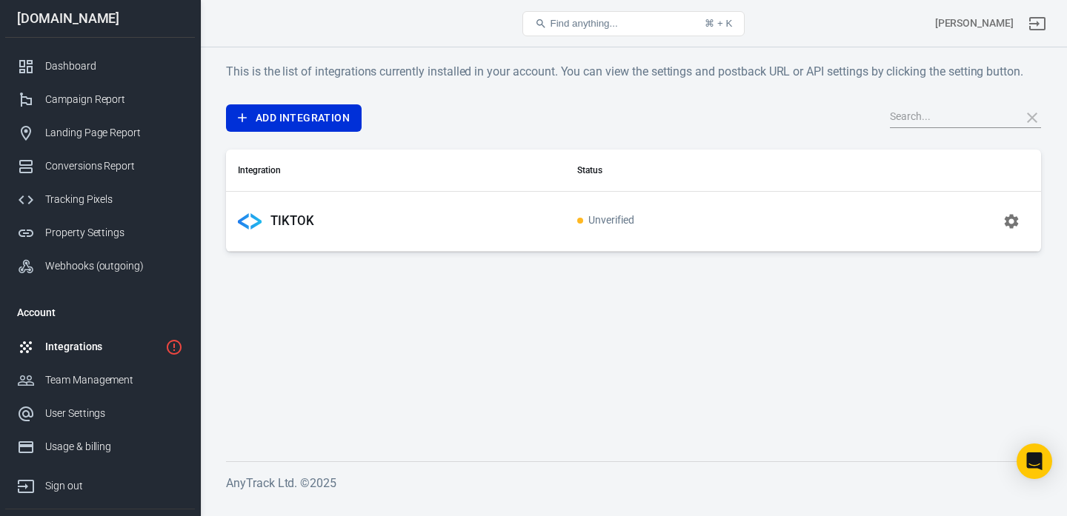
click at [496, 223] on div "TIKTOK" at bounding box center [396, 222] width 316 height 24
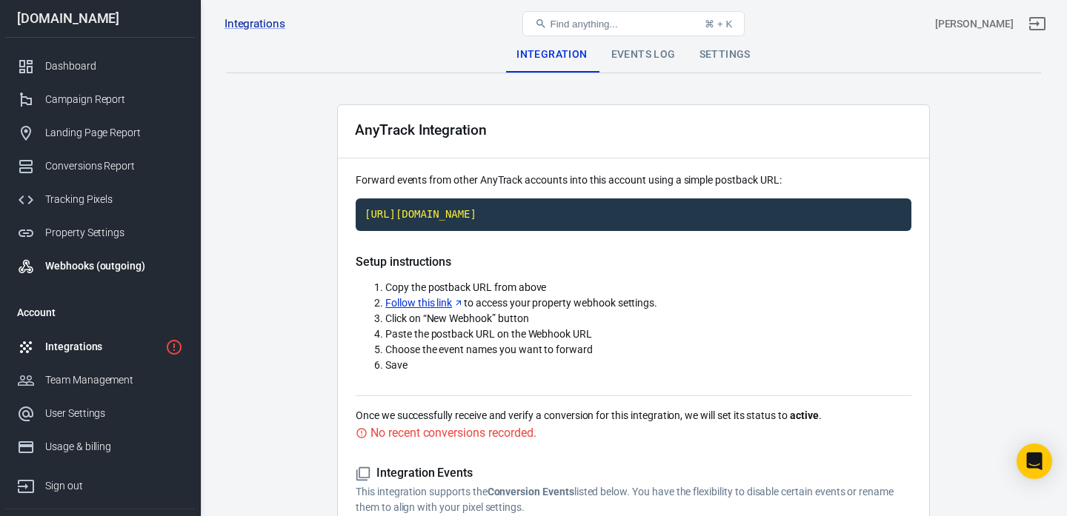
click at [72, 265] on div "Webhooks (outgoing)" at bounding box center [114, 267] width 138 height 16
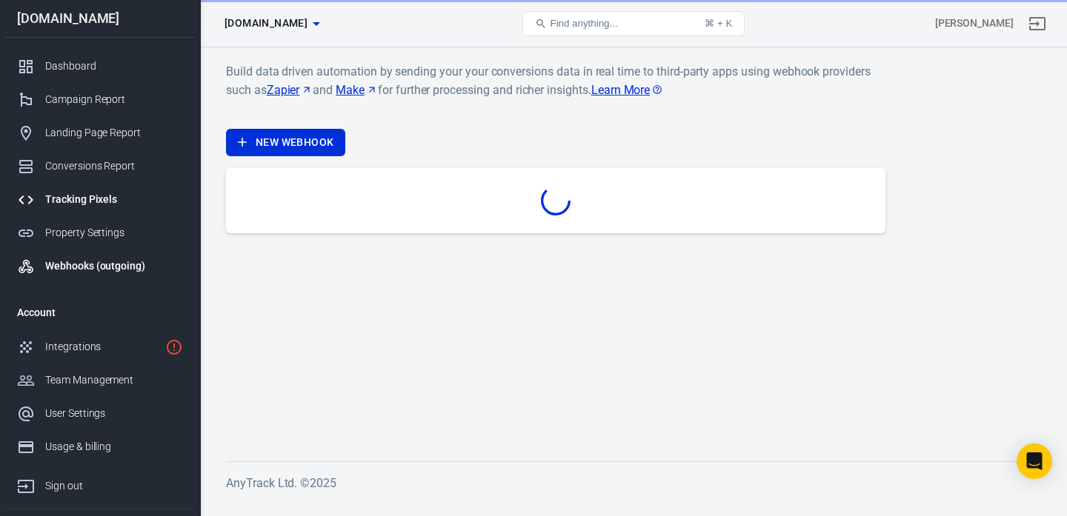
click at [67, 207] on link "Tracking Pixels" at bounding box center [100, 199] width 190 height 33
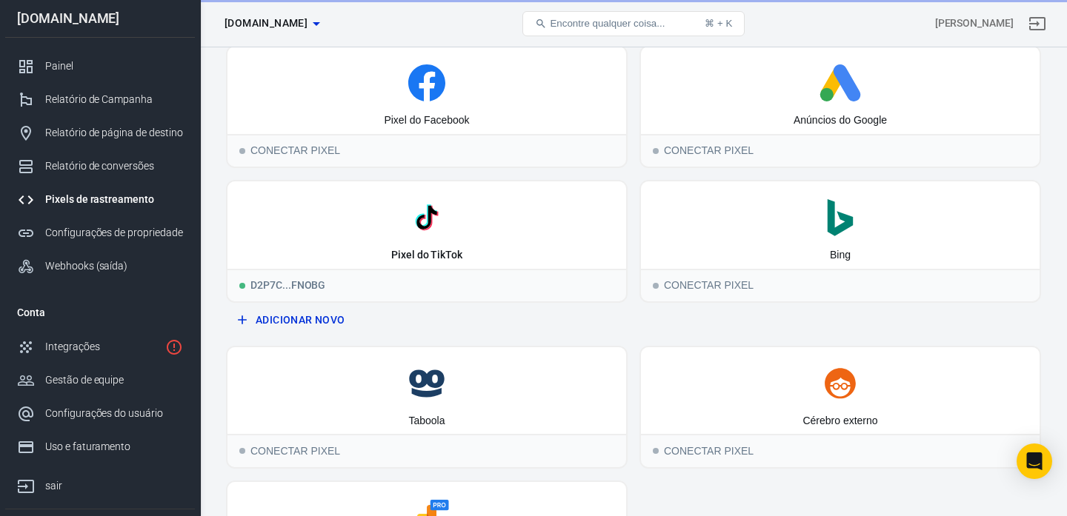
scroll to position [16, 0]
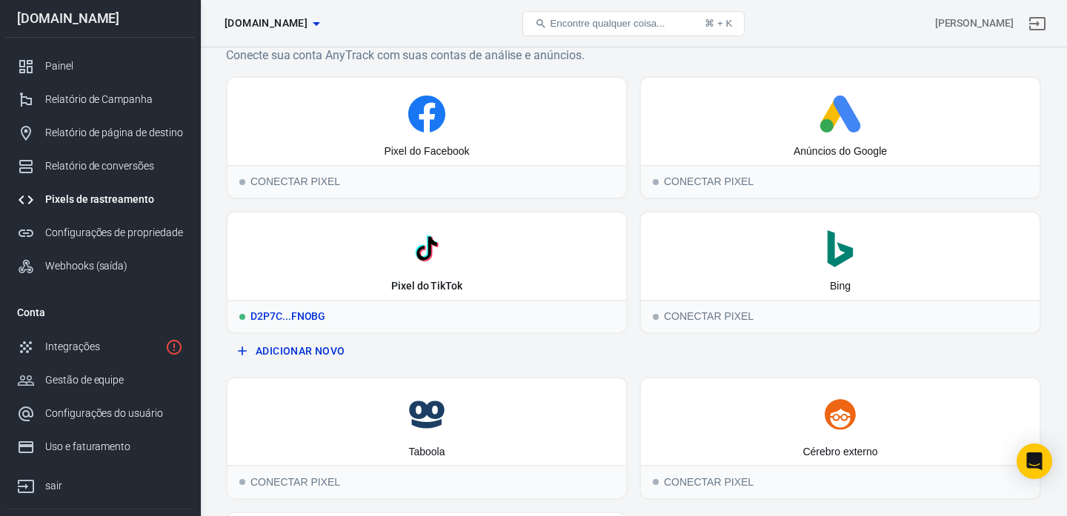
click at [421, 296] on div "Pixel do TikTok" at bounding box center [426, 256] width 399 height 87
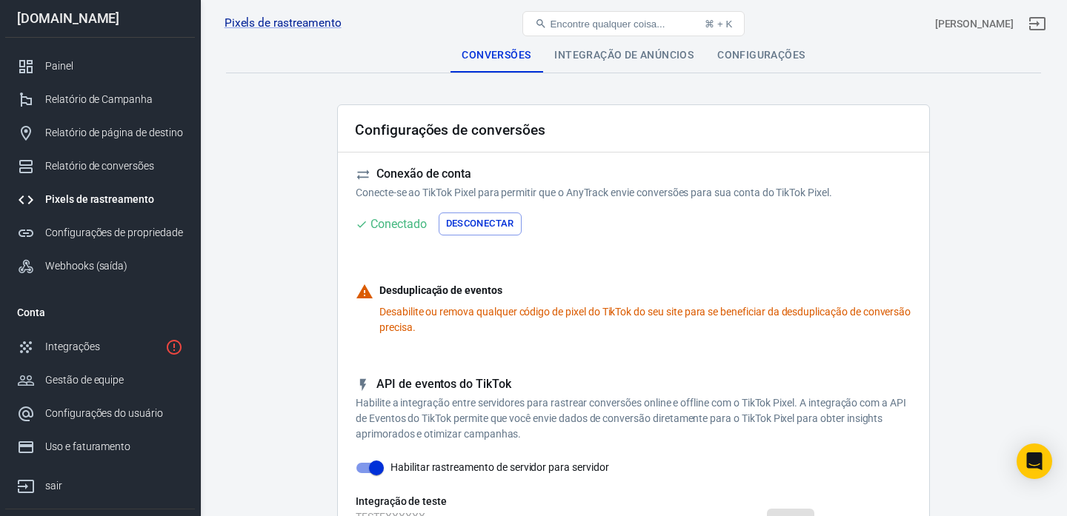
click at [591, 40] on div "Encontre qualquer coisa... ⌘ + K" at bounding box center [633, 24] width 273 height 36
click at [591, 43] on div "Pixels de rastreamento BioSlim - [PERSON_NAME] D2P7CA3C77U8AD2FNOBG, [DOMAIN_NA…" at bounding box center [634, 23] width 866 height 47
click at [594, 50] on font "Integração de anúncios" at bounding box center [623, 55] width 139 height 12
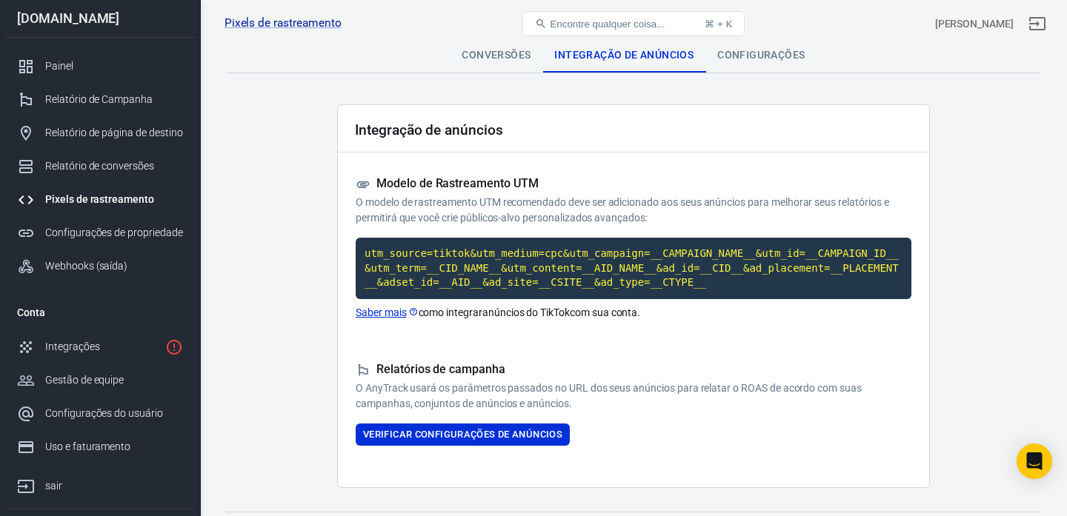
click at [737, 67] on div "Configurações" at bounding box center [760, 55] width 111 height 36
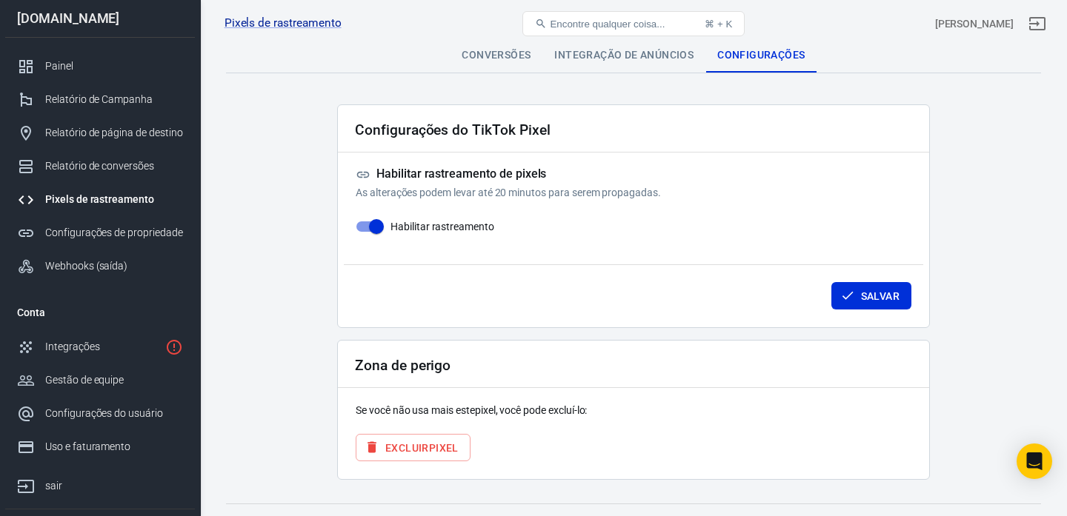
click at [505, 67] on div "Conversões" at bounding box center [496, 55] width 93 height 36
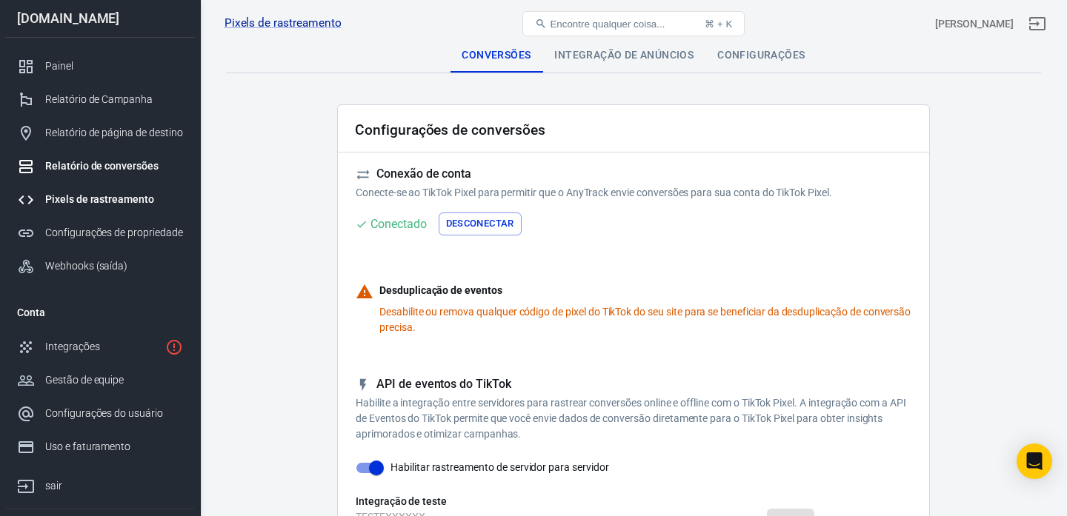
click at [73, 177] on link "Relatório de conversões" at bounding box center [100, 166] width 190 height 33
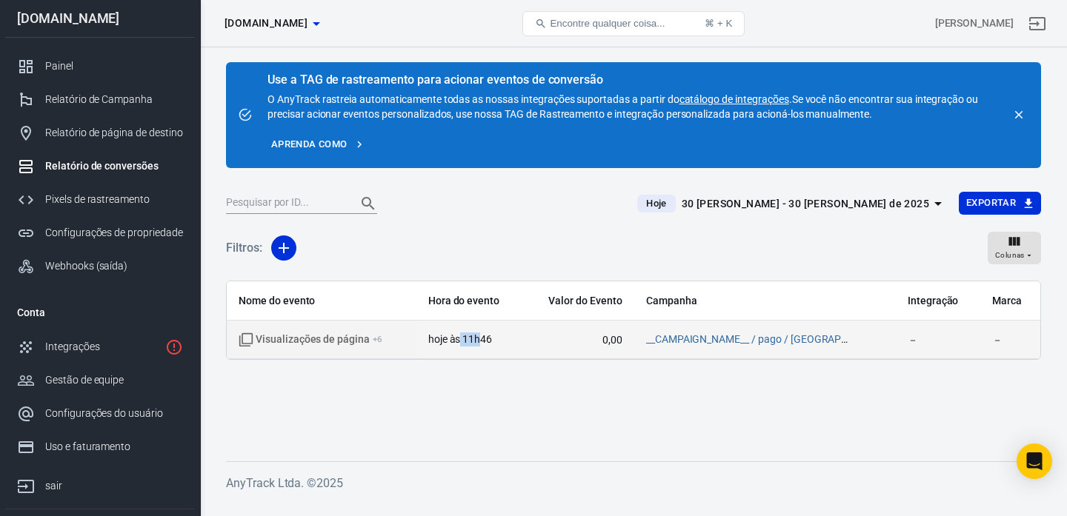
drag, startPoint x: 475, startPoint y: 343, endPoint x: 499, endPoint y: 343, distance: 24.5
click at [492, 343] on font "hoje às 11h46" at bounding box center [460, 339] width 64 height 12
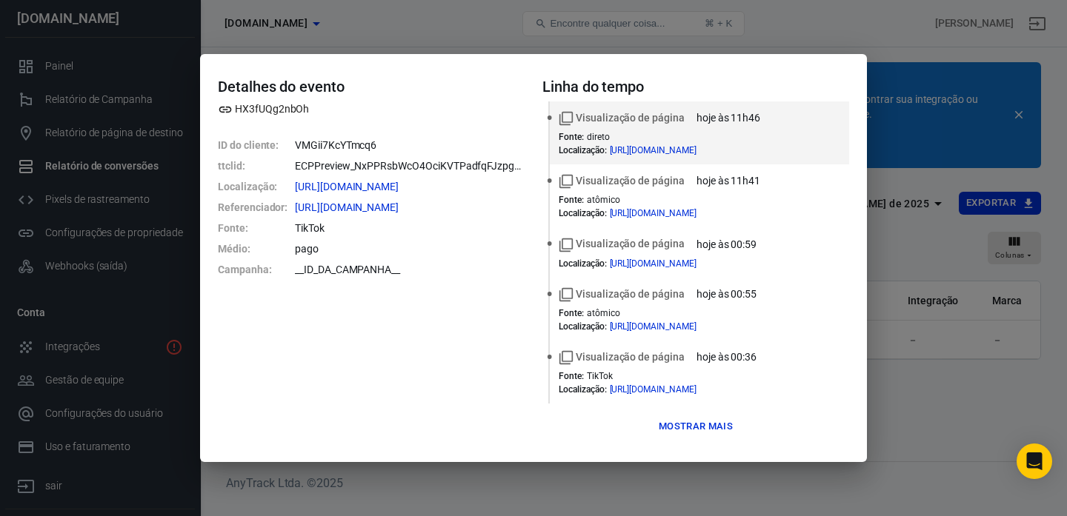
click at [919, 433] on div "Detalhes do evento HX3fUQg2nbOh ID do cliente : VMGii7KcYTmcq6 ttclid : ECPPrev…" at bounding box center [533, 258] width 1067 height 516
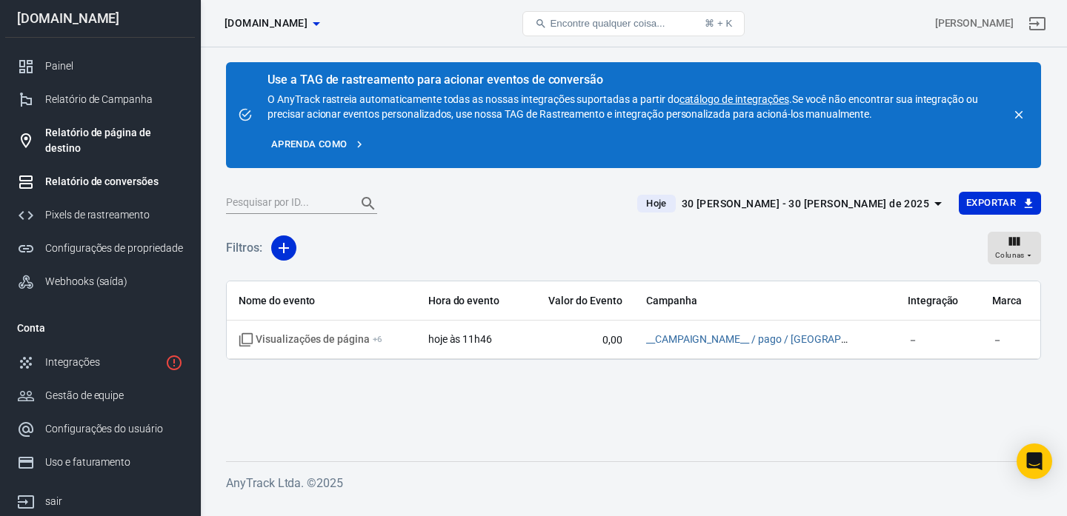
click at [86, 137] on font "Relatório de página de destino" at bounding box center [98, 140] width 106 height 27
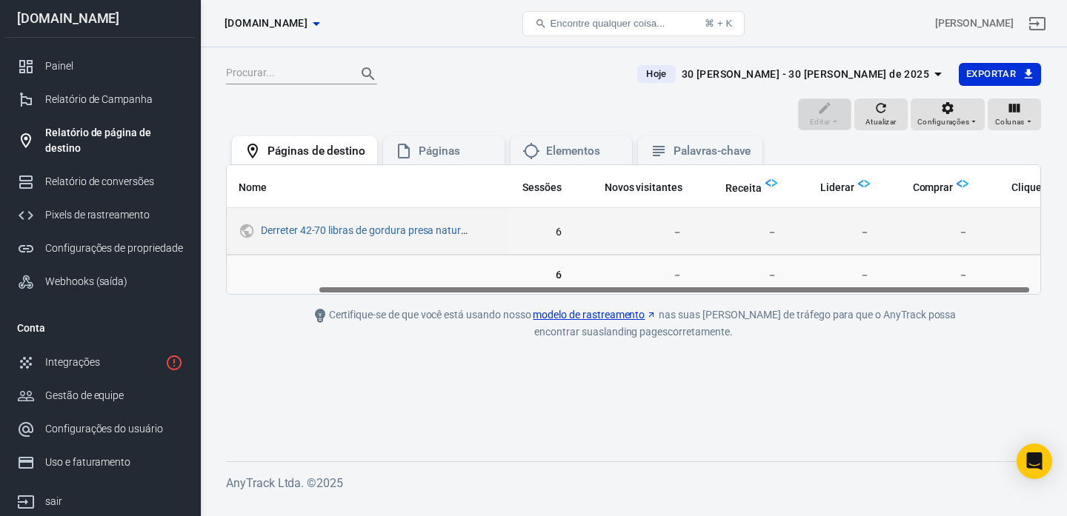
scroll to position [0, 114]
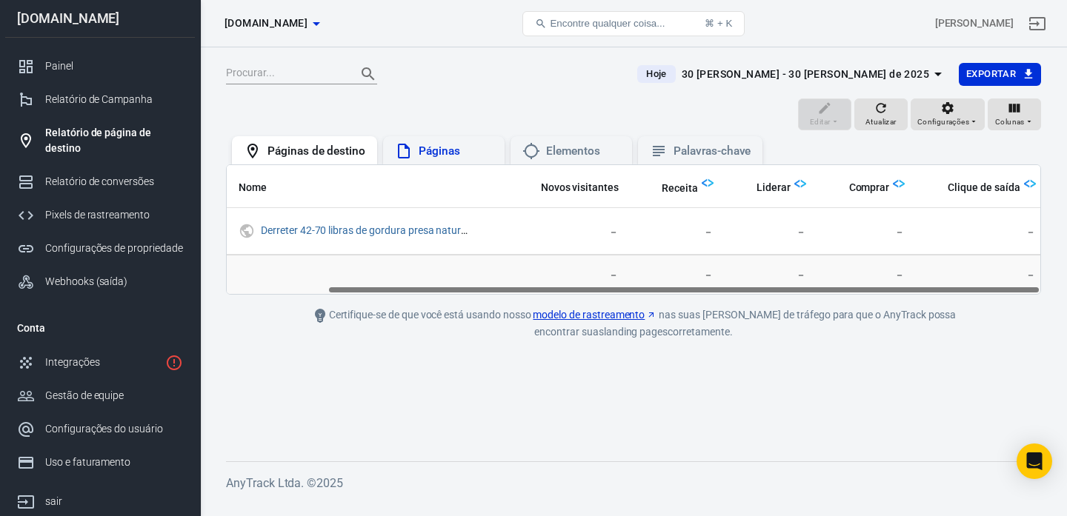
click at [453, 150] on font "Páginas" at bounding box center [439, 150] width 41 height 13
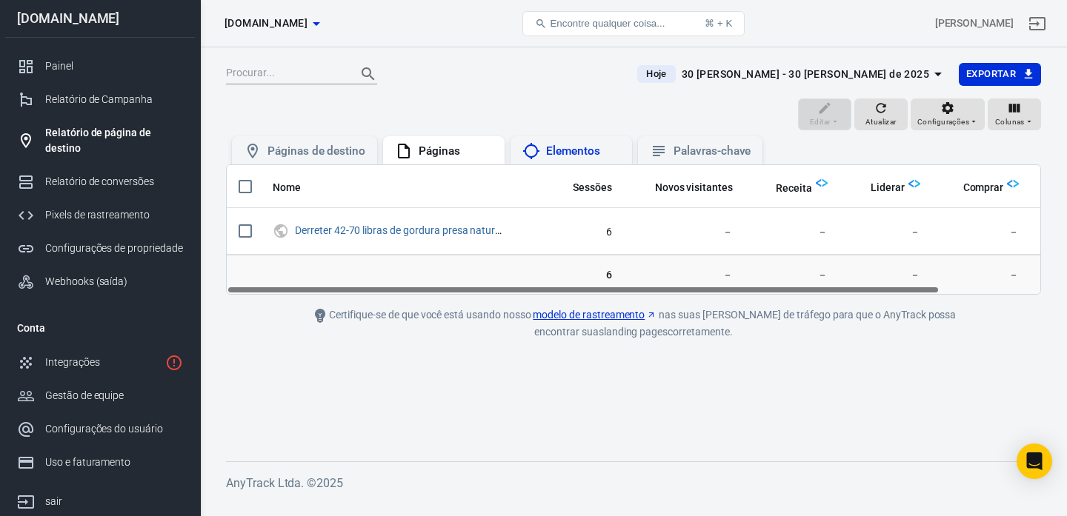
click at [516, 155] on div "Elementos" at bounding box center [572, 150] width 122 height 28
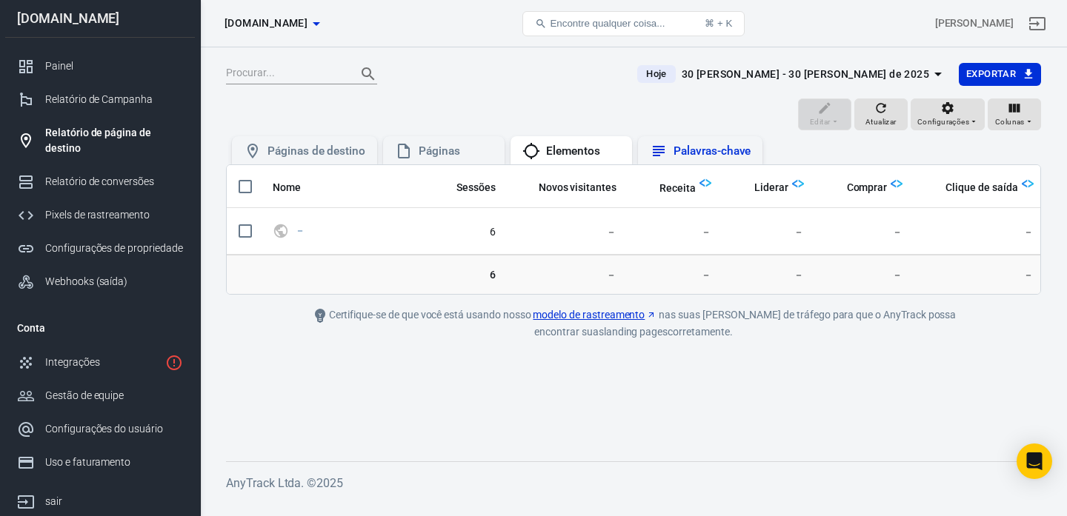
click at [654, 153] on icon at bounding box center [659, 151] width 12 height 10
click at [531, 153] on icon at bounding box center [531, 151] width 18 height 18
click at [421, 150] on font "Páginas" at bounding box center [439, 150] width 41 height 13
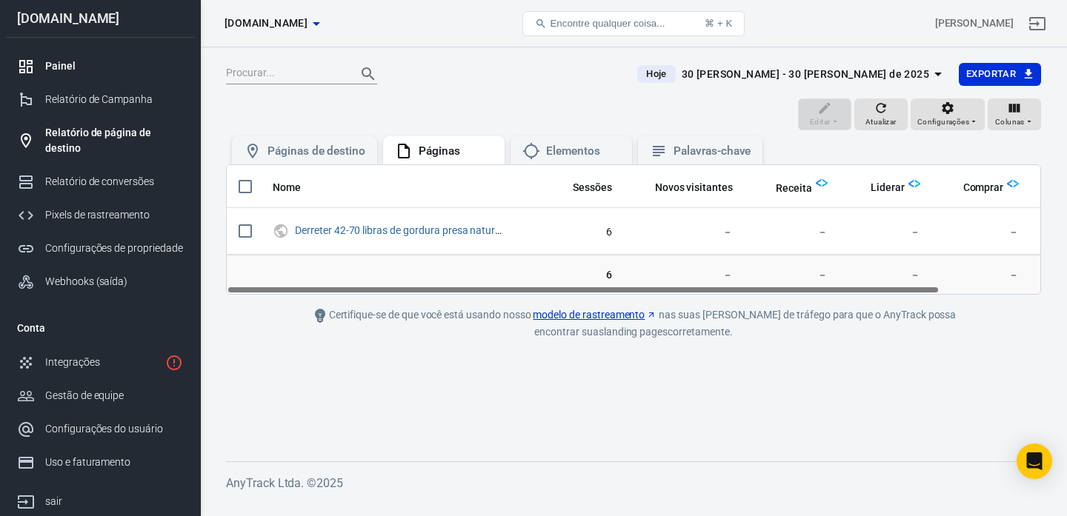
click at [82, 78] on link "Painel" at bounding box center [100, 66] width 190 height 33
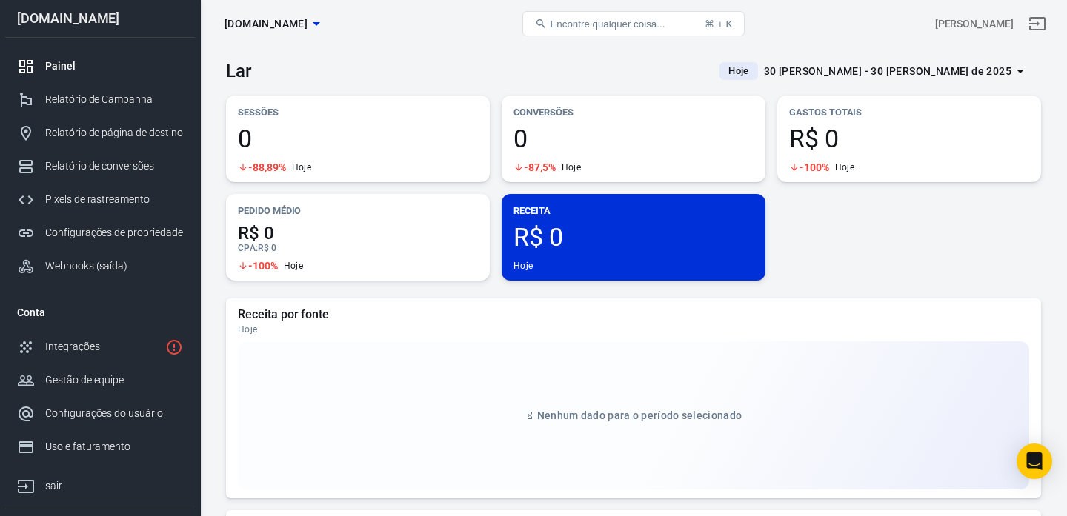
click at [840, 269] on div "Sessões 0 -88,89% Hoje Conversões 0 -87,5% Hoje Gastos totais R$ 0 -100% Hoje P…" at bounding box center [633, 188] width 815 height 185
click at [749, 73] on font "Hoje" at bounding box center [738, 70] width 21 height 11
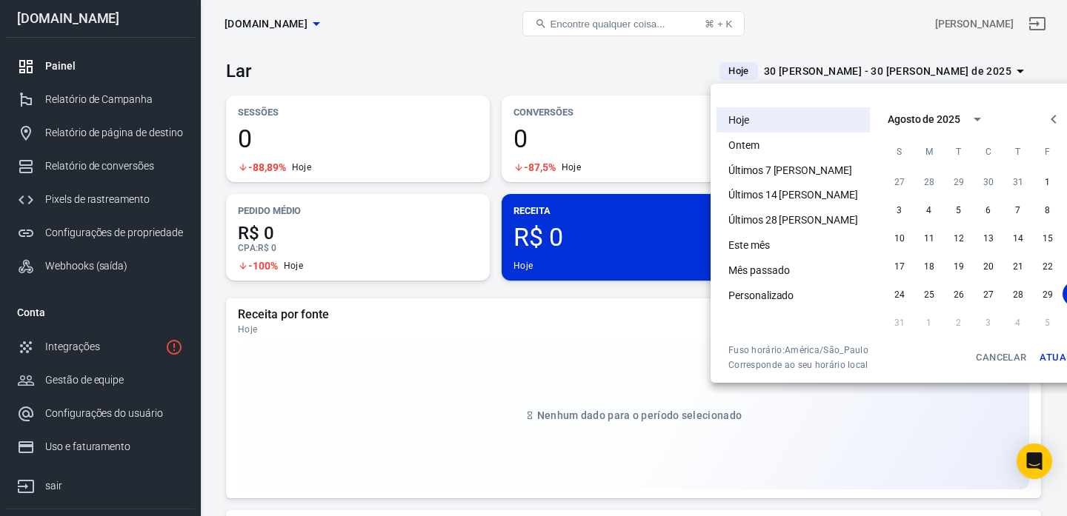
click at [734, 116] on font "Hoje" at bounding box center [738, 120] width 21 height 12
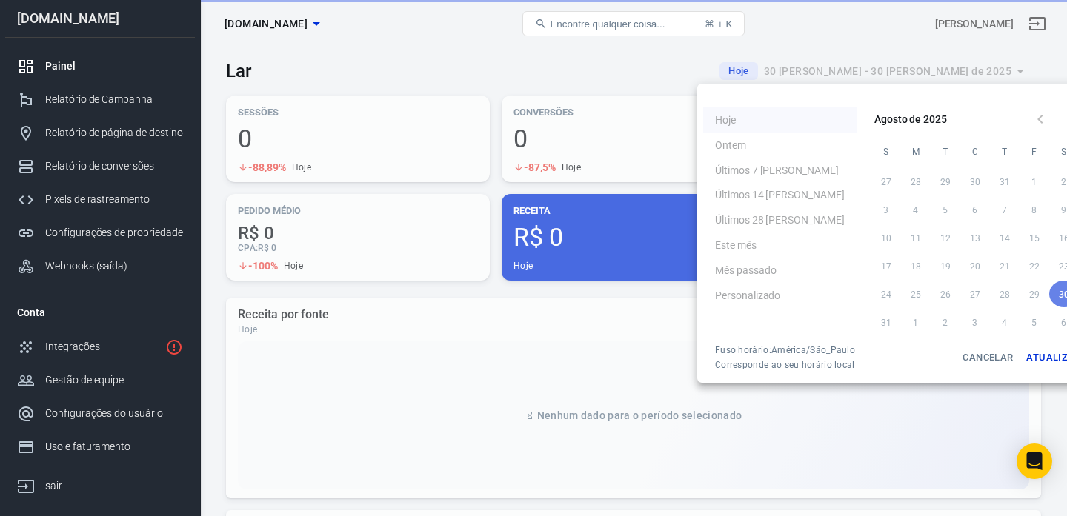
click at [600, 107] on div at bounding box center [533, 258] width 1067 height 516
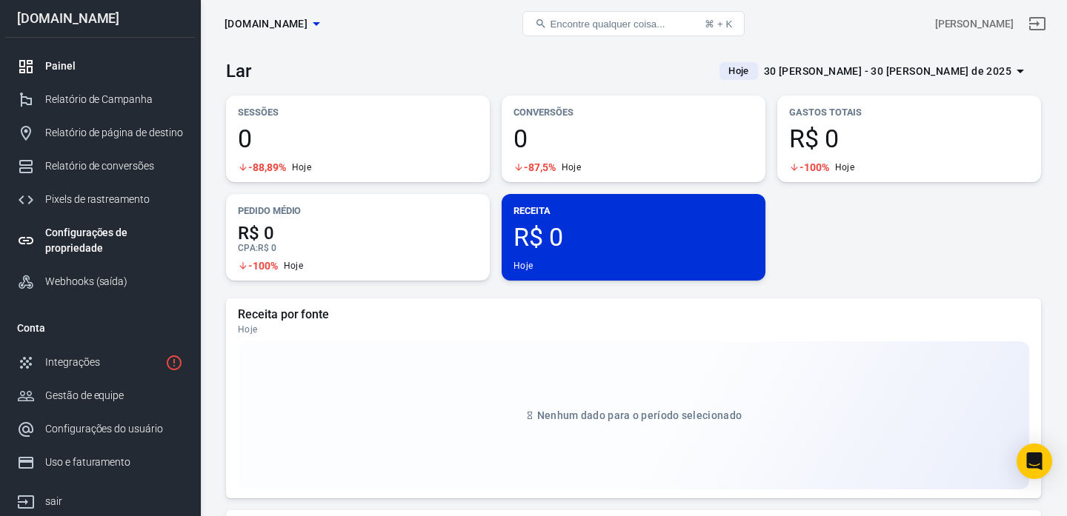
click at [73, 225] on link "Configurações de propriedade" at bounding box center [100, 240] width 190 height 49
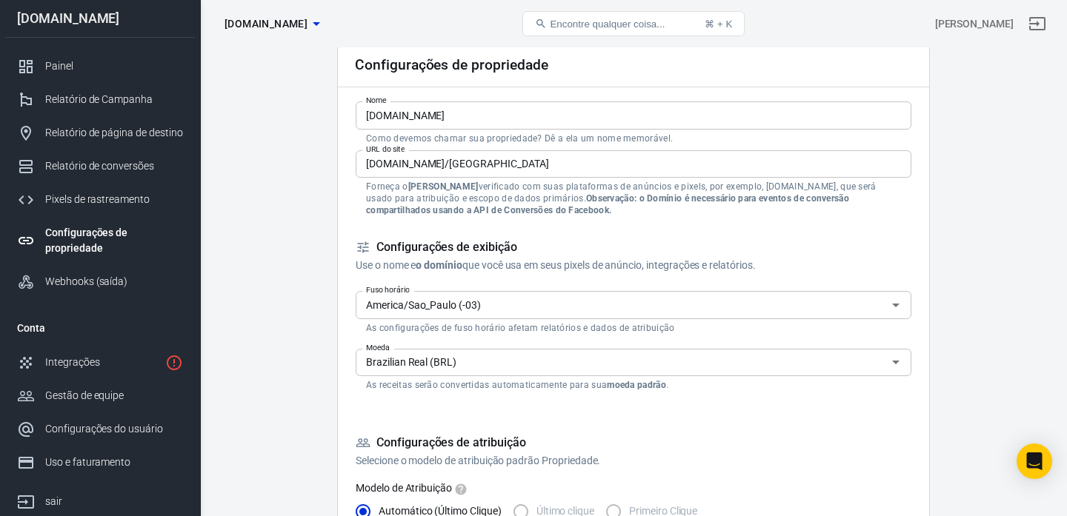
scroll to position [79, 0]
